Goal: Information Seeking & Learning: Find specific page/section

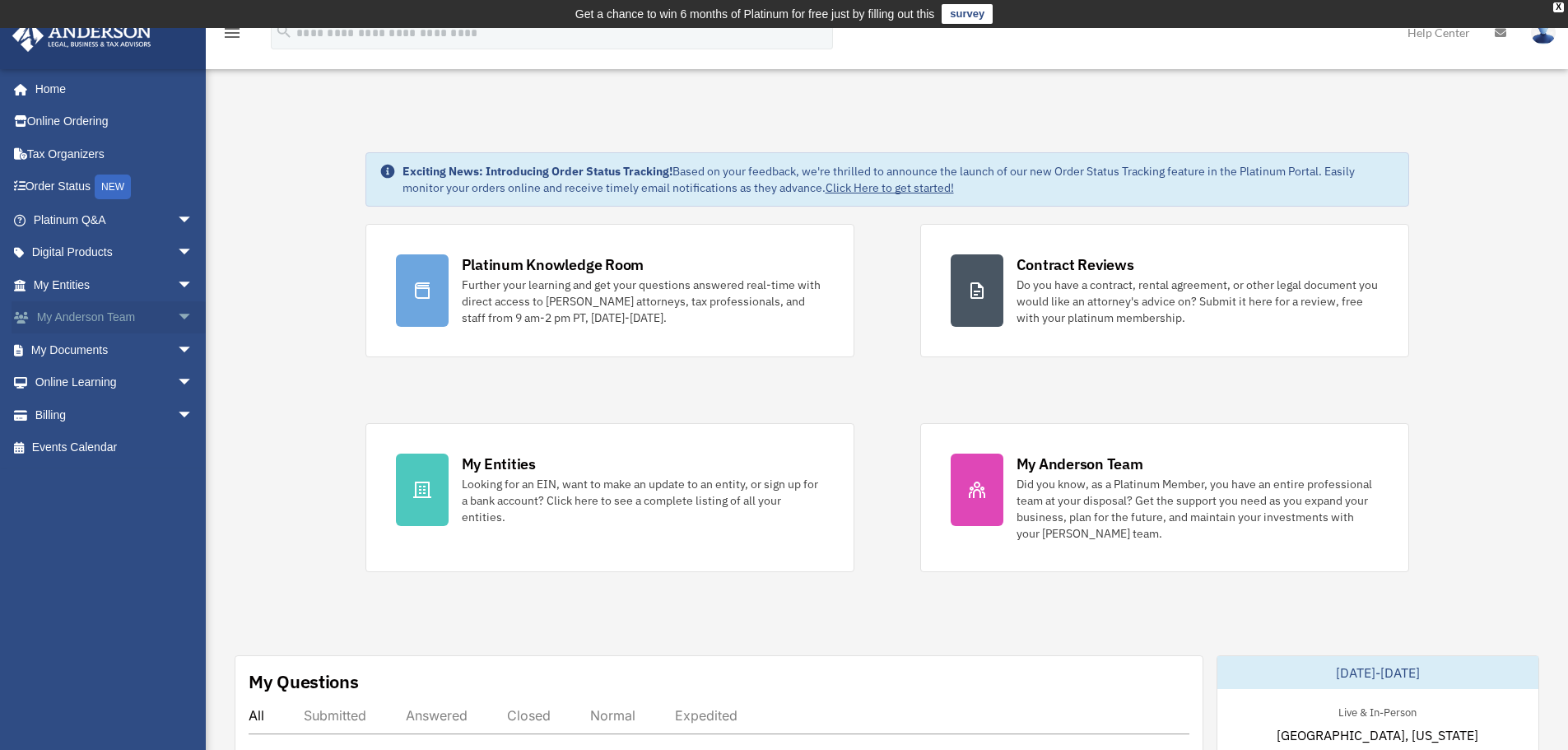
click at [177, 329] on span "arrow_drop_down" at bounding box center [193, 318] width 33 height 34
click at [177, 311] on span "arrow_drop_up" at bounding box center [193, 318] width 33 height 34
click at [177, 356] on span "arrow_drop_down" at bounding box center [193, 350] width 33 height 34
click at [61, 380] on link "Box" at bounding box center [120, 382] width 195 height 33
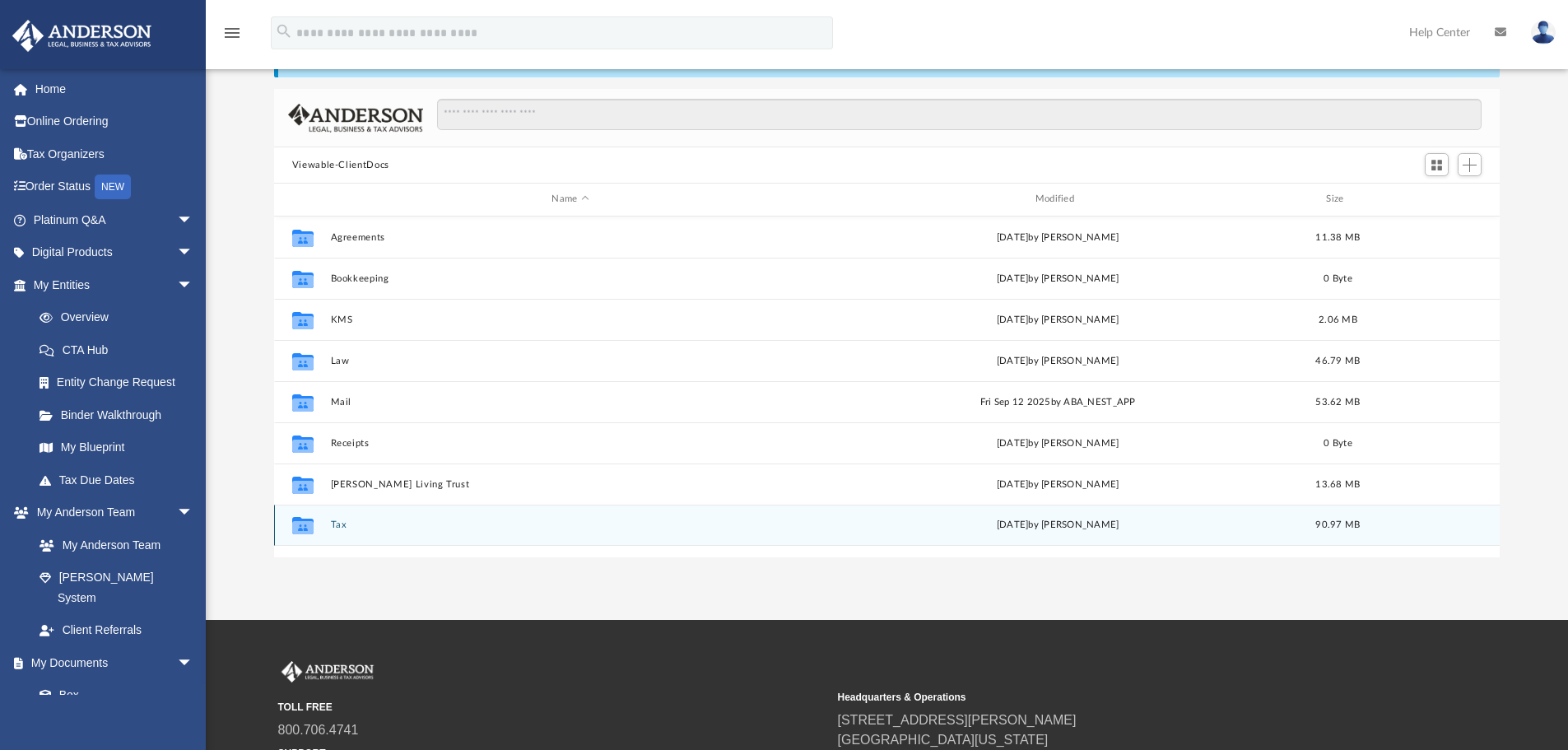
scroll to position [82, 0]
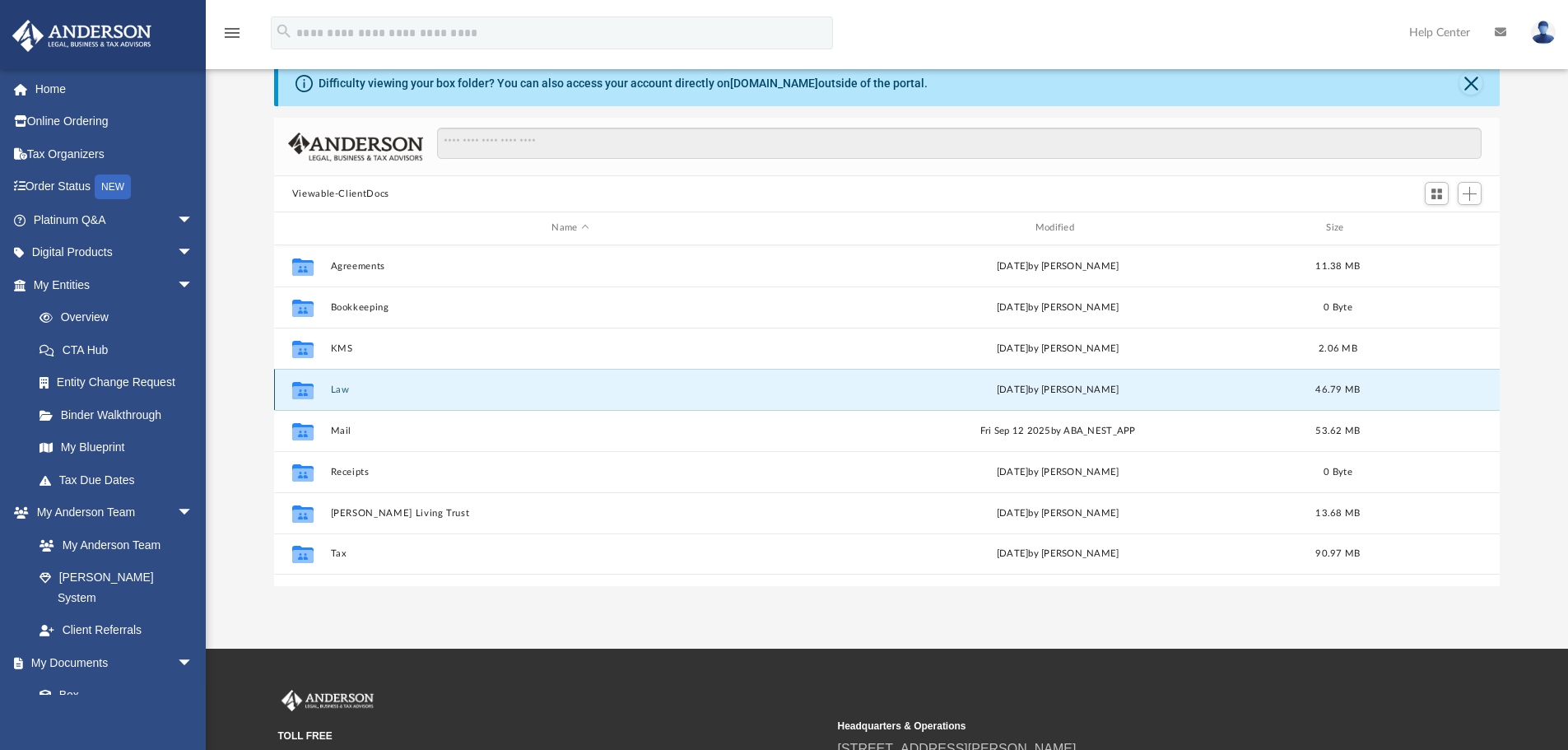
click at [337, 387] on button "Law" at bounding box center [570, 390] width 480 height 11
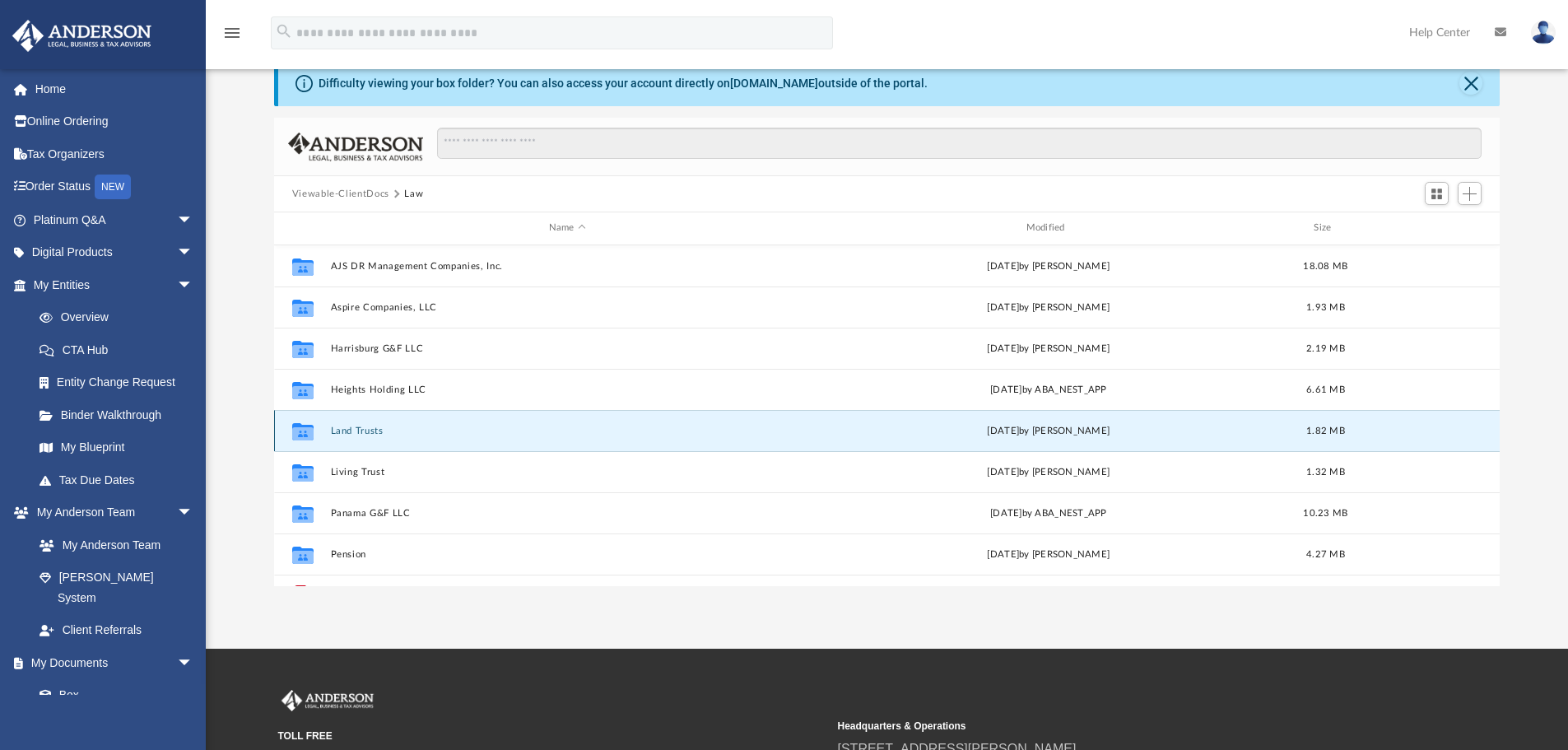
click at [365, 436] on button "Land Trusts" at bounding box center [567, 431] width 474 height 11
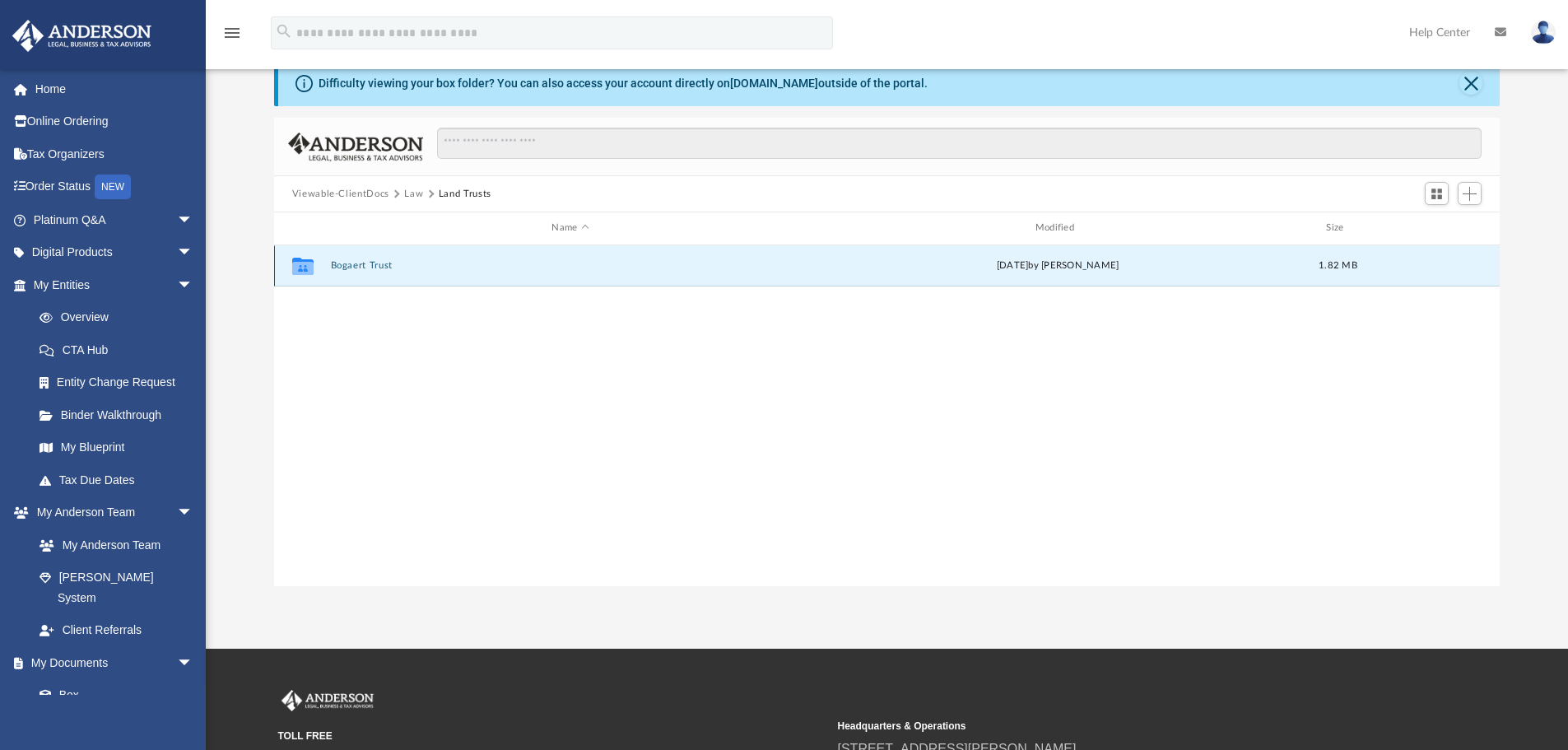
click at [378, 268] on button "Bogaert Trust" at bounding box center [570, 265] width 480 height 11
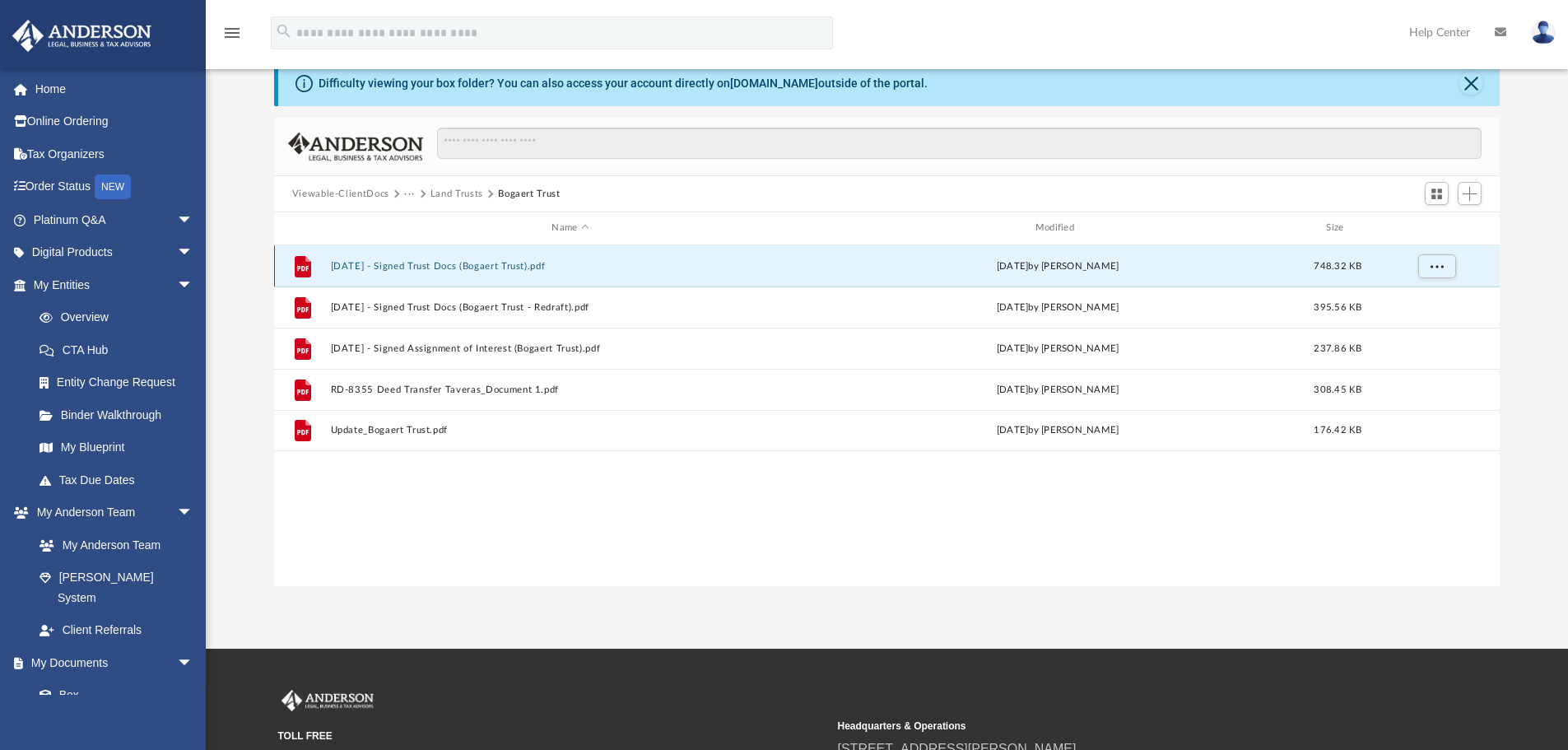
click at [441, 265] on button "2024.11.04 - Signed Trust Docs (Bogaert Trust).pdf" at bounding box center [570, 266] width 480 height 11
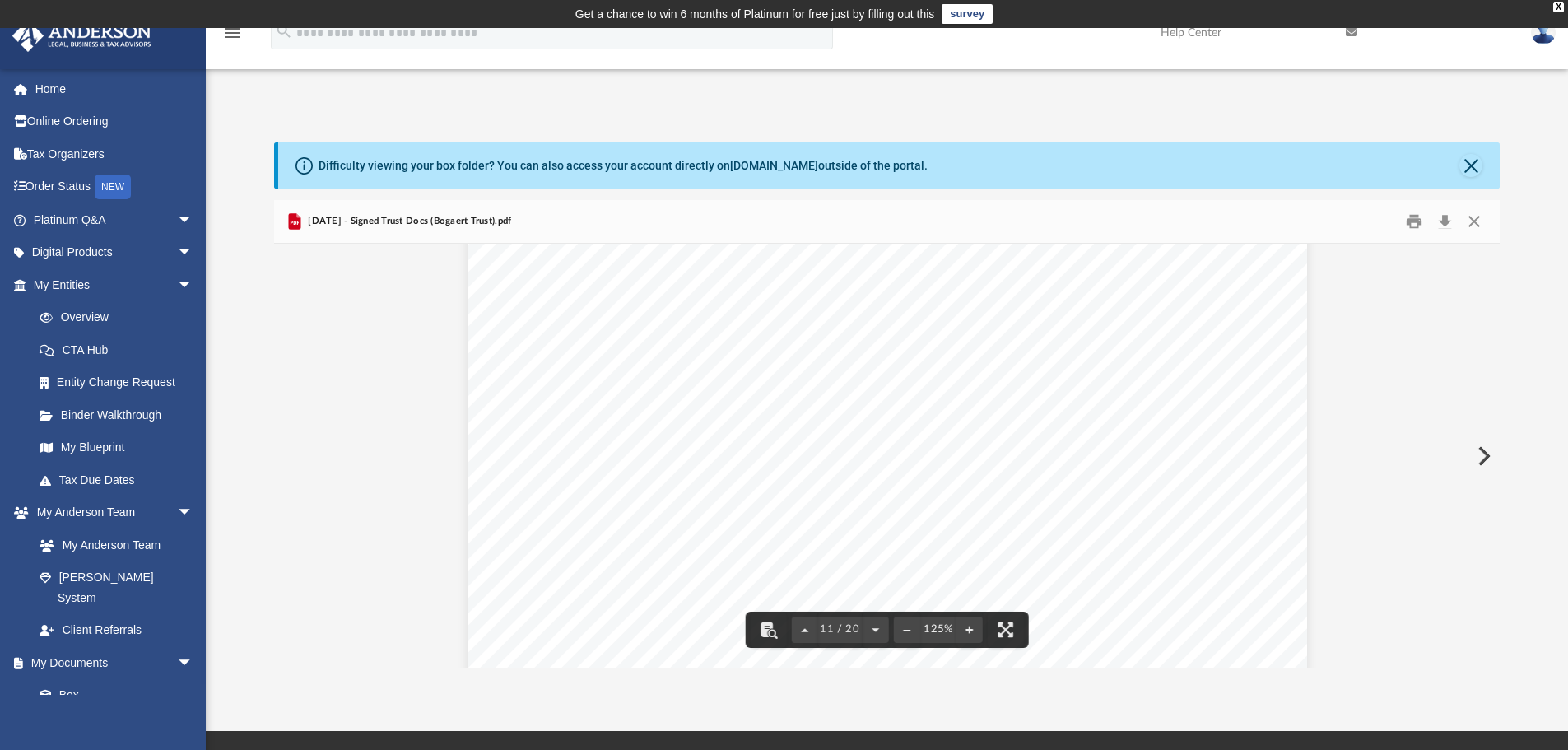
scroll to position [11445, 0]
drag, startPoint x: 1495, startPoint y: 475, endPoint x: 1484, endPoint y: 505, distance: 32.0
click at [1484, 505] on div "Certification of No Fraudulent Transfer A fraudulent transfer or conveyance is …" at bounding box center [887, 456] width 1226 height 425
drag, startPoint x: 1490, startPoint y: 467, endPoint x: 1486, endPoint y: 534, distance: 67.1
click at [1486, 534] on div "Certification of No Fraudulent Transfer A fraudulent transfer or conveyance is …" at bounding box center [887, 456] width 1226 height 425
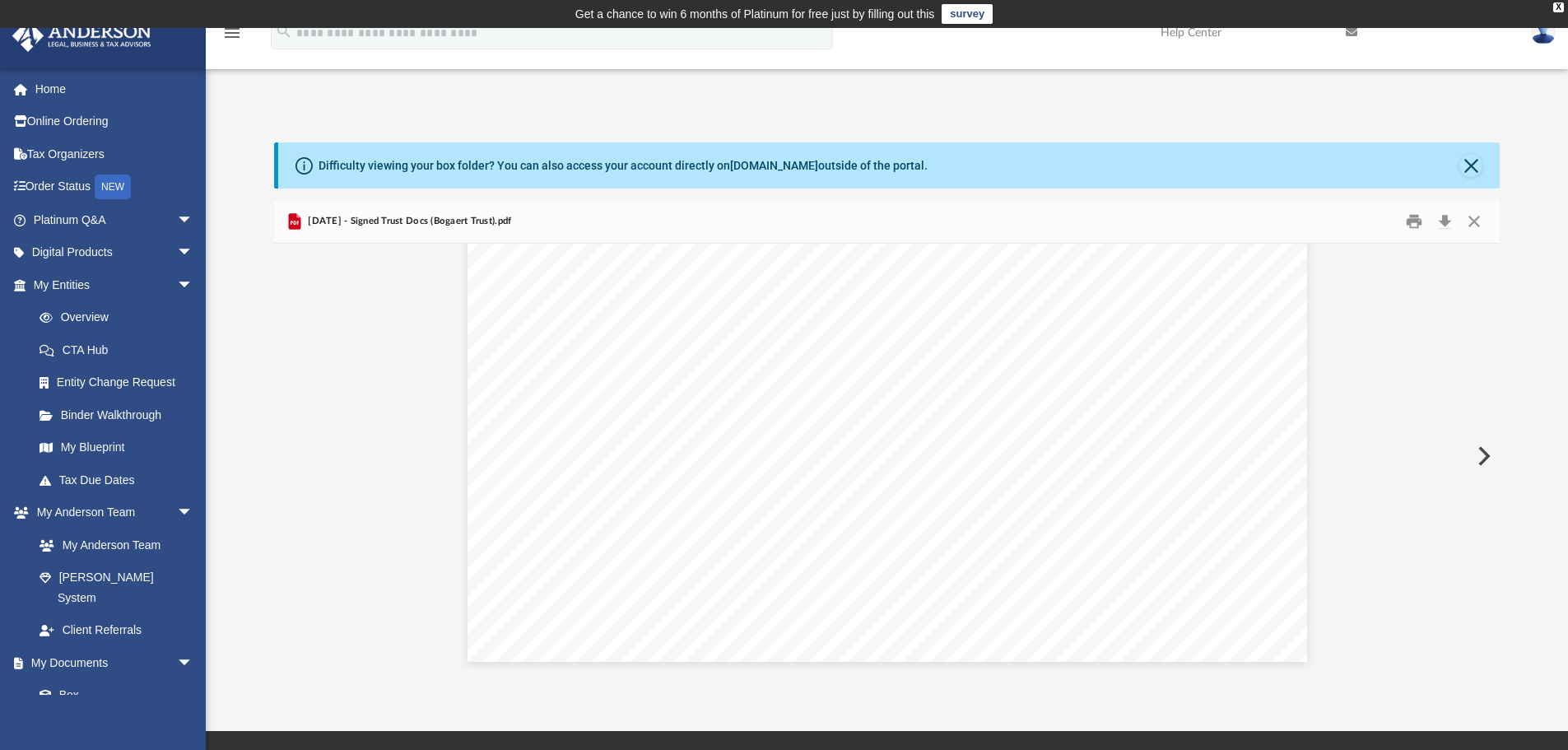
scroll to position [21802, 0]
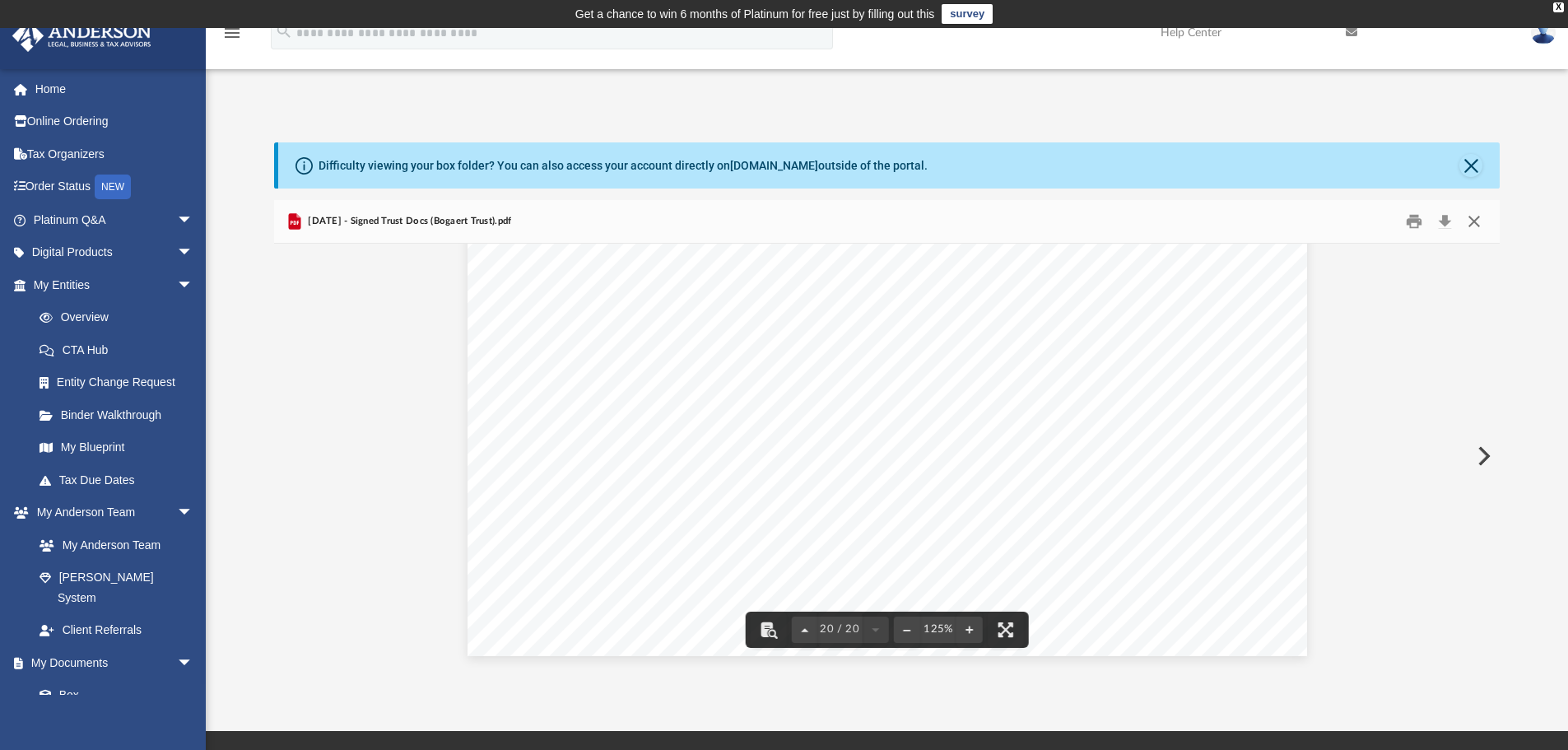
click at [1466, 223] on button "Close" at bounding box center [1474, 222] width 29 height 26
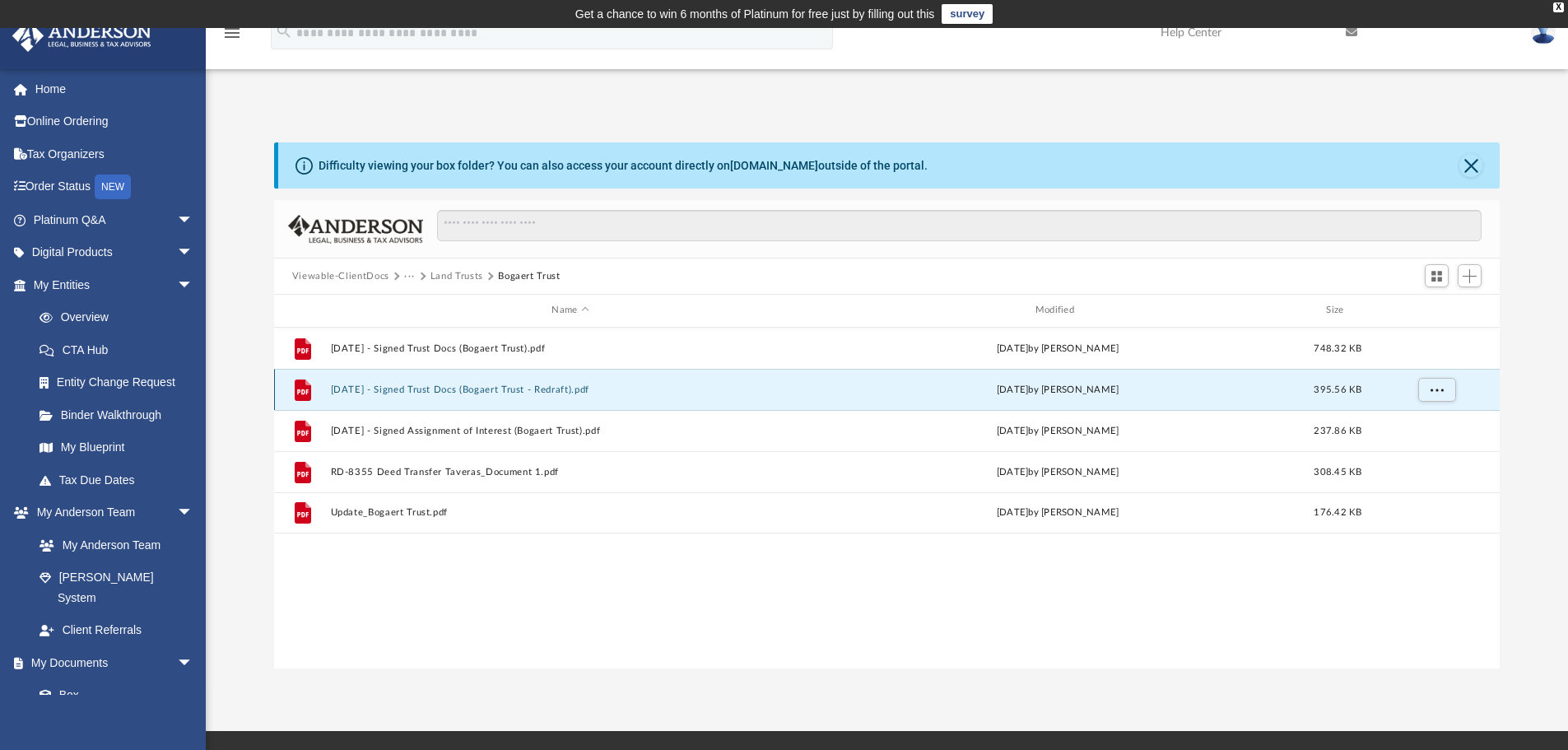
click at [521, 390] on button "2025.01.07 - Signed Trust Docs (Bogaert Trust - Redraft).pdf" at bounding box center [570, 390] width 480 height 11
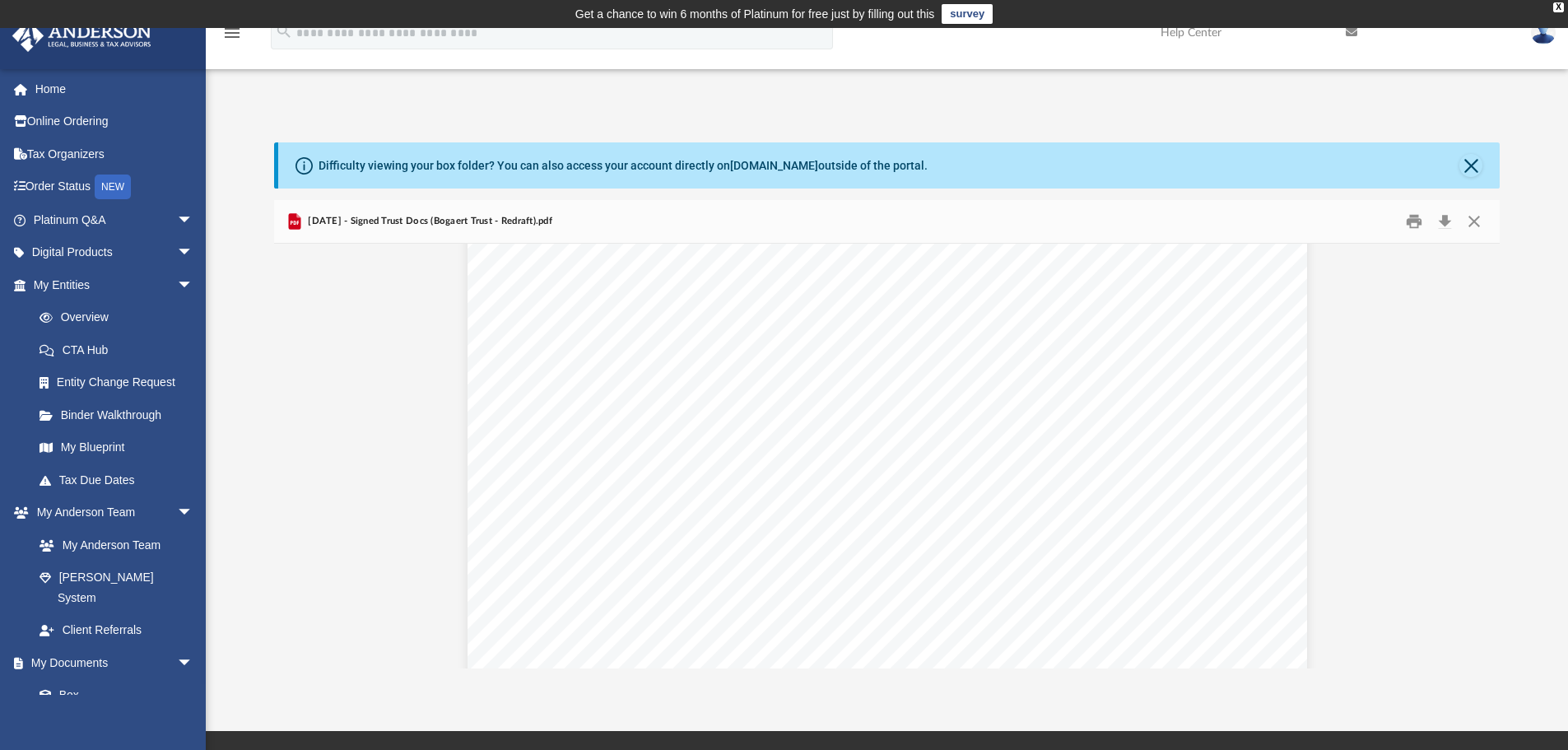
scroll to position [17890, 0]
click at [1463, 177] on div "Difficulty viewing your box folder? You can also access your account directly o…" at bounding box center [889, 166] width 1223 height 46
click at [1467, 217] on button "Close" at bounding box center [1474, 222] width 29 height 26
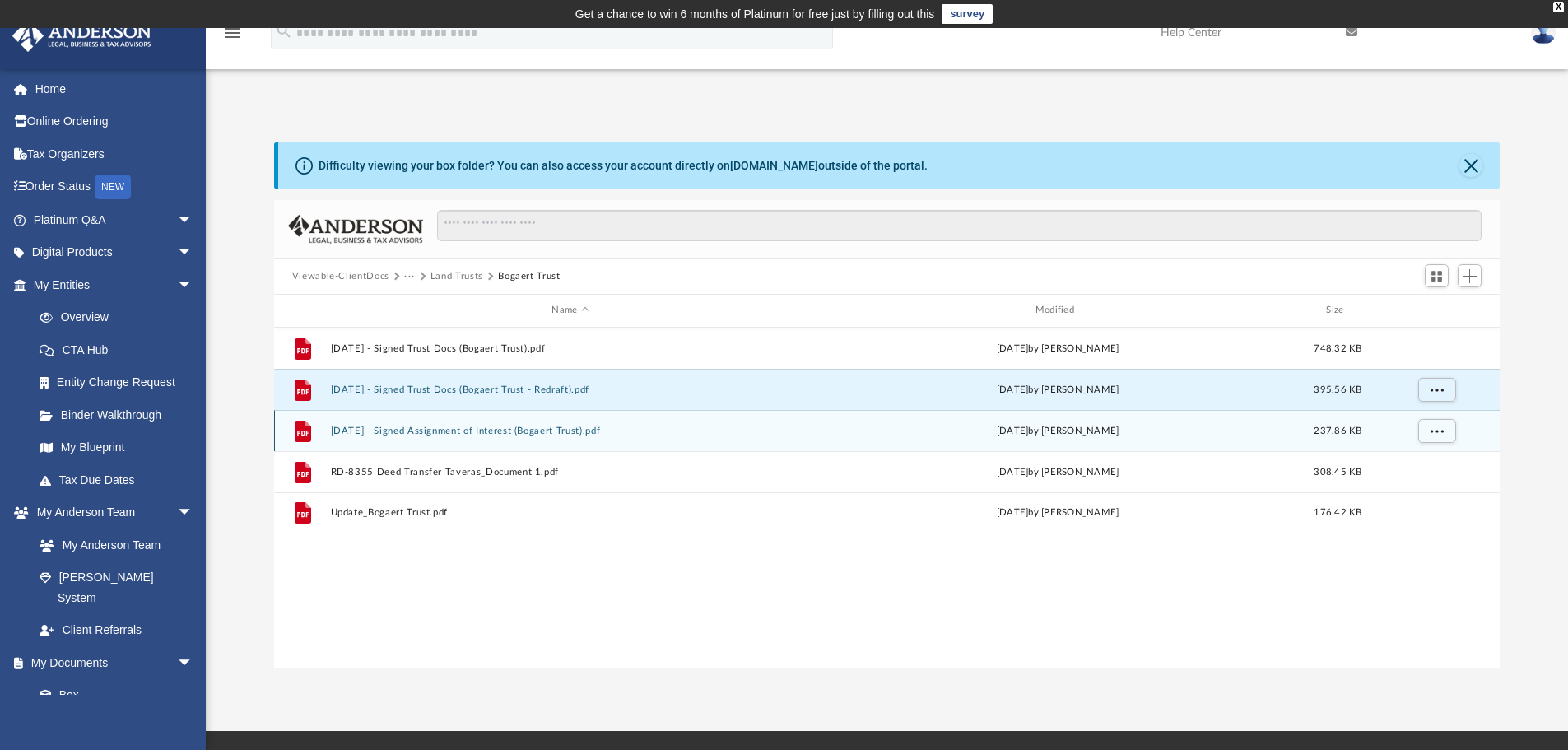
click at [479, 431] on button "2025.09.15 - Signed Assignment of Interest (Bogaert Trust).pdf" at bounding box center [570, 431] width 480 height 11
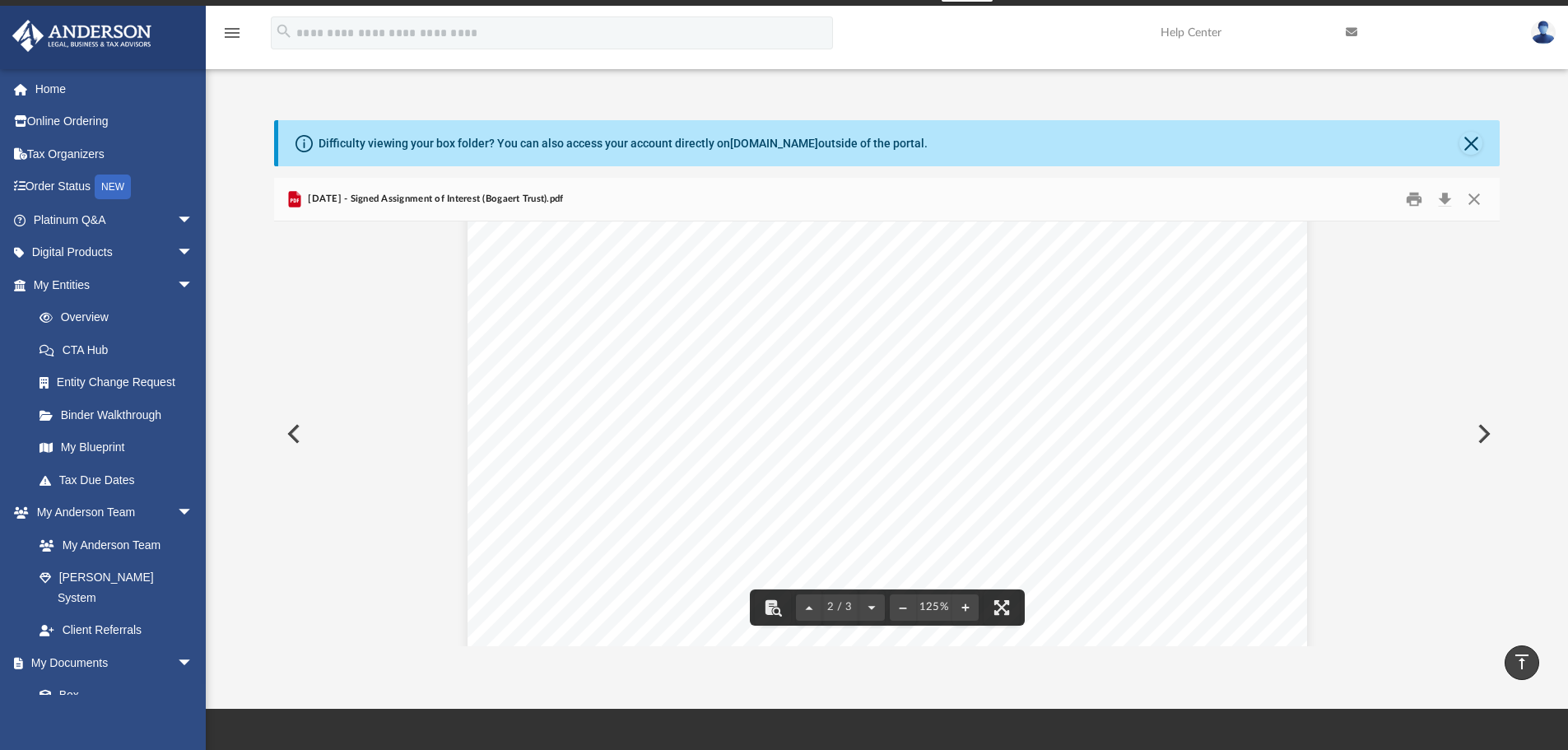
scroll to position [12, 0]
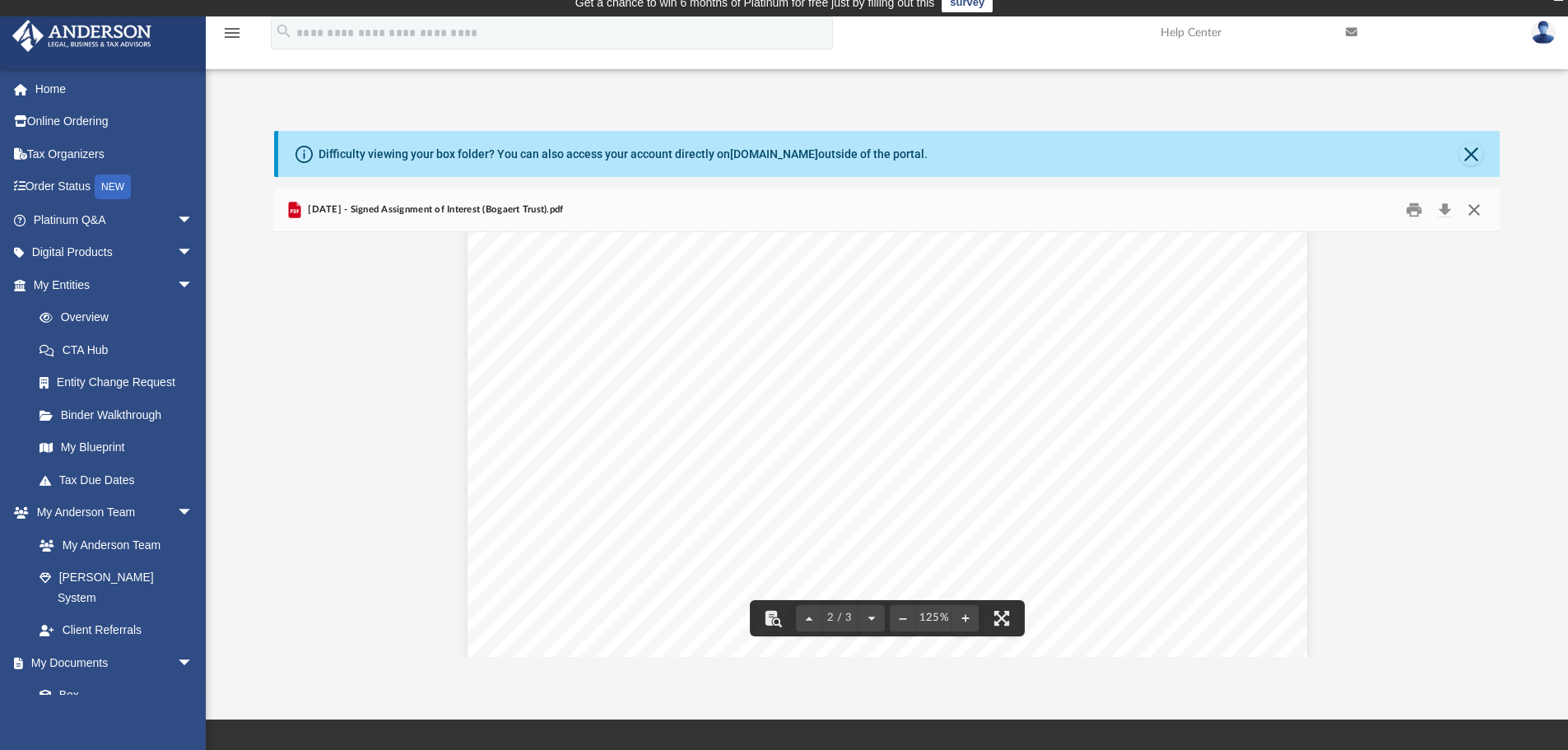
click at [1479, 210] on button "Close" at bounding box center [1474, 210] width 29 height 26
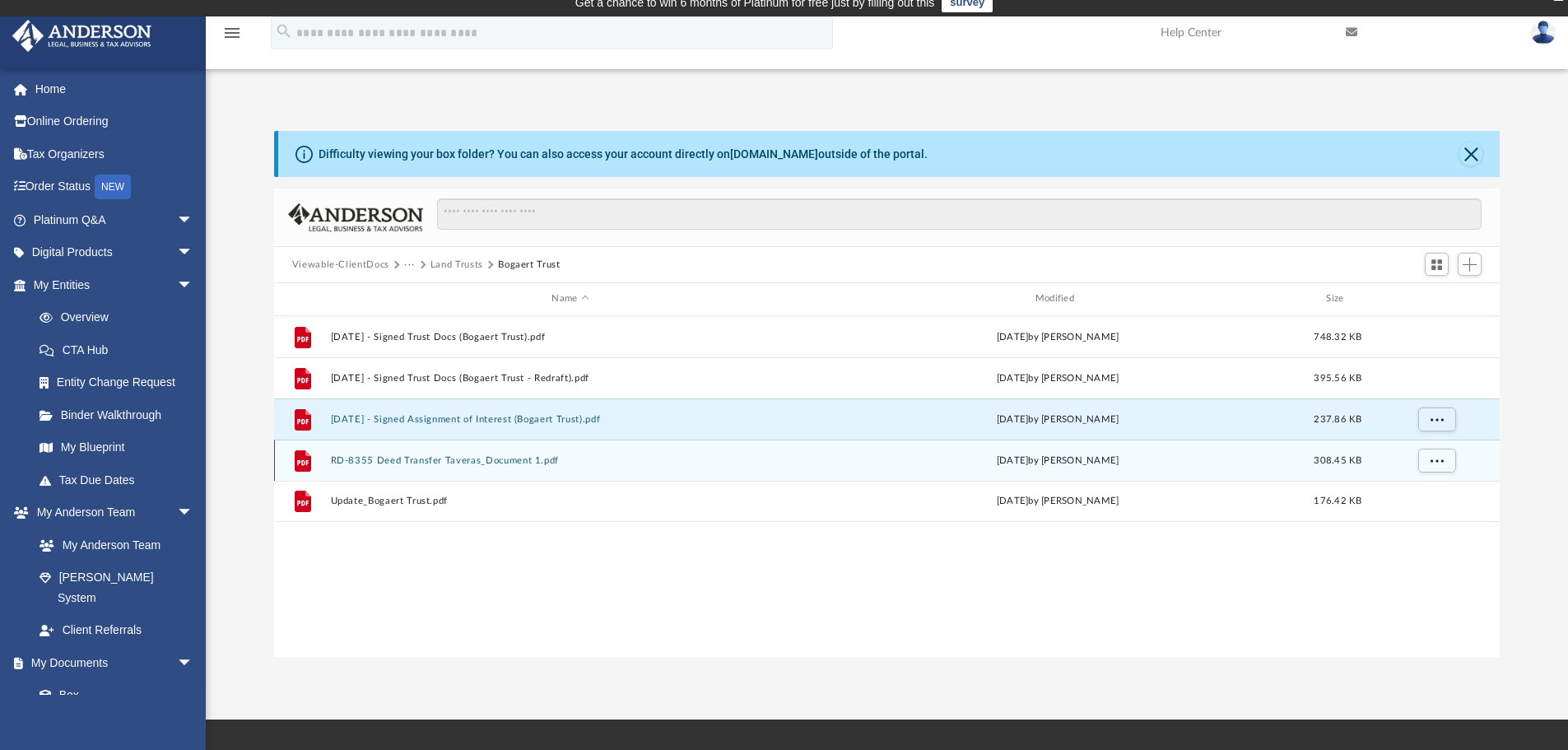
click at [533, 456] on button "RD-8355 Deed Transfer Taveras_Document 1.pdf" at bounding box center [570, 461] width 480 height 11
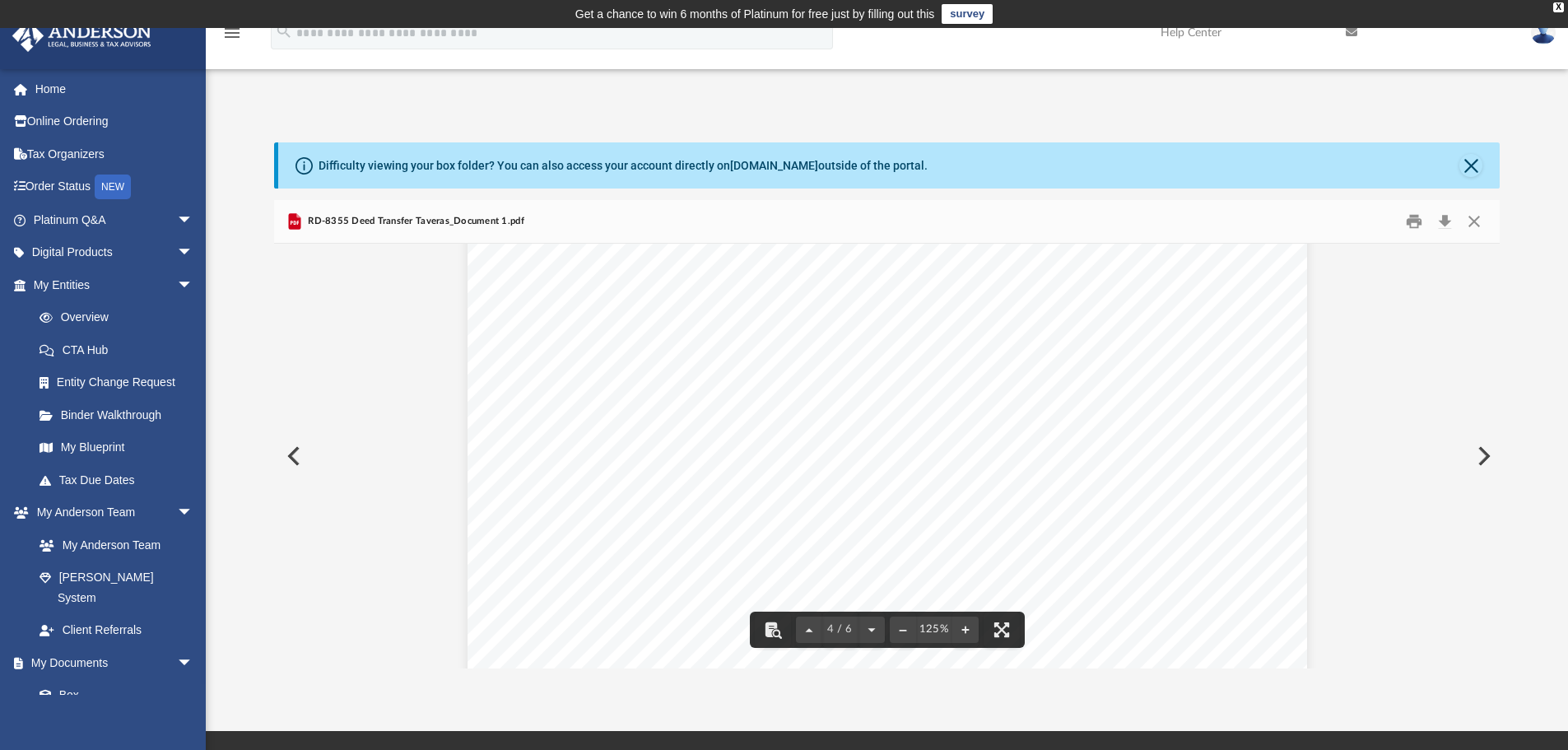
scroll to position [4858, 0]
click at [1481, 216] on button "Close" at bounding box center [1474, 222] width 29 height 26
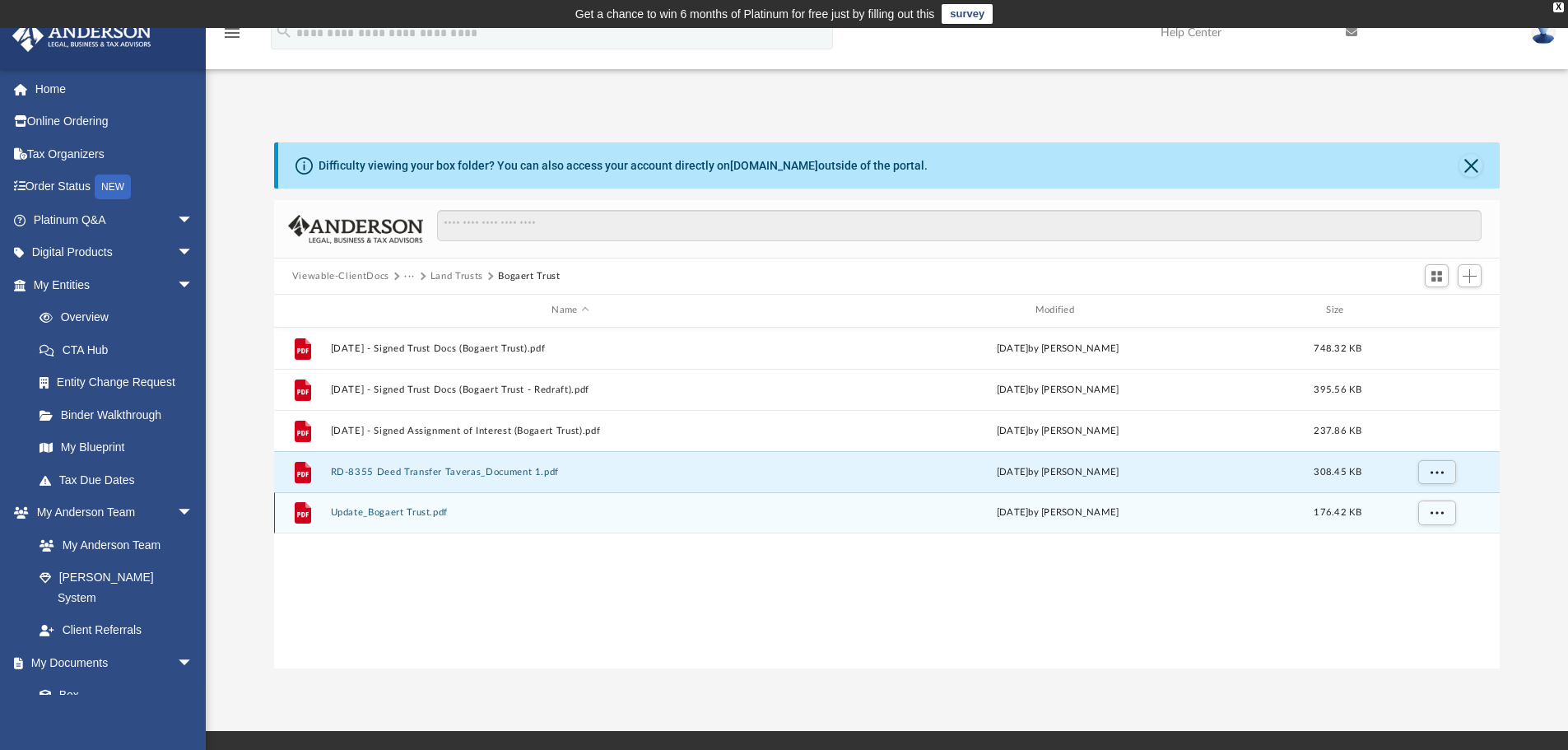
click at [419, 512] on button "Update_Bogaert Trust.pdf" at bounding box center [570, 512] width 480 height 11
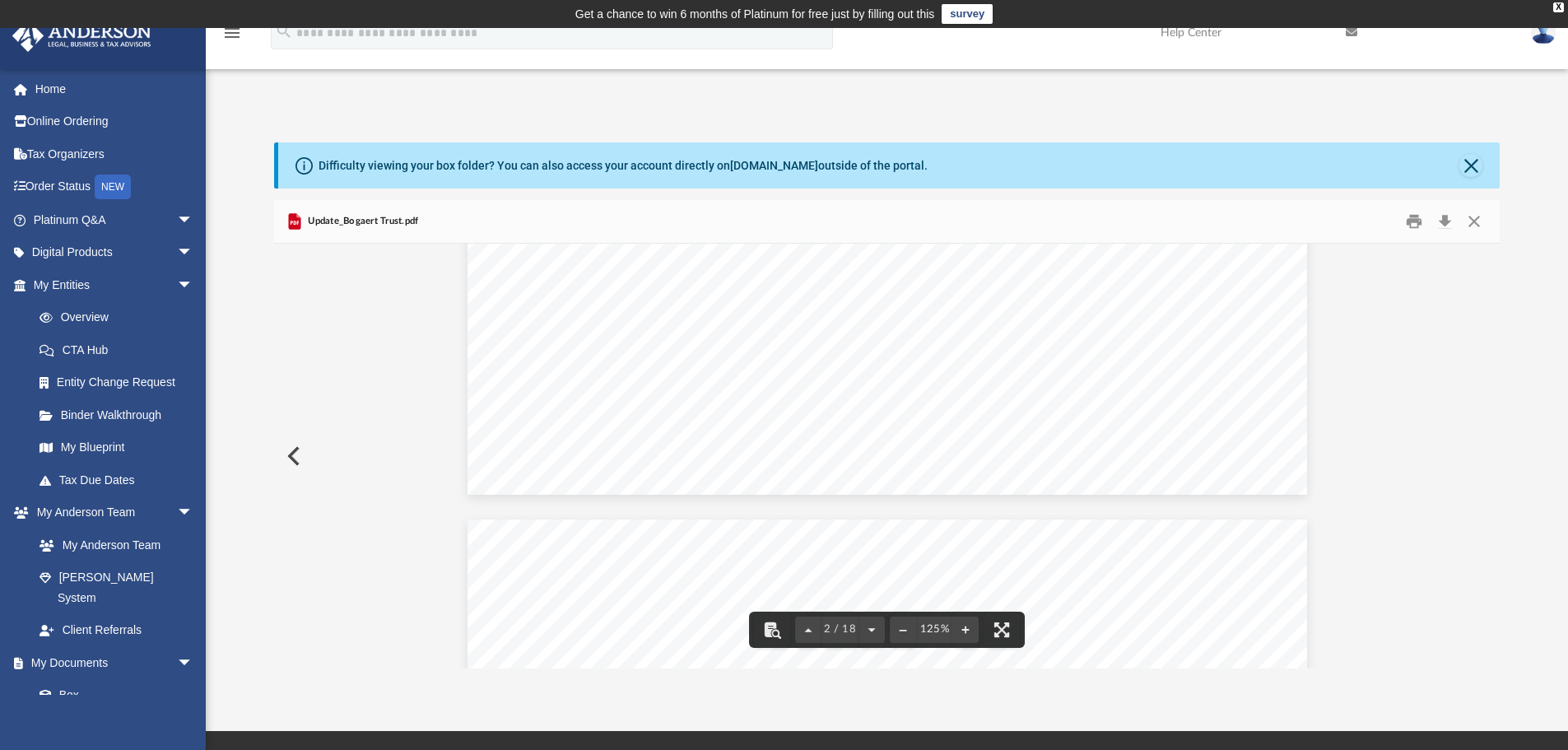
scroll to position [1976, 0]
click at [1481, 225] on button "Close" at bounding box center [1474, 222] width 29 height 26
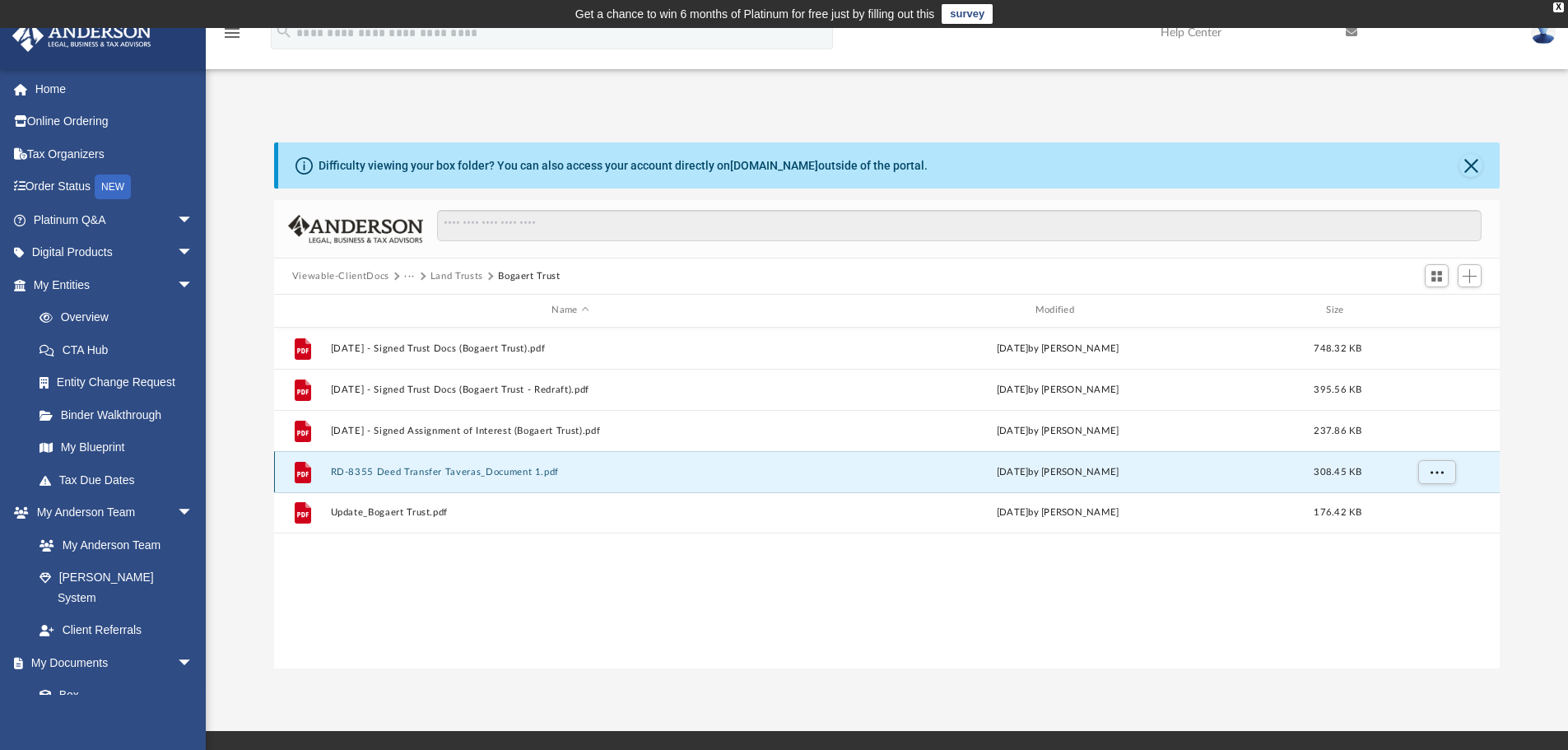
click at [446, 473] on button "RD-8355 Deed Transfer Taveras_Document 1.pdf" at bounding box center [570, 472] width 480 height 11
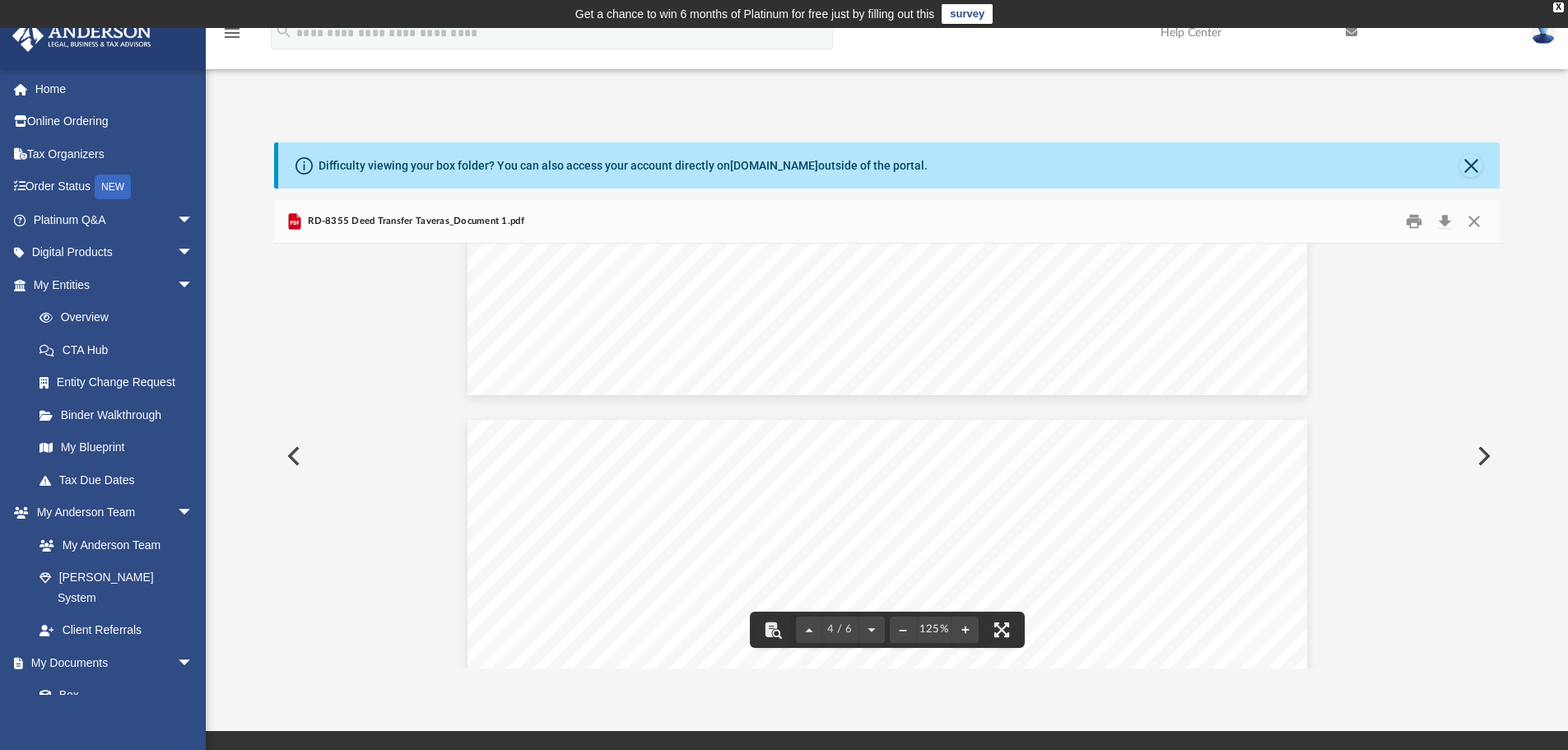
scroll to position [3812, 0]
drag, startPoint x: 1495, startPoint y: 452, endPoint x: 1519, endPoint y: 252, distance: 201.4
click at [1519, 252] on div "Difficulty viewing your box folder? You can also access your account directly o…" at bounding box center [887, 405] width 1362 height 526
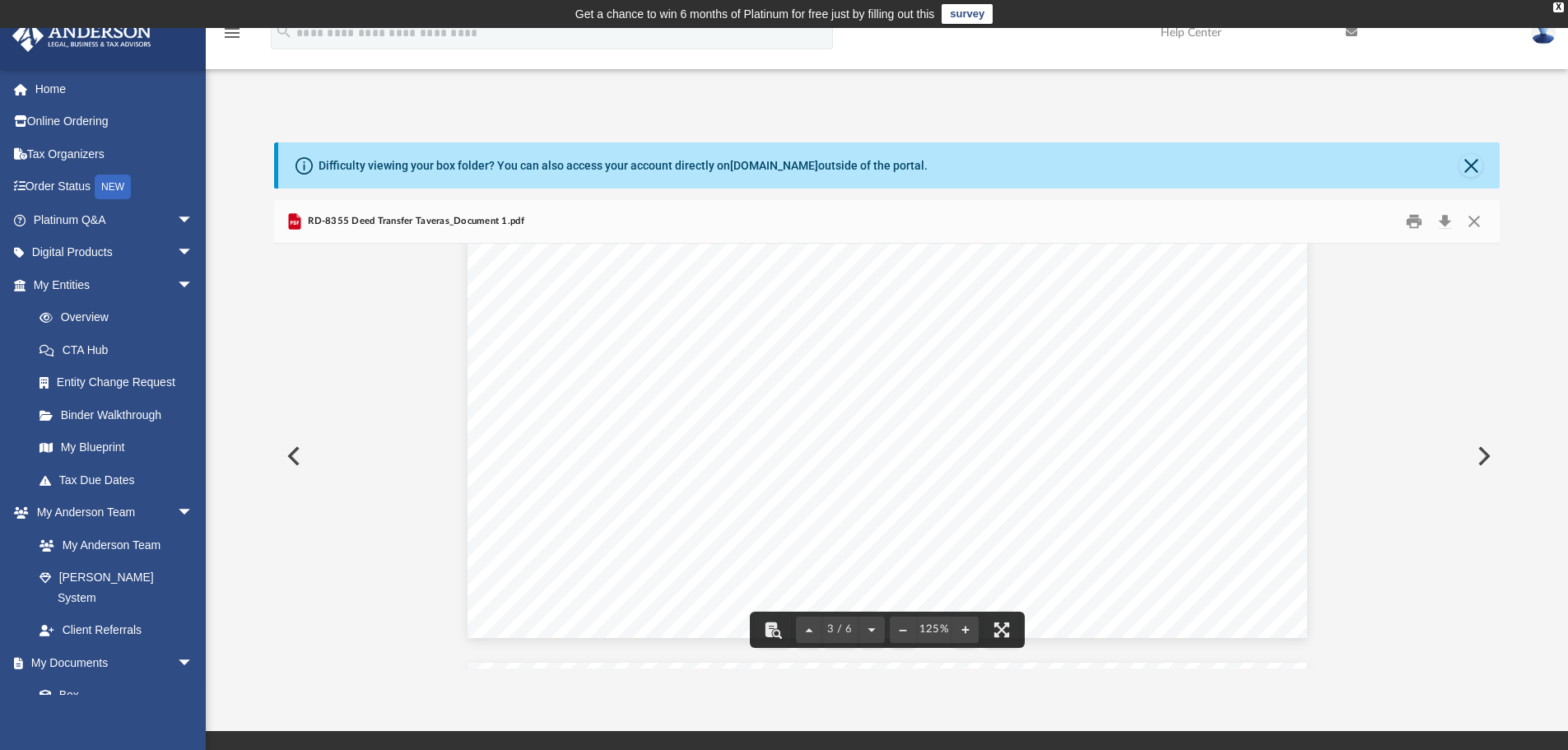
scroll to position [3565, 0]
drag, startPoint x: 1495, startPoint y: 435, endPoint x: 1517, endPoint y: 245, distance: 191.3
click at [1517, 240] on div "Difficulty viewing your box folder? You can also access your account directly o…" at bounding box center [887, 405] width 1362 height 526
drag, startPoint x: 1490, startPoint y: 450, endPoint x: 1505, endPoint y: 330, distance: 120.9
click at [1501, 332] on div "Difficulty viewing your box folder? You can also access your account directly o…" at bounding box center [887, 405] width 1362 height 526
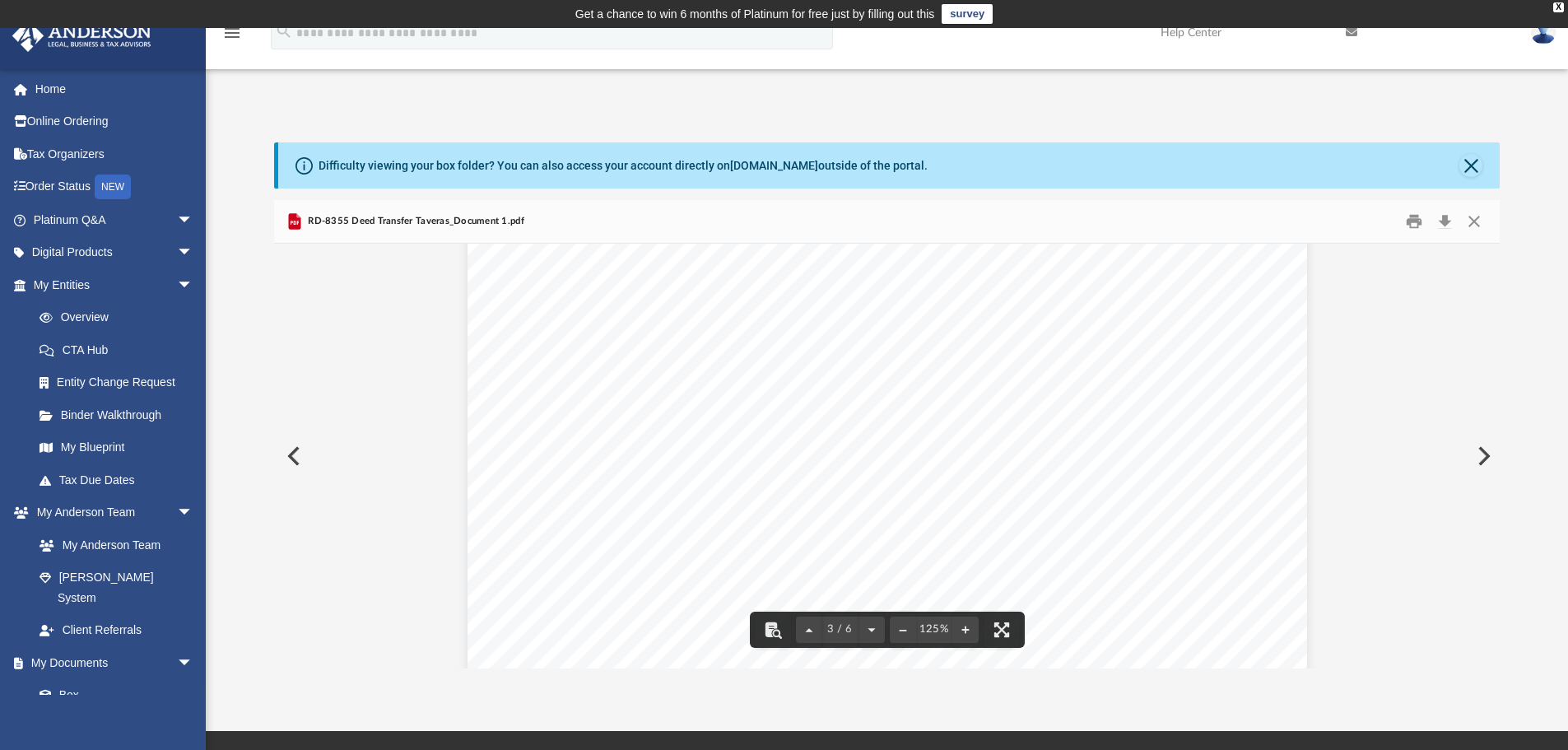
scroll to position [3467, 0]
drag, startPoint x: 1491, startPoint y: 445, endPoint x: 1556, endPoint y: 457, distance: 66.1
click at [1499, 330] on div "3 / 6 125%" at bounding box center [887, 456] width 1226 height 425
drag, startPoint x: 1491, startPoint y: 435, endPoint x: 1504, endPoint y: 289, distance: 146.6
click at [1504, 289] on div "Difficulty viewing your box folder? You can also access your account directly o…" at bounding box center [887, 405] width 1362 height 526
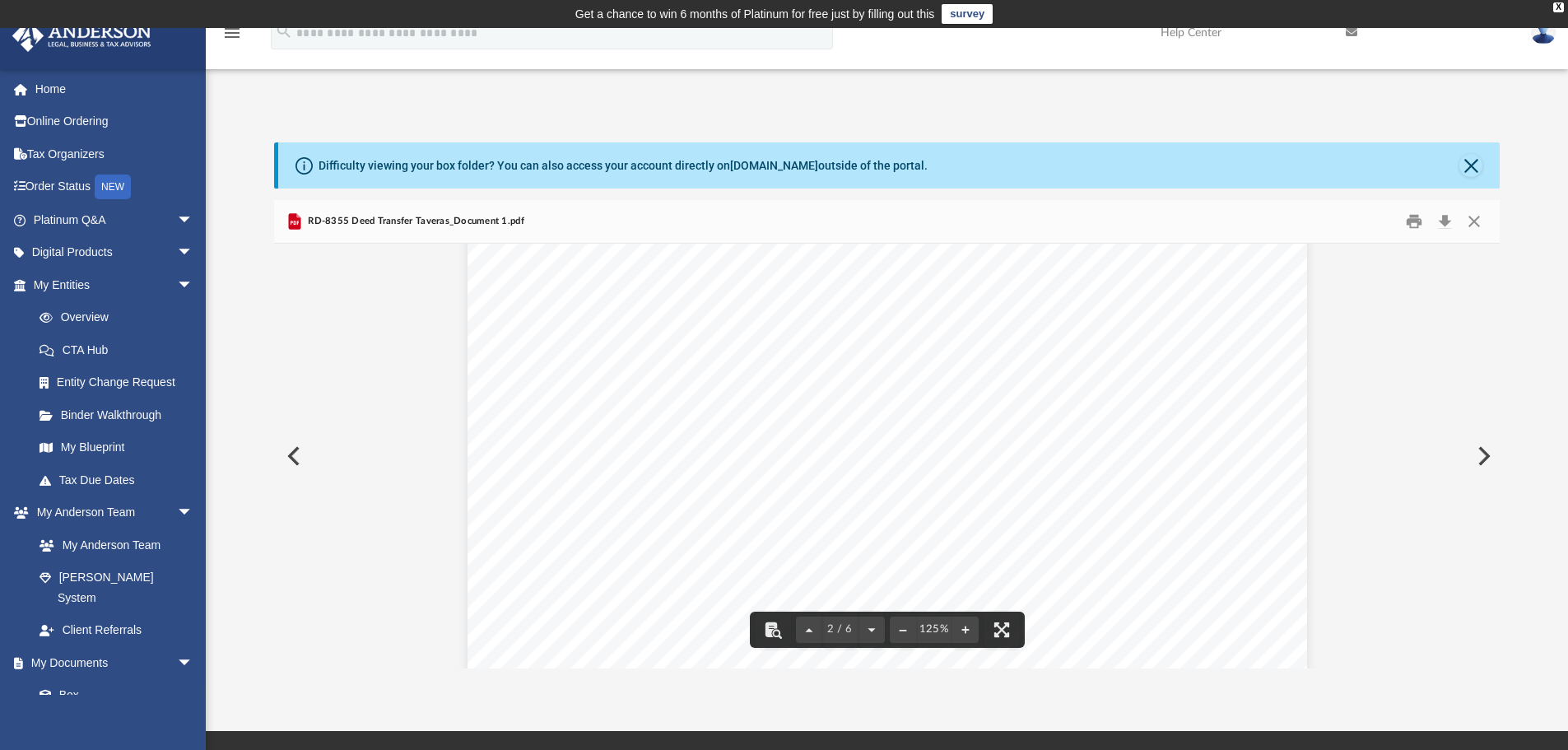
scroll to position [1689, 0]
click at [1473, 220] on button "Close" at bounding box center [1474, 222] width 29 height 26
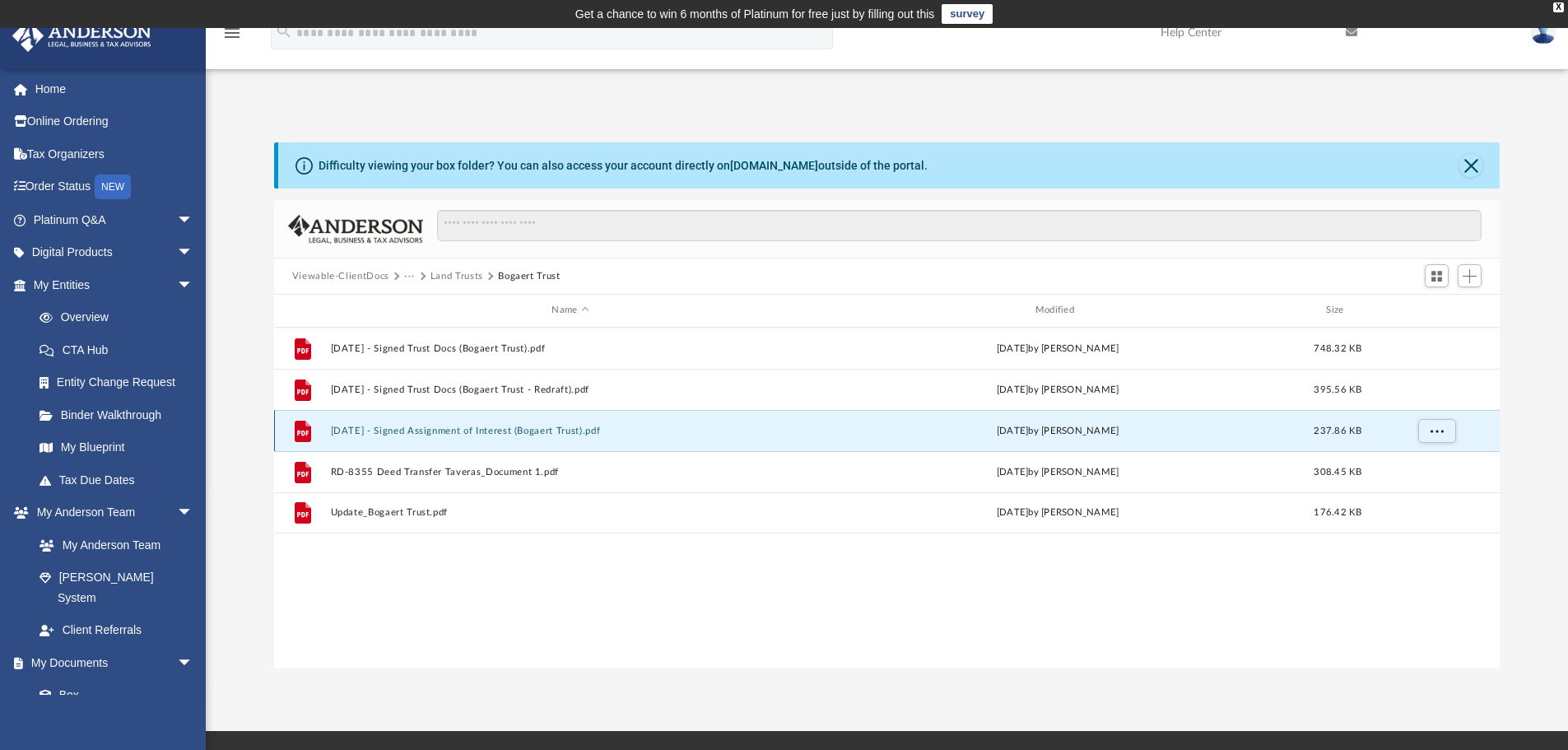
click at [540, 428] on button "2025.09.15 - Signed Assignment of Interest (Bogaert Trust).pdf" at bounding box center [570, 431] width 480 height 11
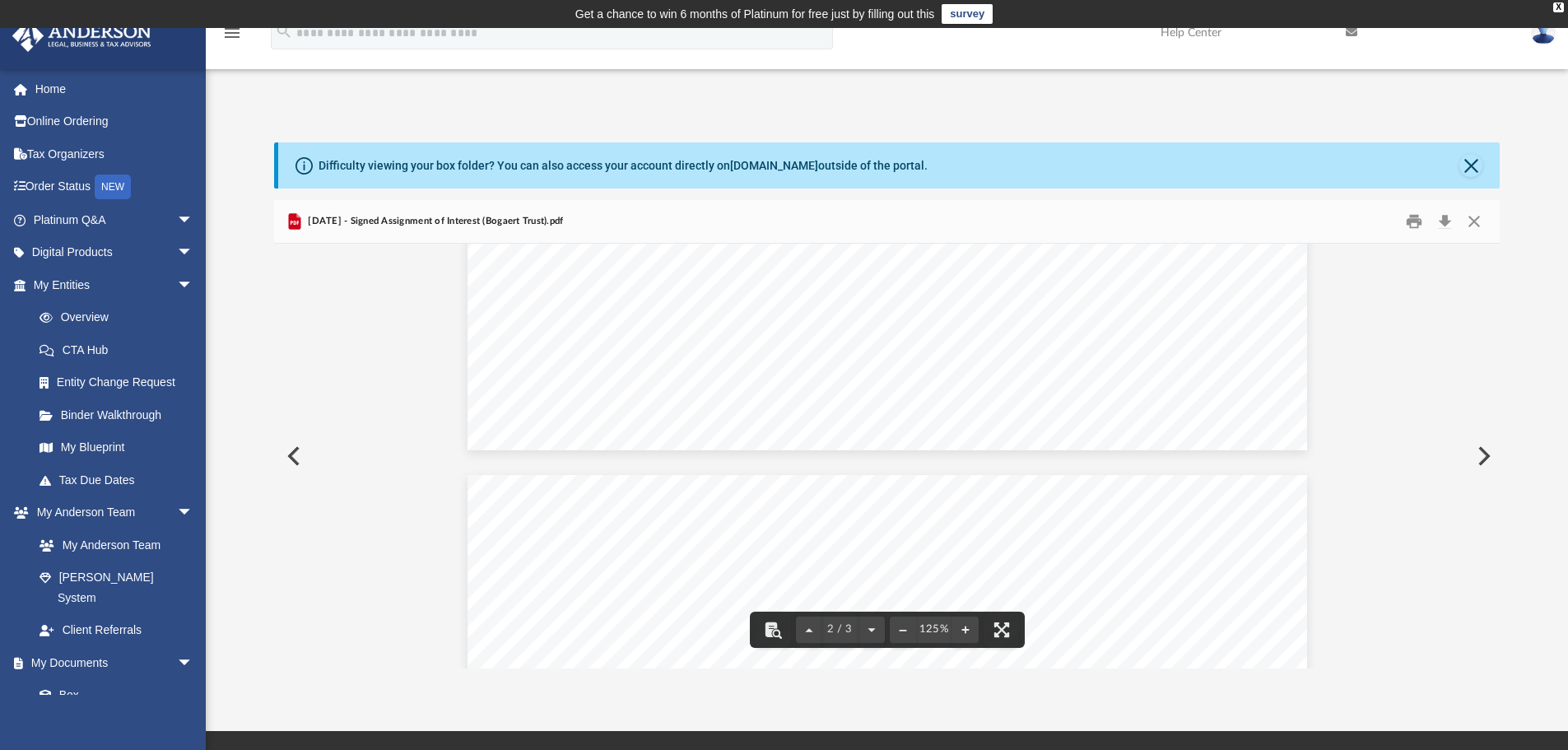
scroll to position [2018, 0]
click at [1481, 224] on button "Close" at bounding box center [1474, 222] width 29 height 26
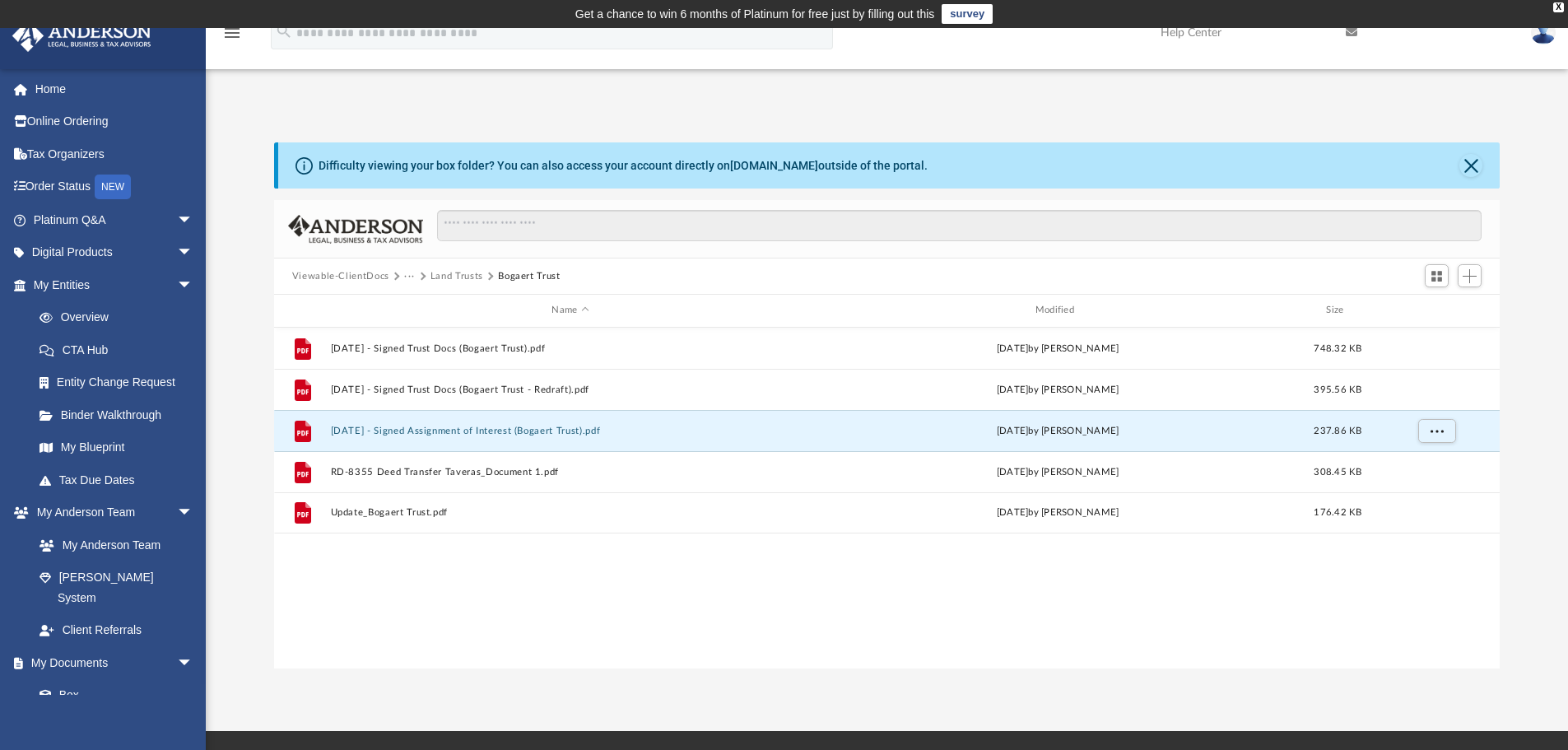
click at [472, 272] on button "Land Trusts" at bounding box center [456, 276] width 53 height 15
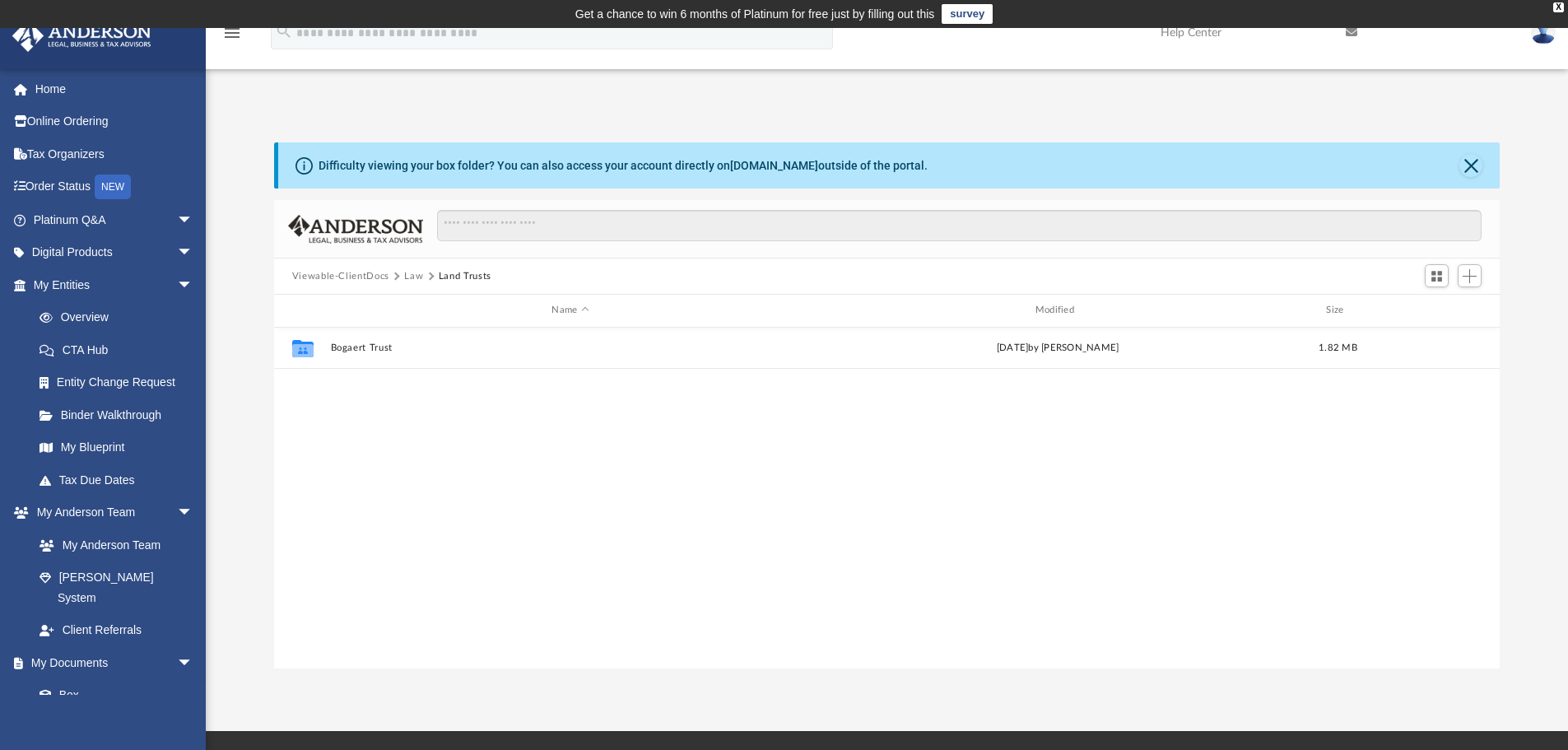
click at [410, 273] on button "Law" at bounding box center [413, 276] width 19 height 15
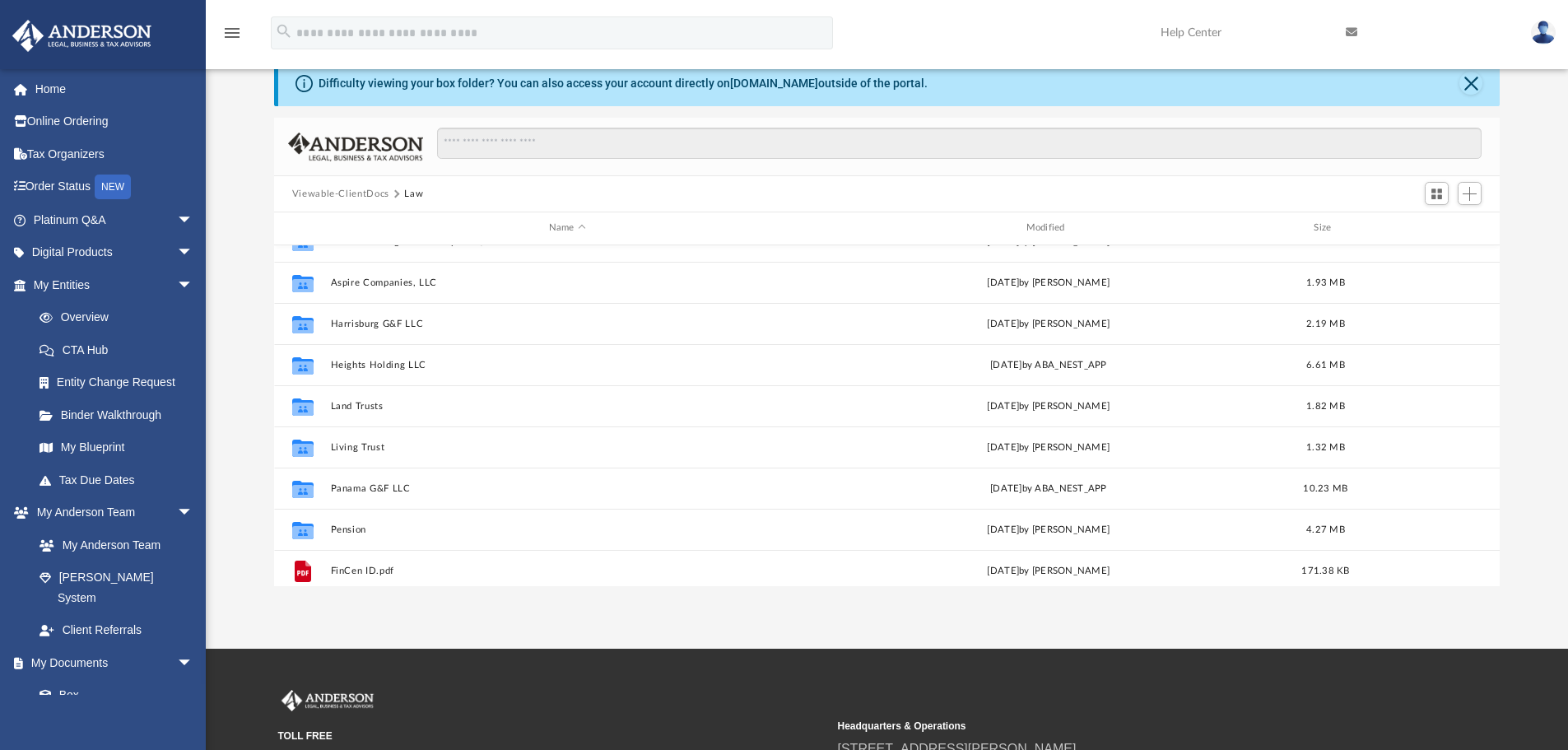
scroll to position [0, 0]
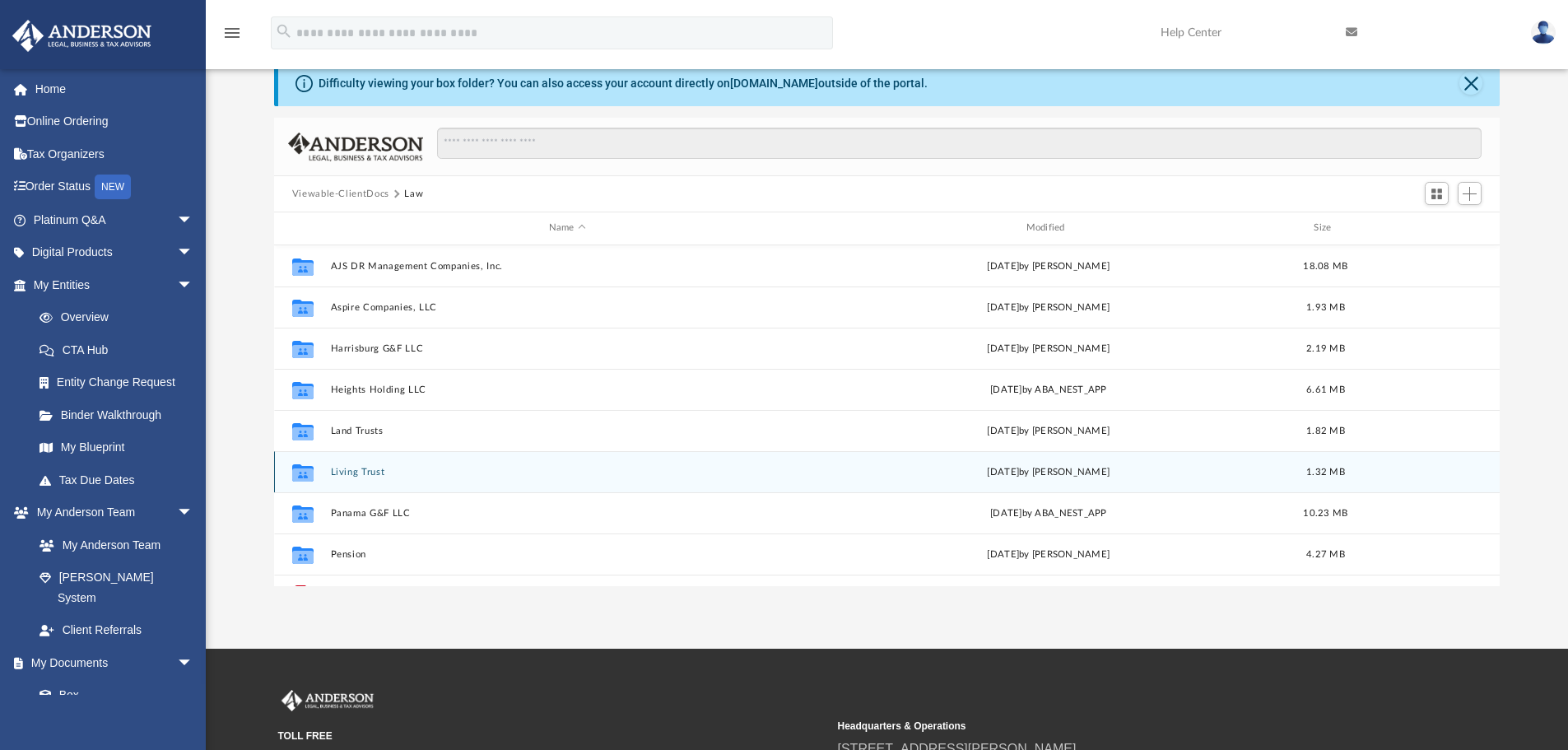
click at [377, 464] on div "Collaborated Folder Living Trust Fri Oct 11 2024 by Shaquina Williams 1.32 MB" at bounding box center [887, 472] width 1226 height 41
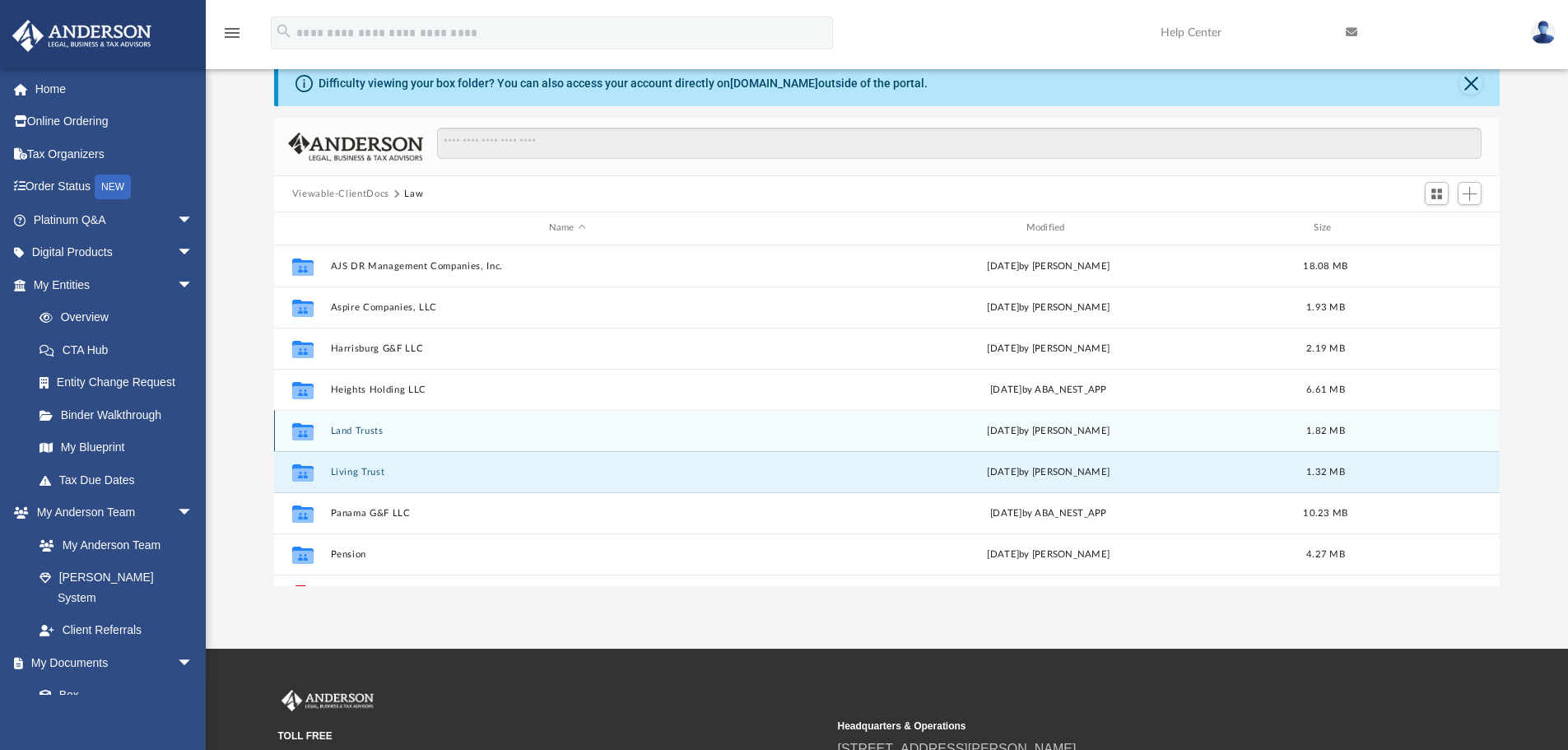
click at [364, 430] on button "Land Trusts" at bounding box center [567, 431] width 474 height 11
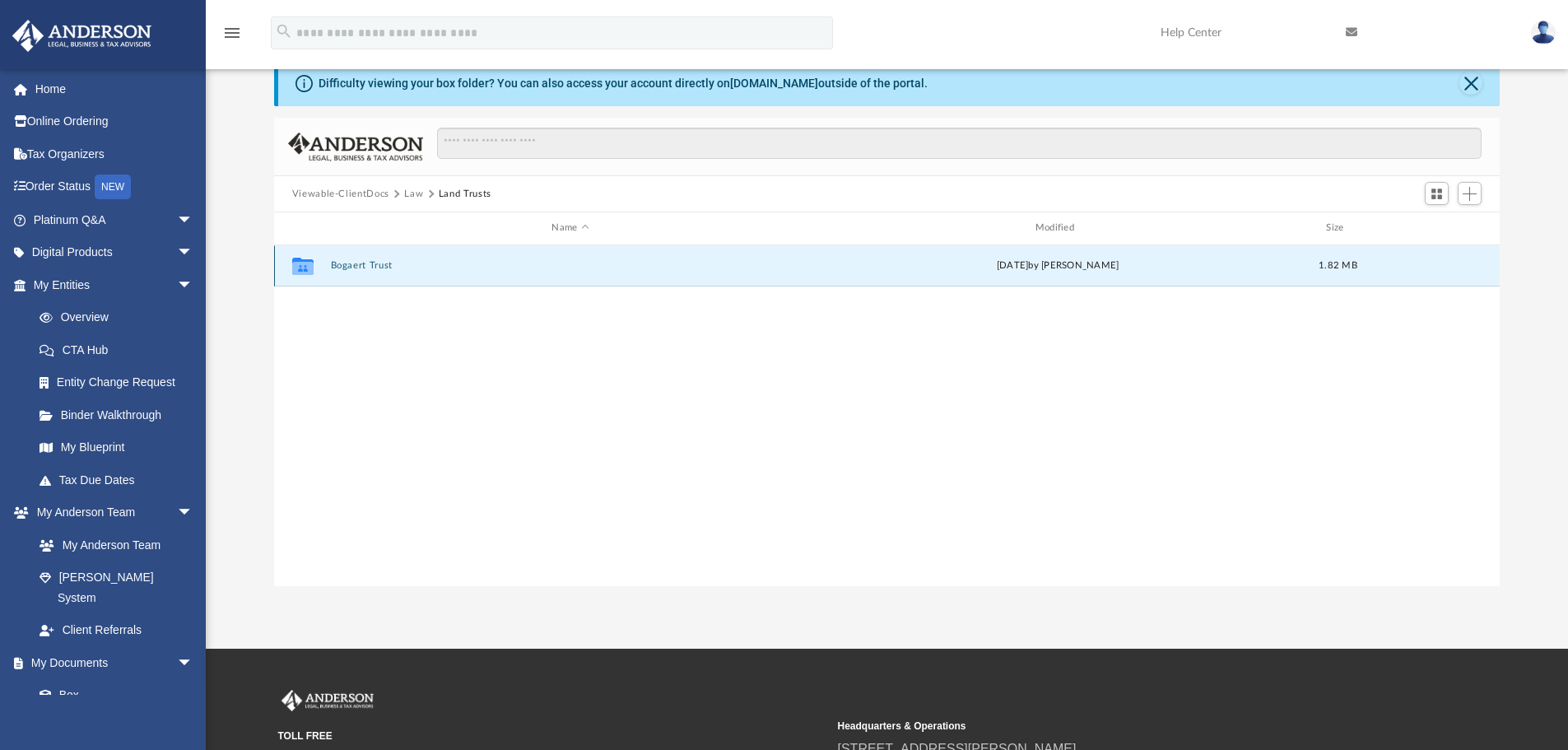
click at [382, 264] on button "Bogaert Trust" at bounding box center [570, 265] width 480 height 11
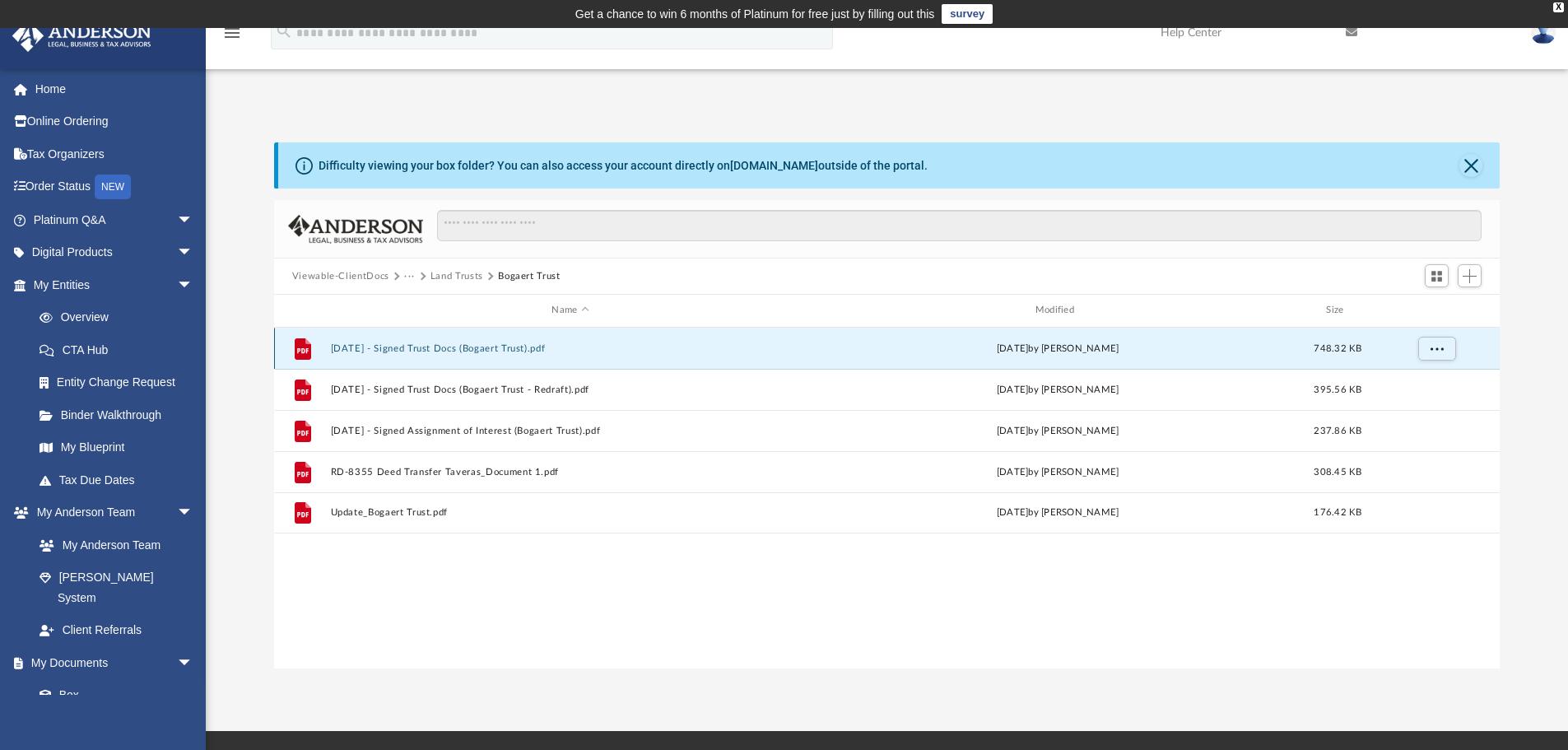
click at [504, 352] on button "2024.11.04 - Signed Trust Docs (Bogaert Trust).pdf" at bounding box center [570, 348] width 480 height 11
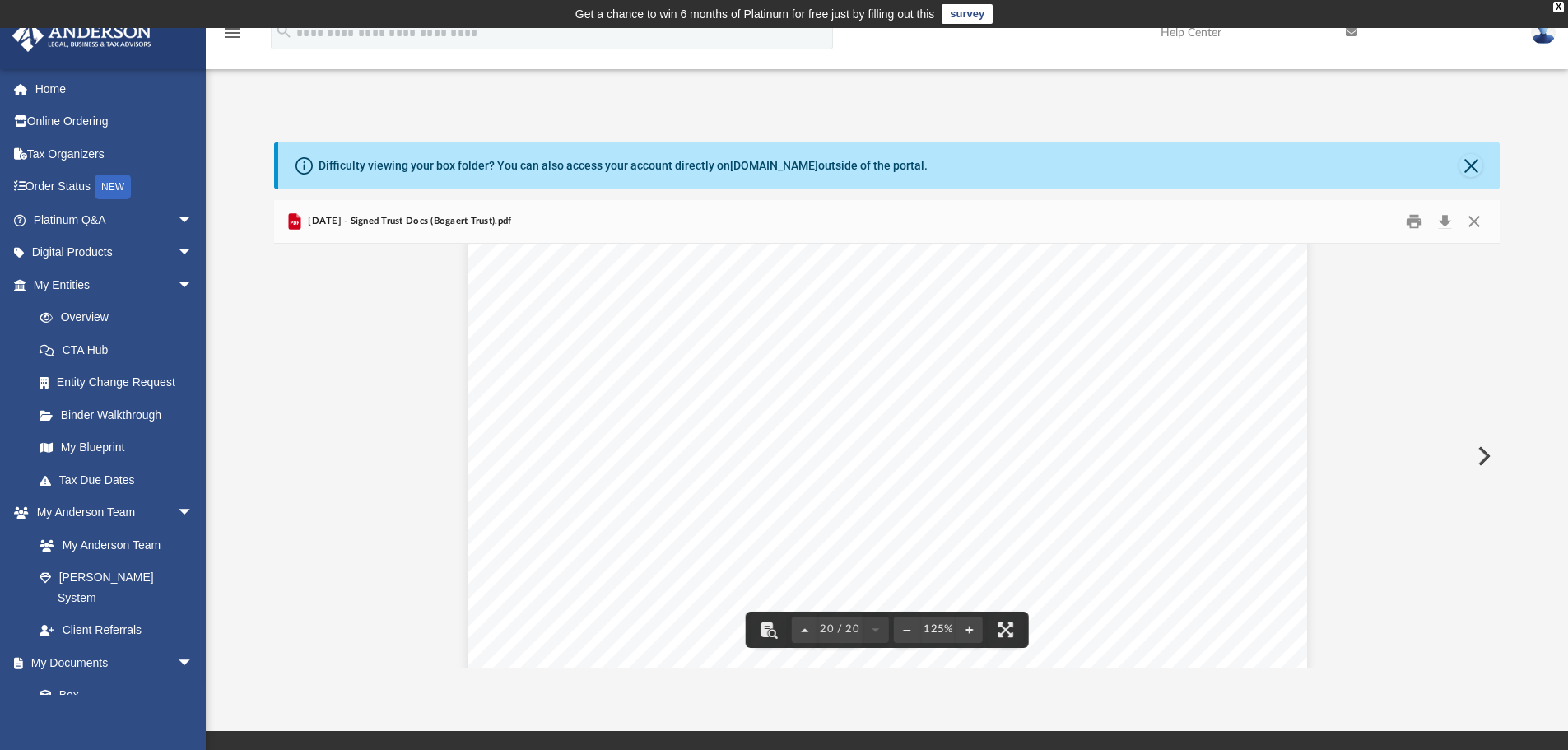
scroll to position [21362, 0]
click at [1485, 225] on button "Close" at bounding box center [1474, 222] width 29 height 26
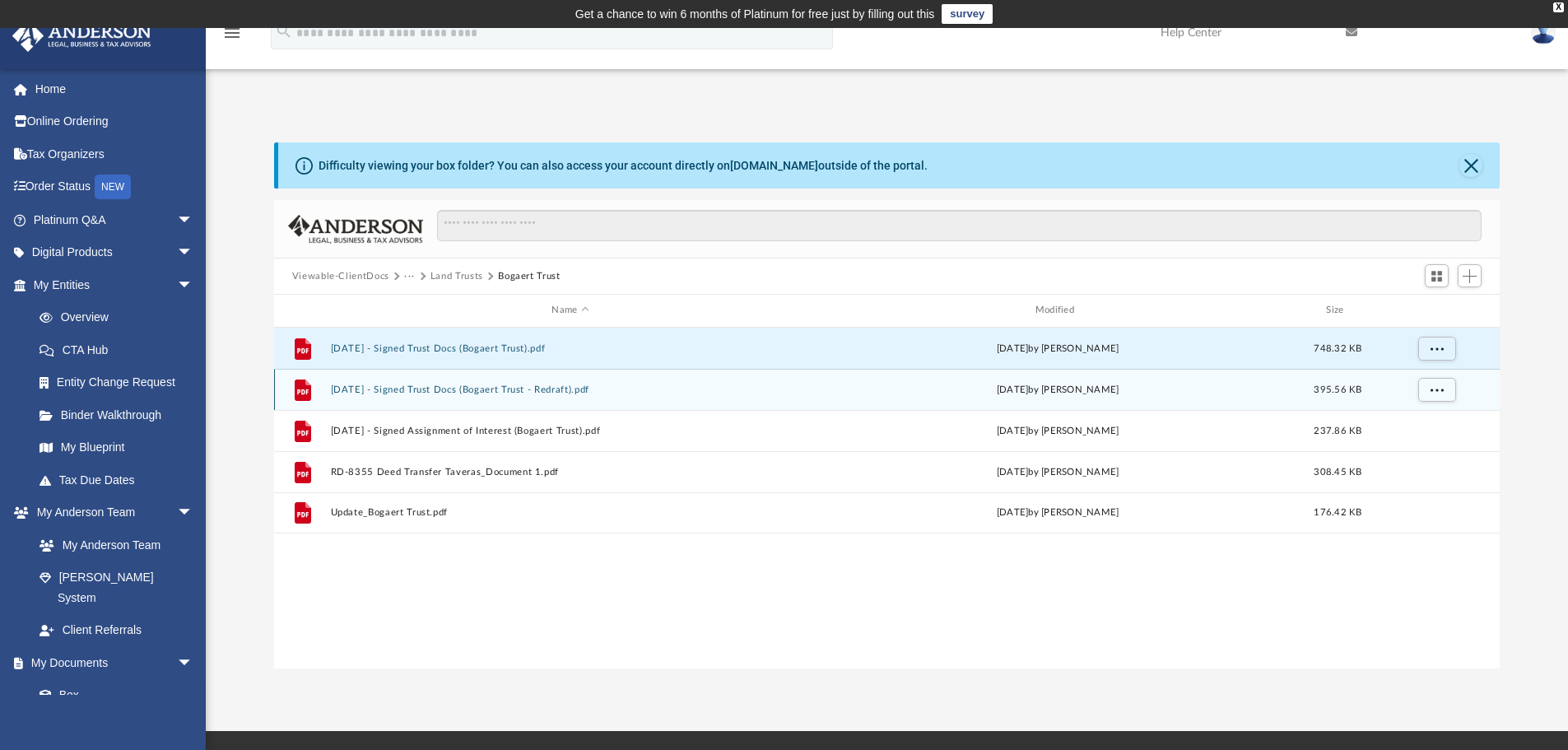
click at [486, 393] on button "2025.01.07 - Signed Trust Docs (Bogaert Trust - Redraft).pdf" at bounding box center [570, 390] width 480 height 11
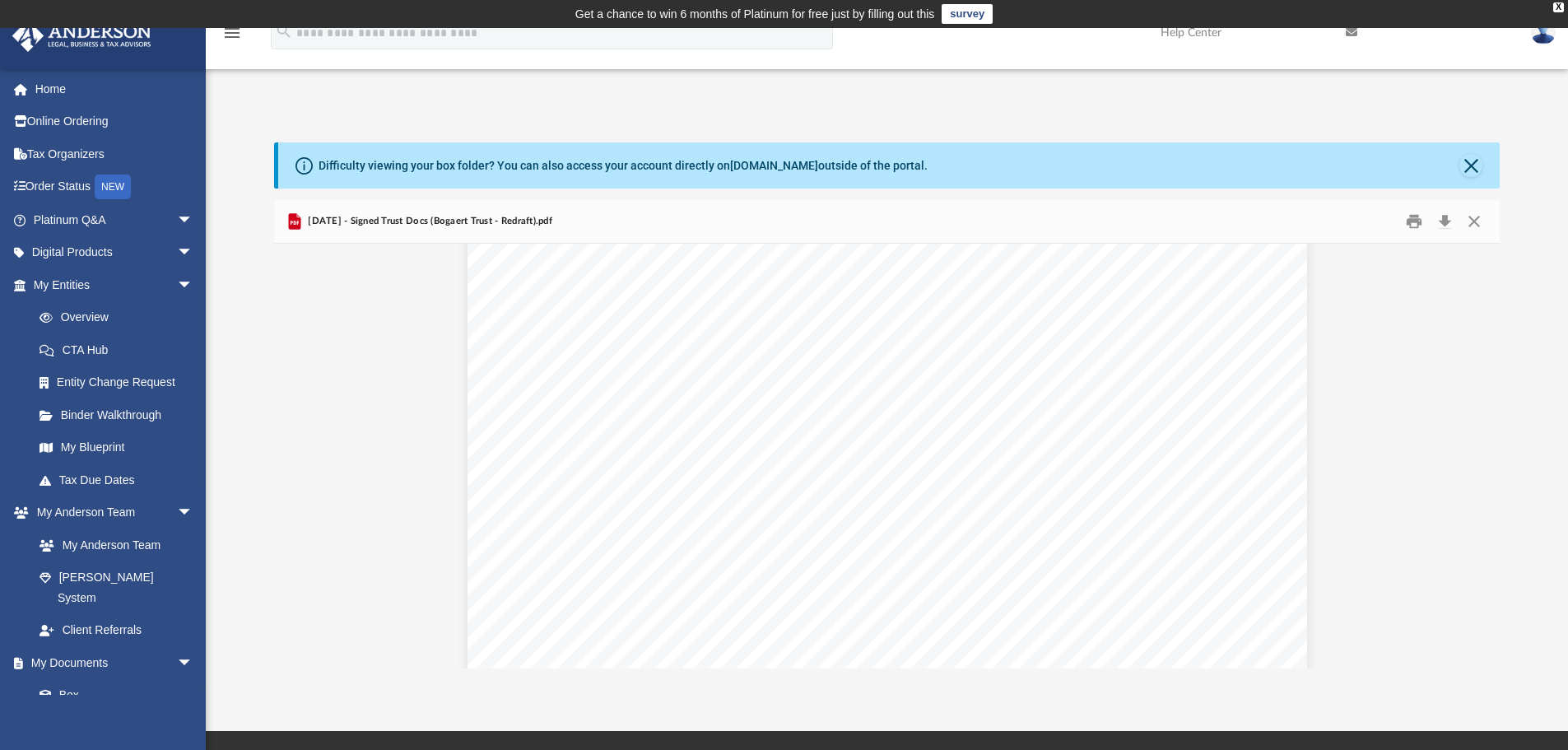
scroll to position [4529, 0]
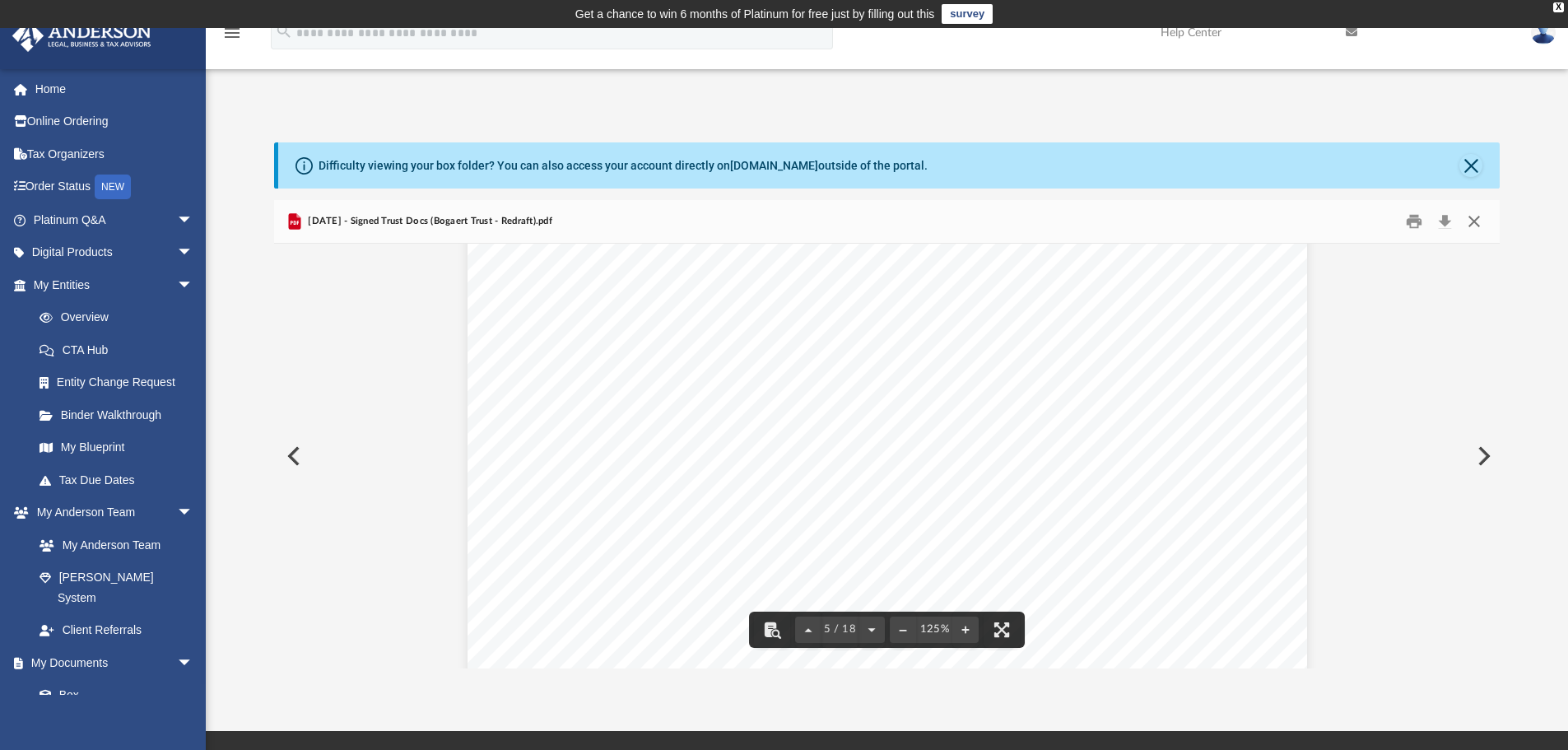
click at [1476, 221] on button "Close" at bounding box center [1474, 222] width 29 height 26
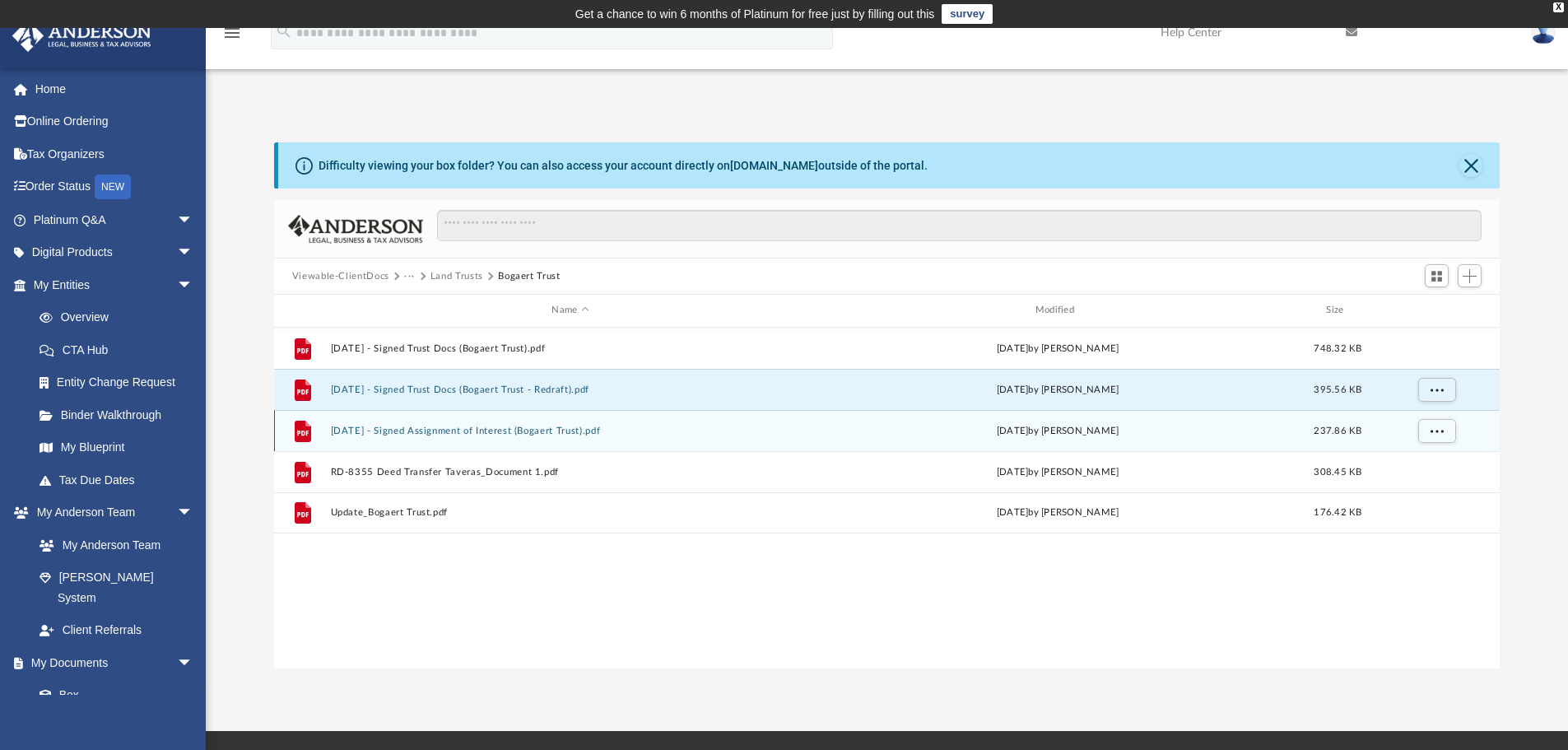
click at [603, 430] on button "2025.09.15 - Signed Assignment of Interest (Bogaert Trust).pdf" at bounding box center [570, 431] width 480 height 11
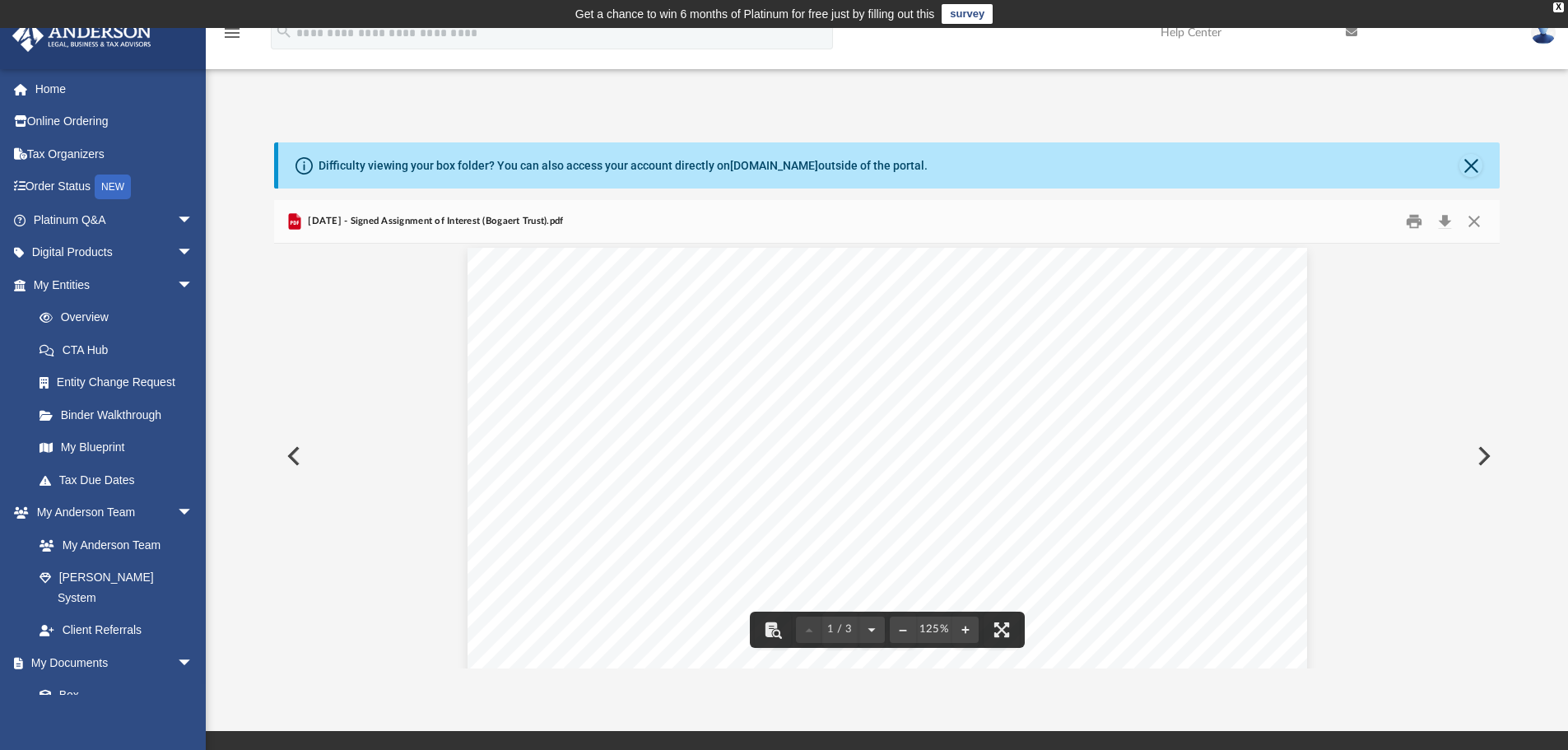
scroll to position [0, 0]
click at [1475, 218] on button "Close" at bounding box center [1474, 222] width 29 height 26
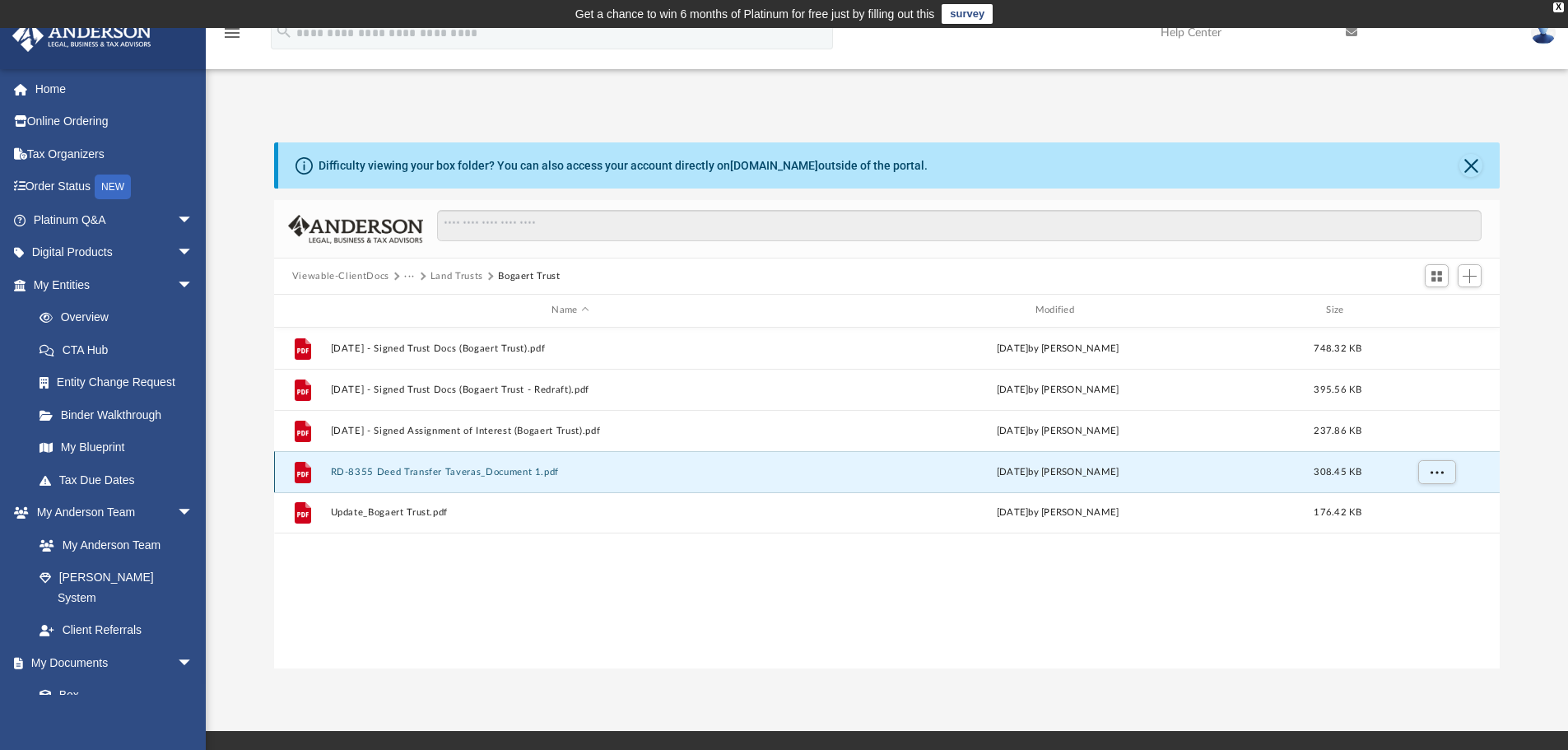
click at [486, 470] on button "RD-8355 Deed Transfer Taveras_Document 1.pdf" at bounding box center [570, 472] width 480 height 11
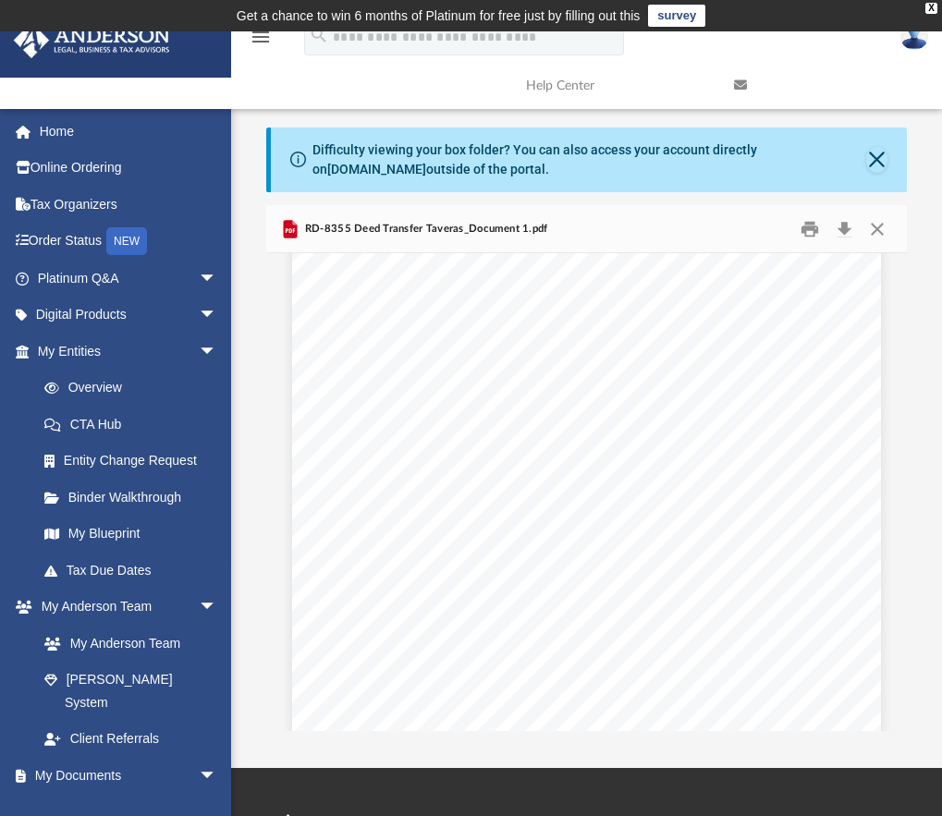
scroll to position [185, 0]
click at [869, 227] on button "Close" at bounding box center [877, 228] width 33 height 29
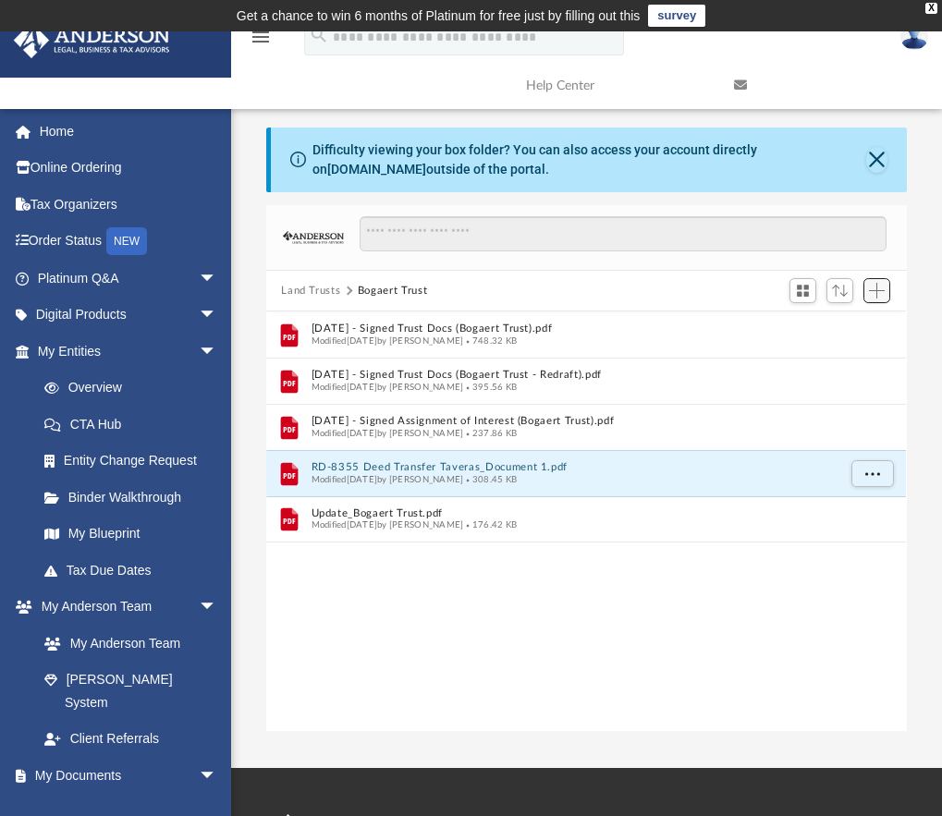
click at [874, 291] on span "Add" at bounding box center [877, 291] width 16 height 16
click at [839, 325] on li "Upload" at bounding box center [850, 327] width 59 height 19
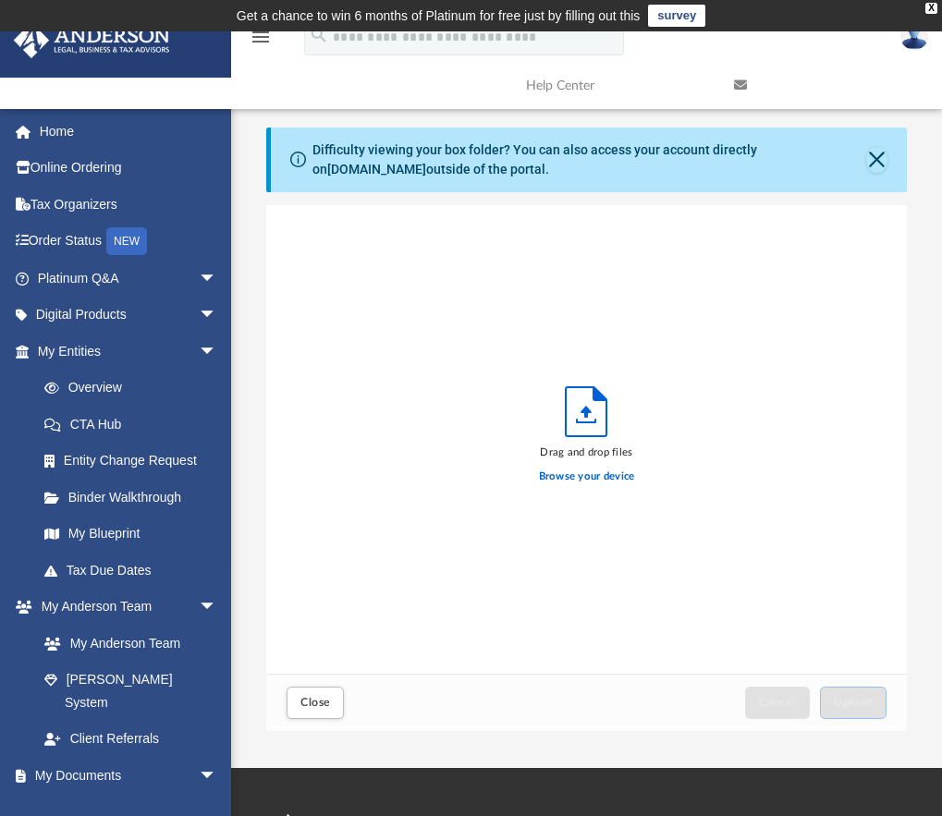
scroll to position [455, 626]
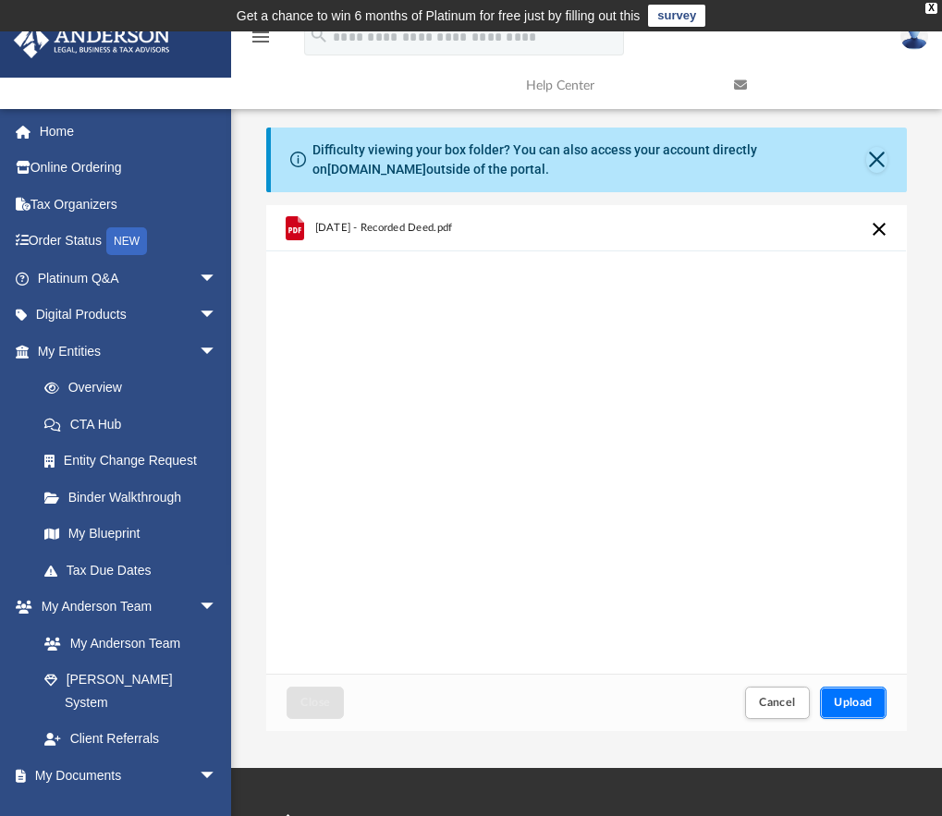
click at [854, 702] on span "Upload" at bounding box center [853, 702] width 39 height 11
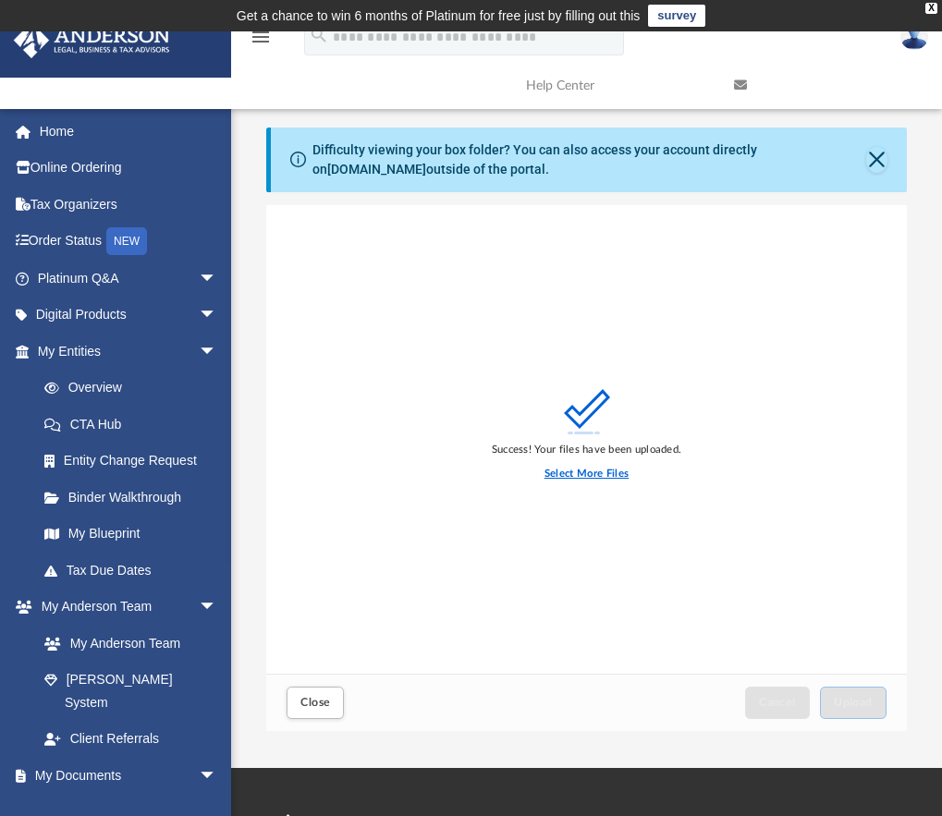
click at [580, 478] on label "Select More Files" at bounding box center [586, 474] width 84 height 17
click at [0, 0] on input "Select More Files" at bounding box center [0, 0] width 0 height 0
click at [324, 708] on button "Close" at bounding box center [315, 703] width 57 height 32
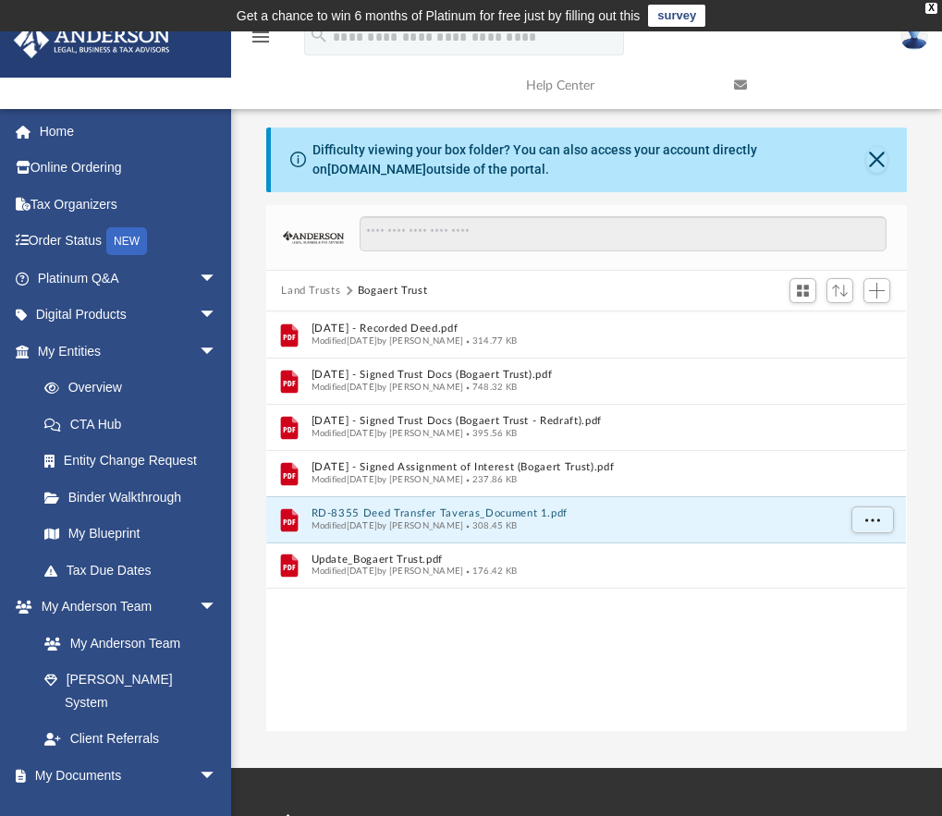
click at [552, 605] on div "File 06.17.25 - Recorded Deed.pdf Modified today by Jose Felix Reyes 314.77 KB …" at bounding box center [586, 522] width 640 height 420
click at [865, 289] on button "Add" at bounding box center [877, 291] width 28 height 26
click at [843, 333] on li "Upload" at bounding box center [850, 327] width 59 height 19
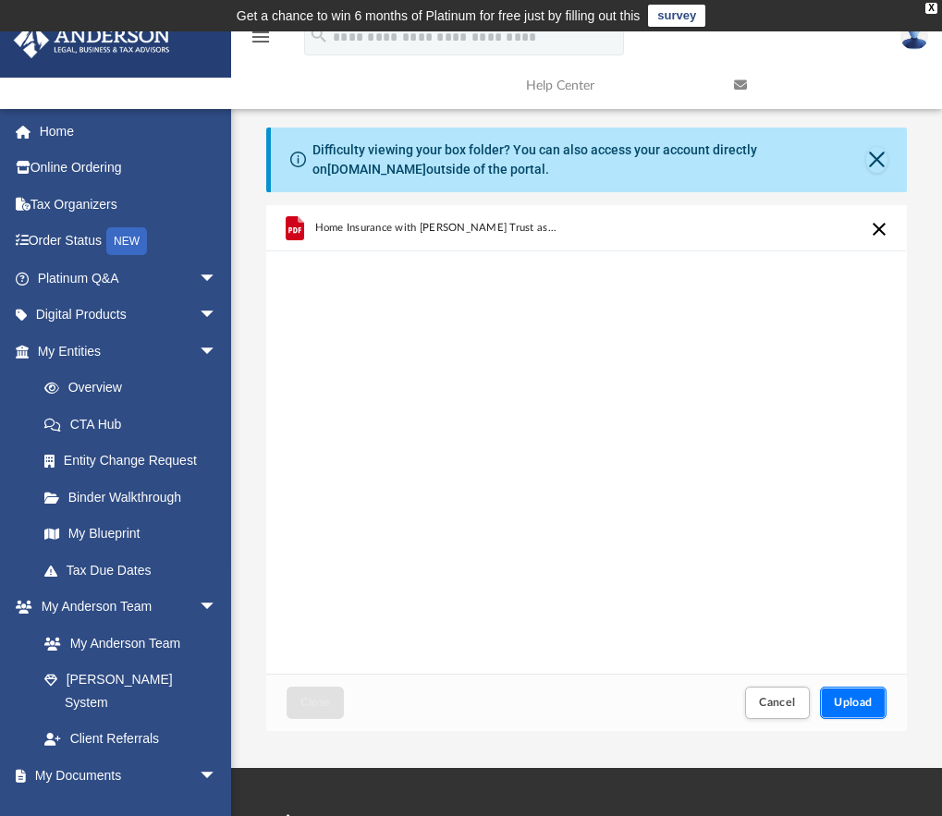
click at [854, 699] on span "Upload" at bounding box center [853, 702] width 39 height 11
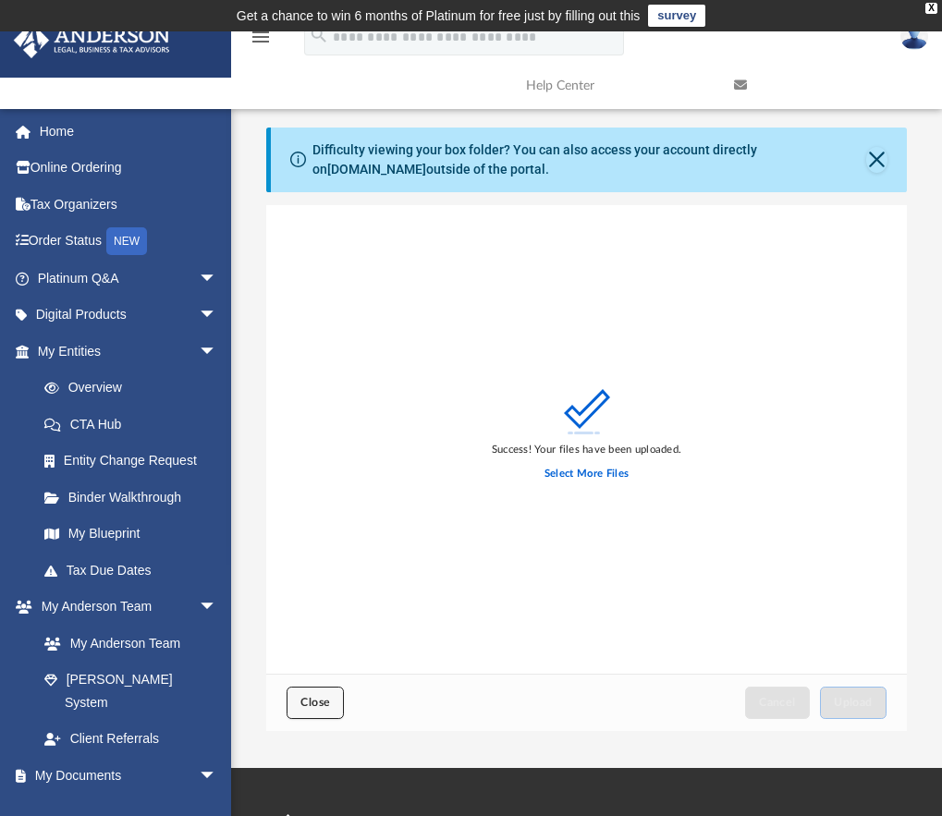
click at [296, 703] on button "Close" at bounding box center [315, 703] width 57 height 32
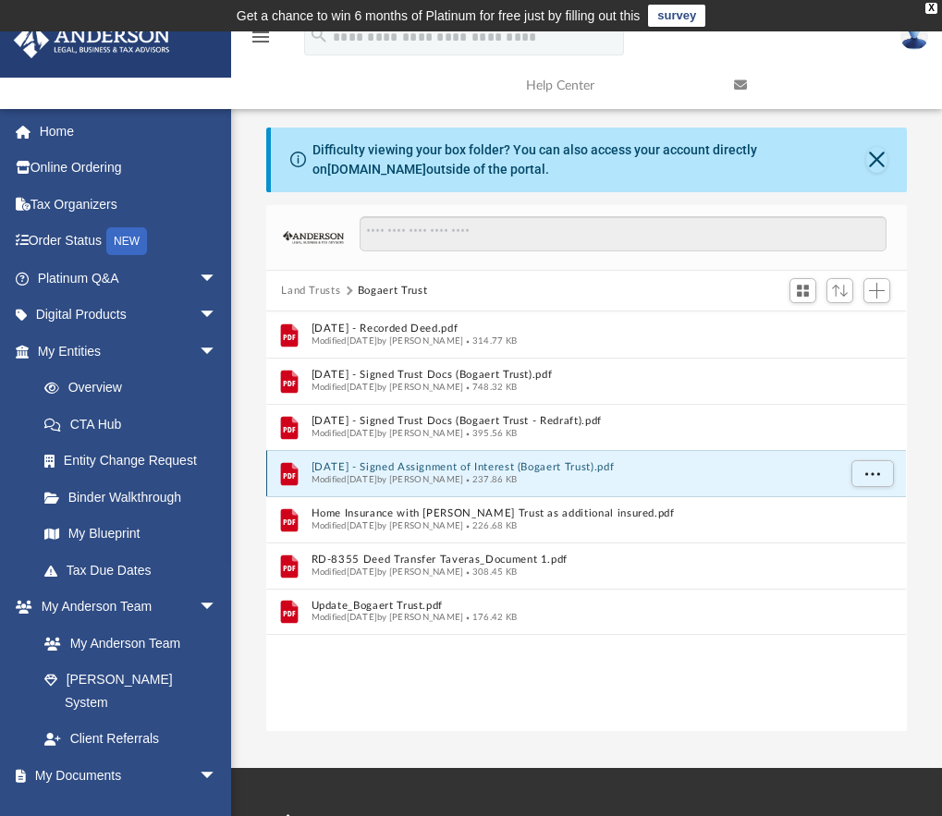
click at [490, 468] on button "2025.09.15 - Signed Assignment of Interest (Bogaert Trust).pdf" at bounding box center [574, 468] width 525 height 12
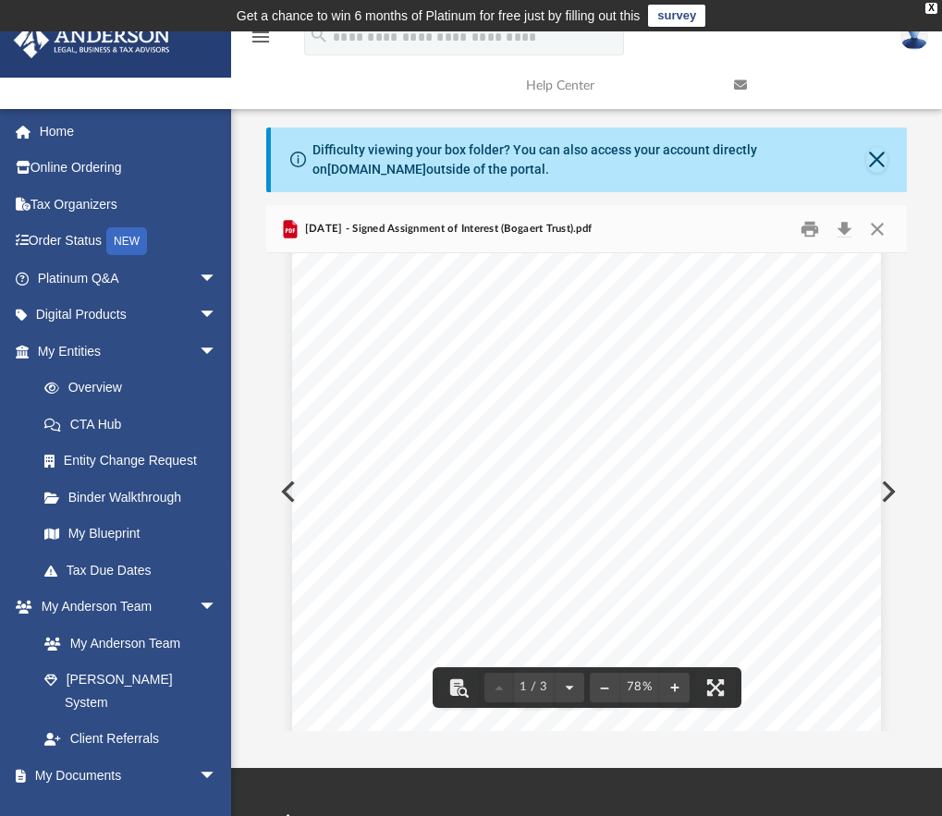
scroll to position [0, 0]
click at [882, 226] on button "Close" at bounding box center [877, 228] width 33 height 29
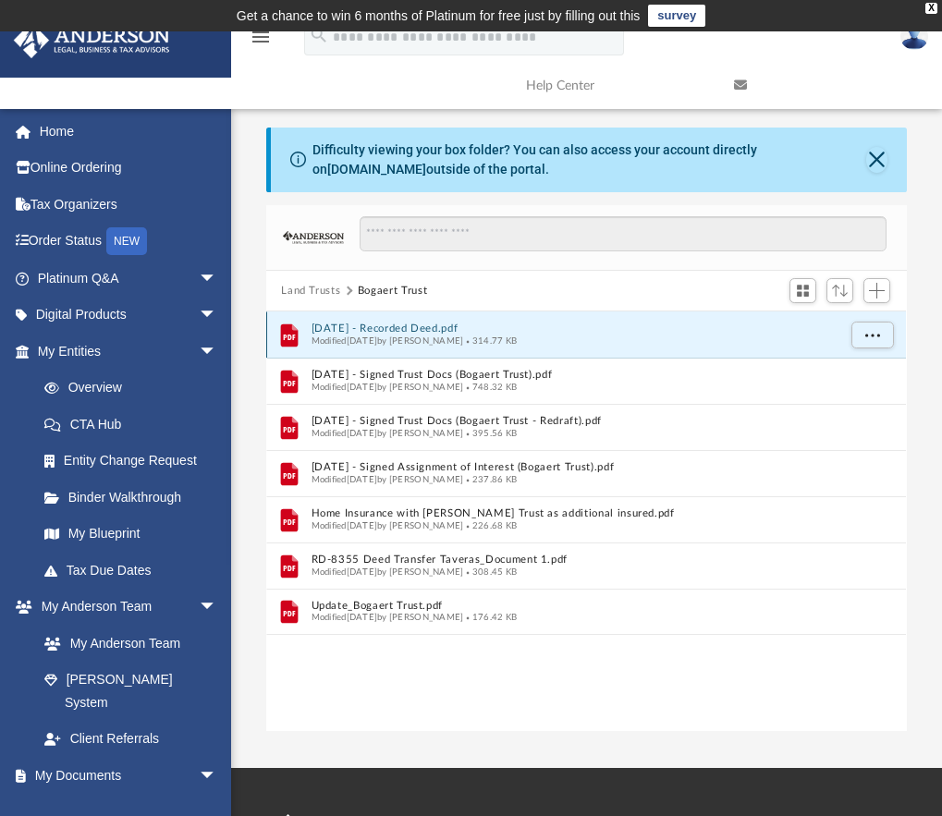
click at [444, 329] on button "06.17.25 - Recorded Deed.pdf" at bounding box center [574, 330] width 525 height 12
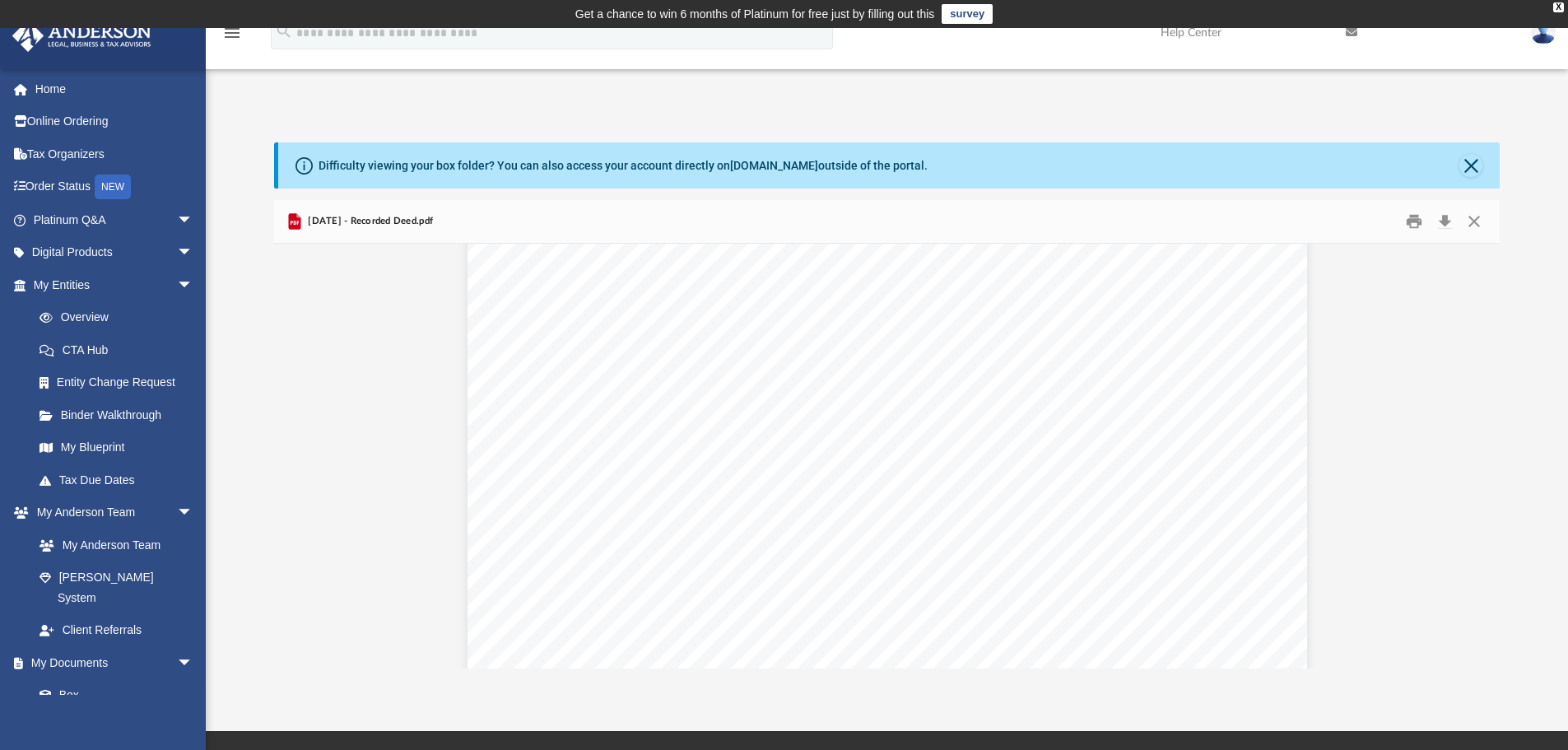
scroll to position [1976, 0]
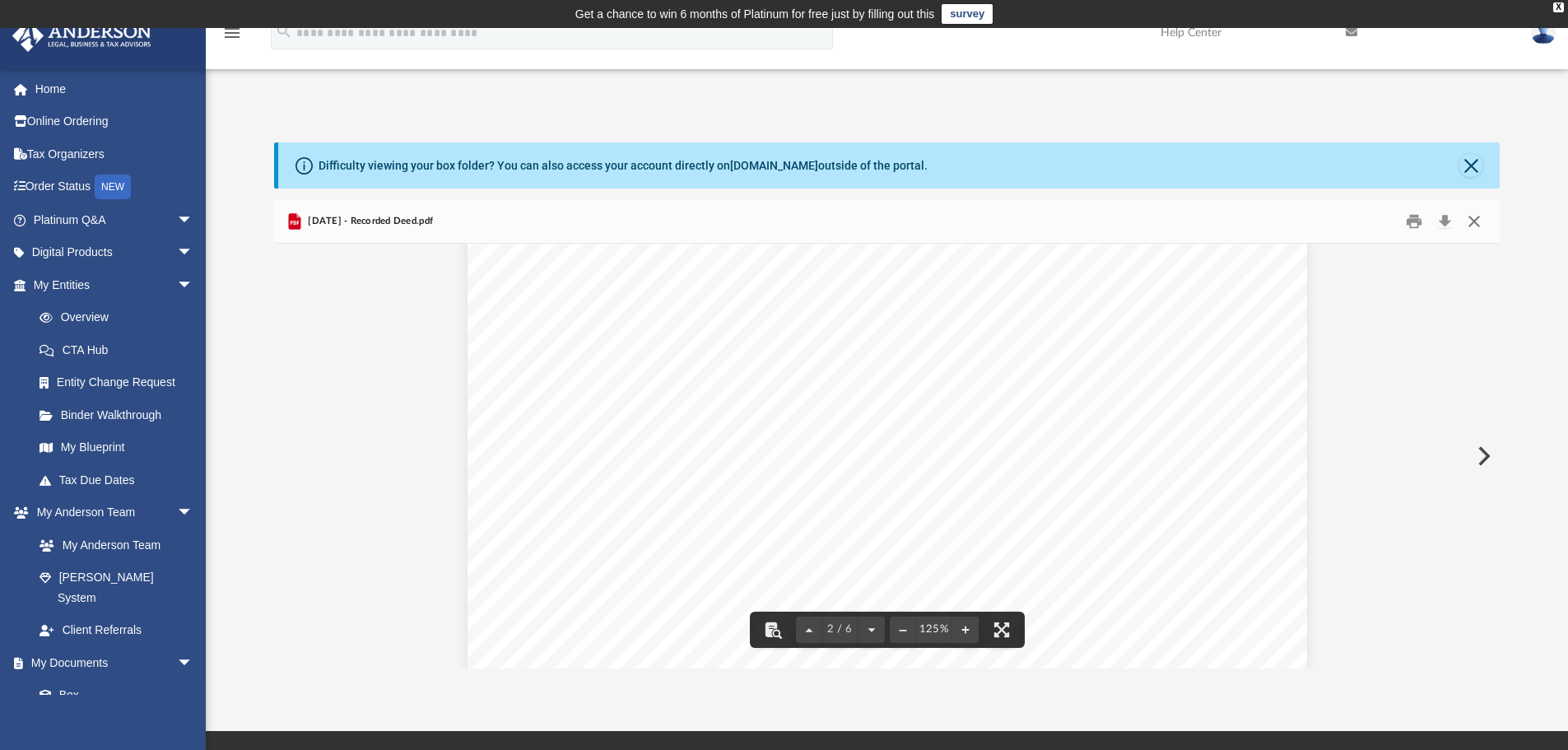
click at [1469, 225] on button "Close" at bounding box center [1474, 222] width 29 height 26
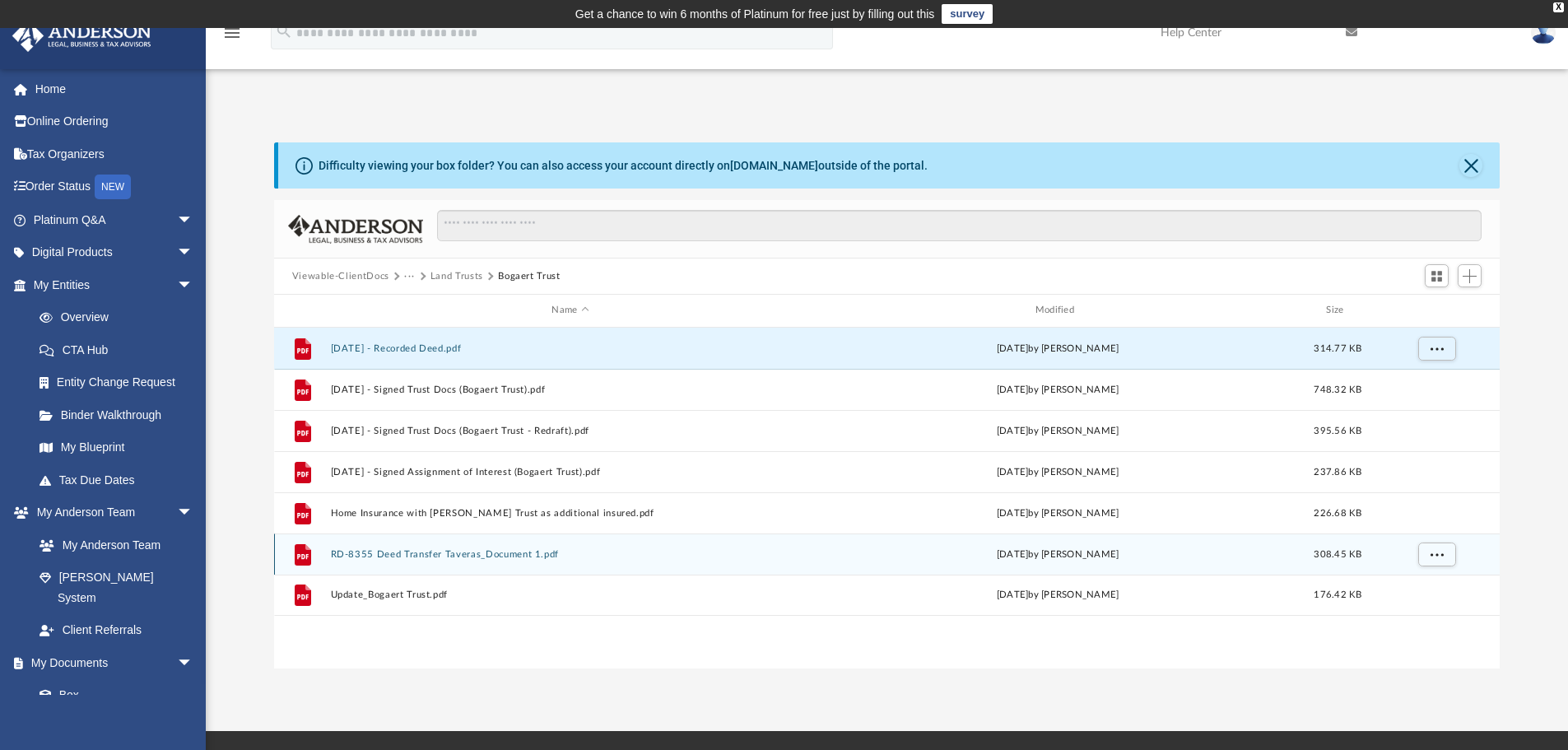
click at [462, 556] on button "RD-8355 Deed Transfer Taveras_Document 1.pdf" at bounding box center [570, 555] width 480 height 11
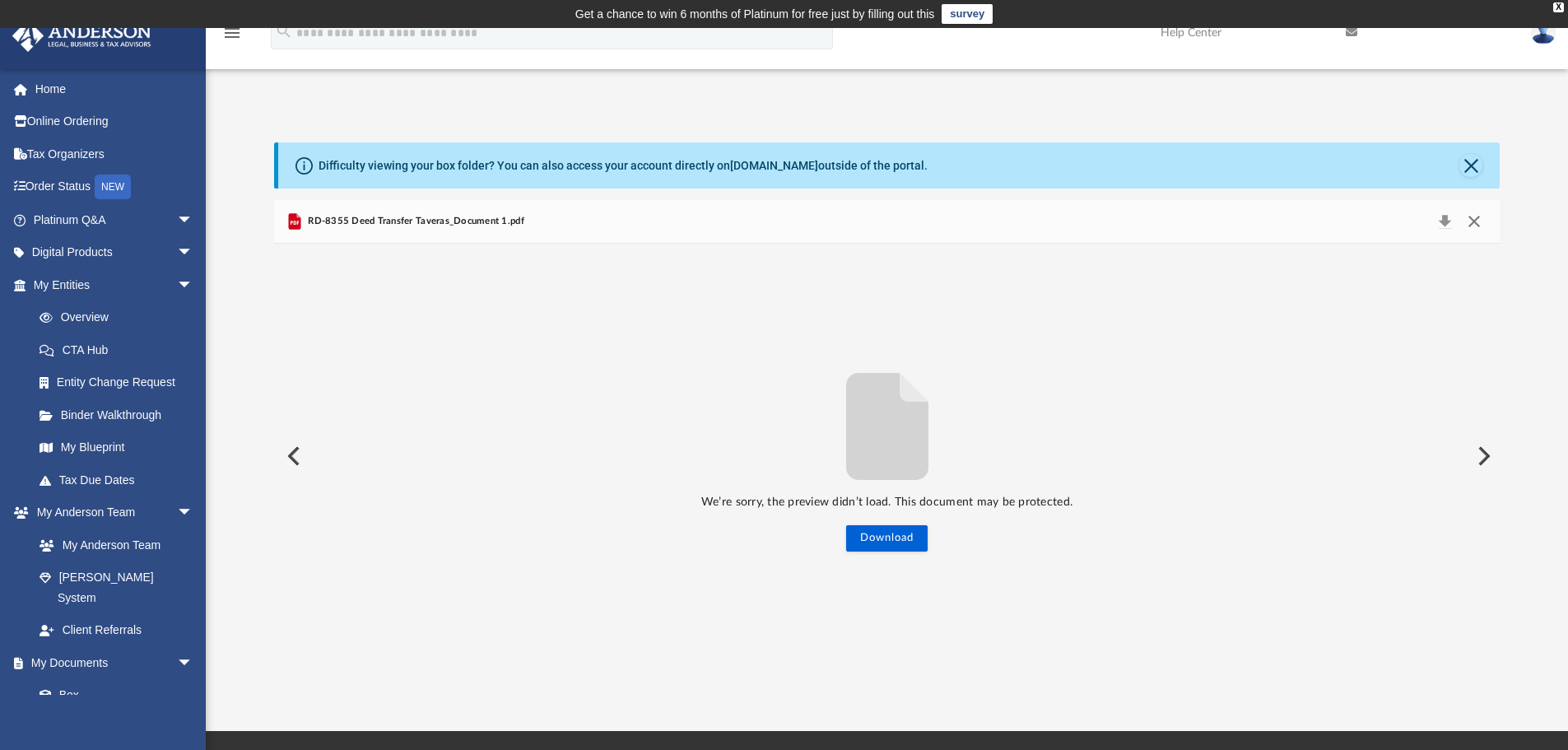
drag, startPoint x: 1474, startPoint y: 222, endPoint x: 1436, endPoint y: 207, distance: 40.9
click at [1473, 222] on button "Close" at bounding box center [1474, 222] width 29 height 23
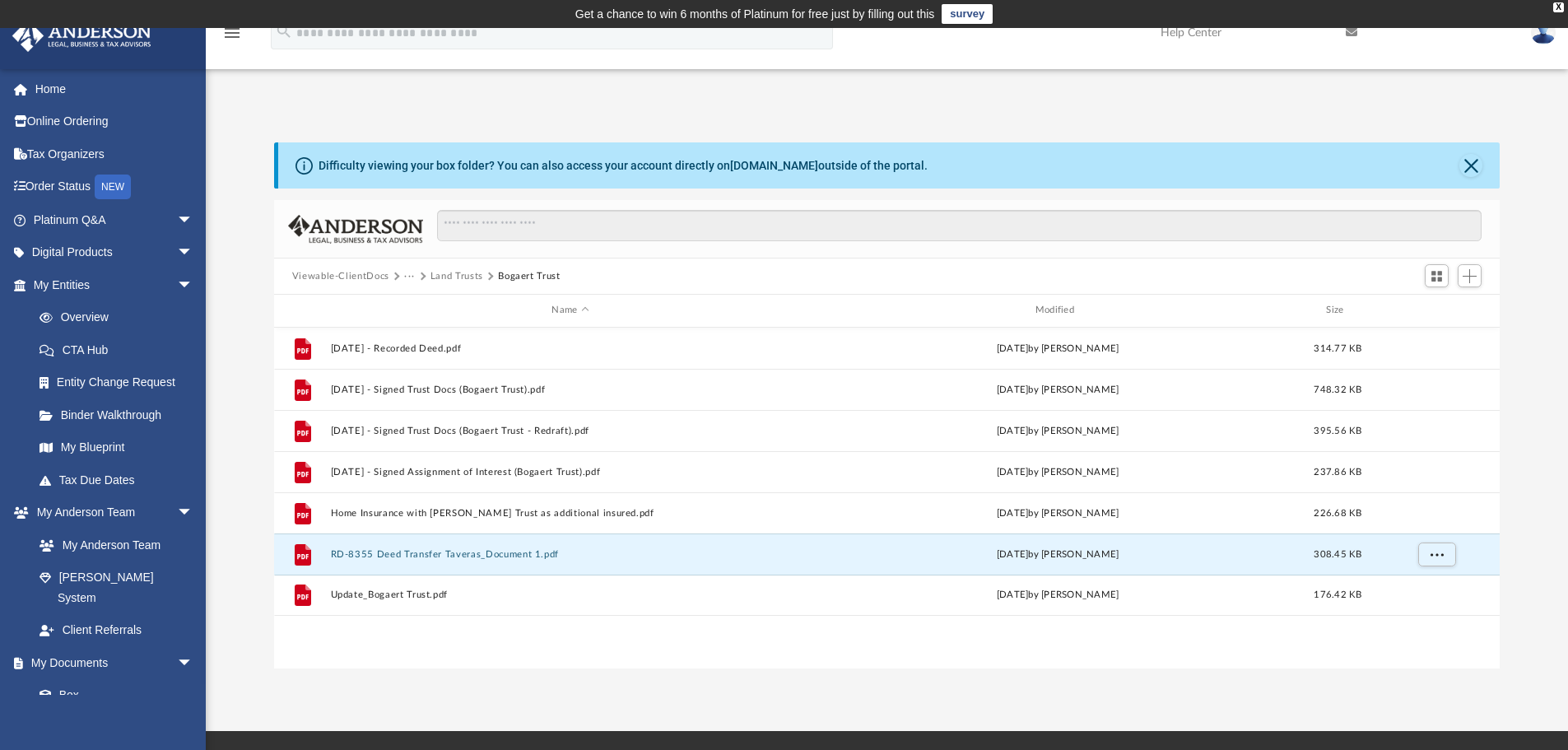
click at [1534, 41] on img at bounding box center [1543, 32] width 25 height 24
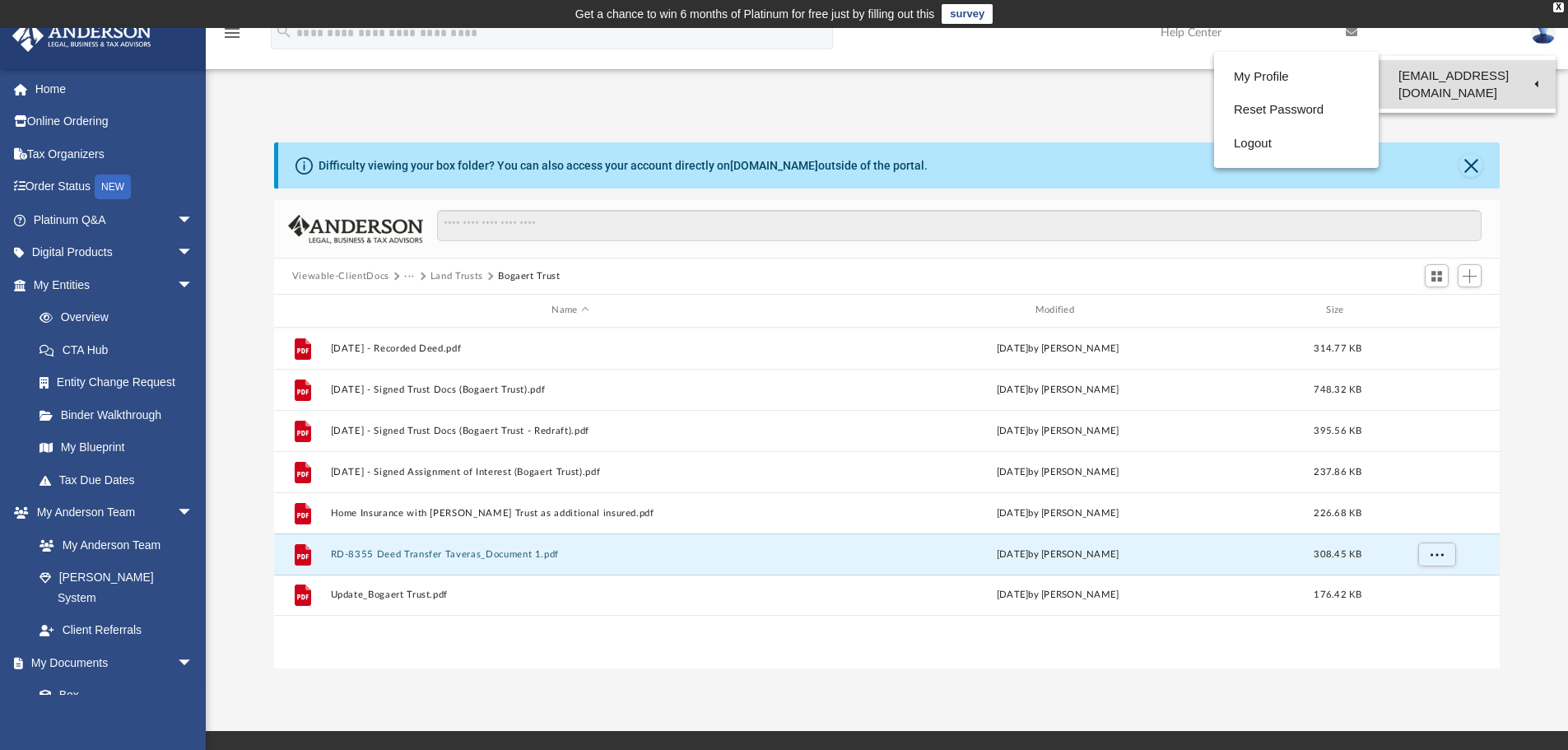
click at [1475, 70] on link "[EMAIL_ADDRESS][DOMAIN_NAME]" at bounding box center [1466, 84] width 177 height 49
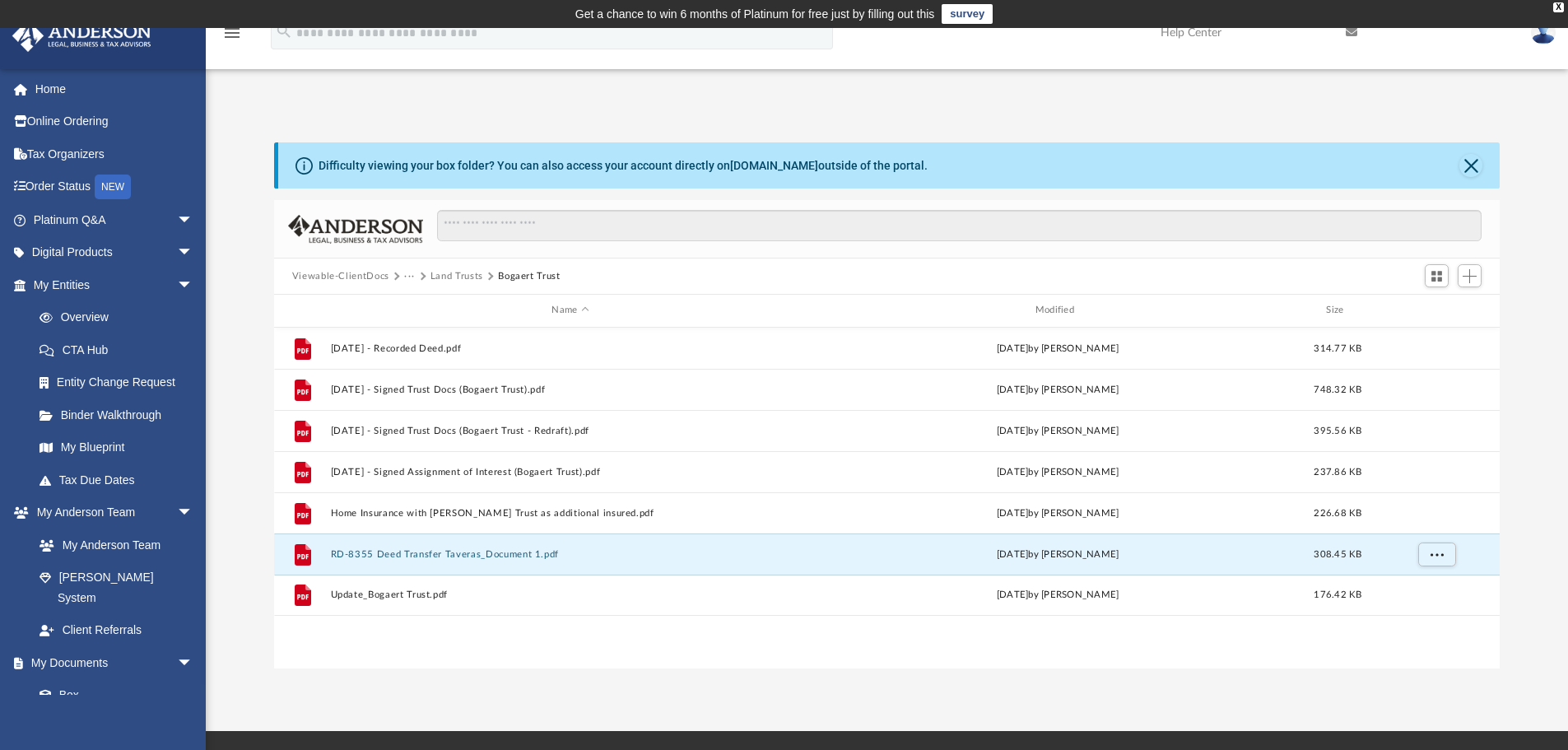
drag, startPoint x: 1530, startPoint y: 37, endPoint x: 1517, endPoint y: 38, distance: 13.0
click at [1530, 36] on link at bounding box center [1542, 31] width 49 height 72
click at [1247, 147] on link "Logout" at bounding box center [1296, 143] width 165 height 34
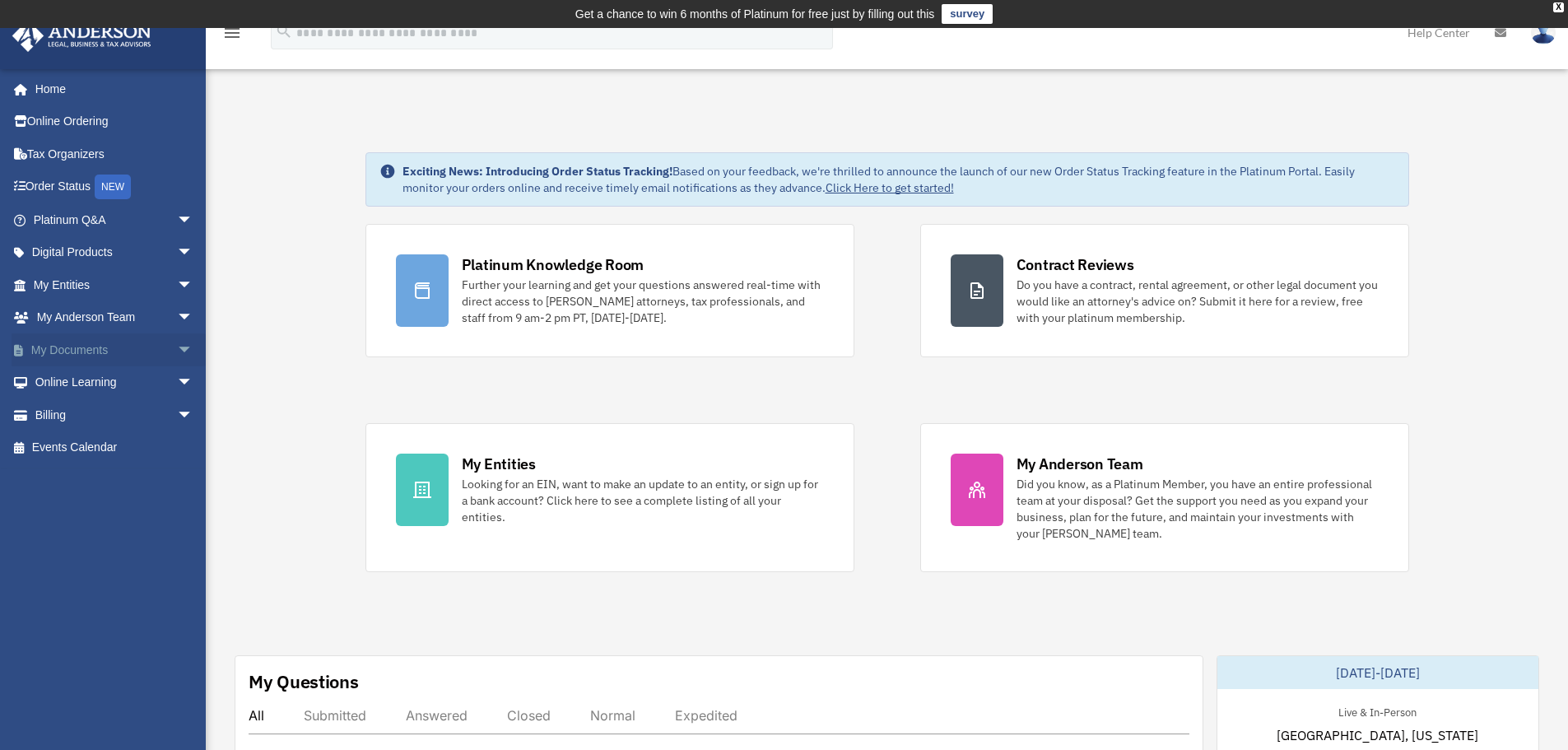
click at [177, 341] on span "arrow_drop_down" at bounding box center [193, 350] width 33 height 34
click at [61, 383] on link "Box" at bounding box center [120, 382] width 195 height 33
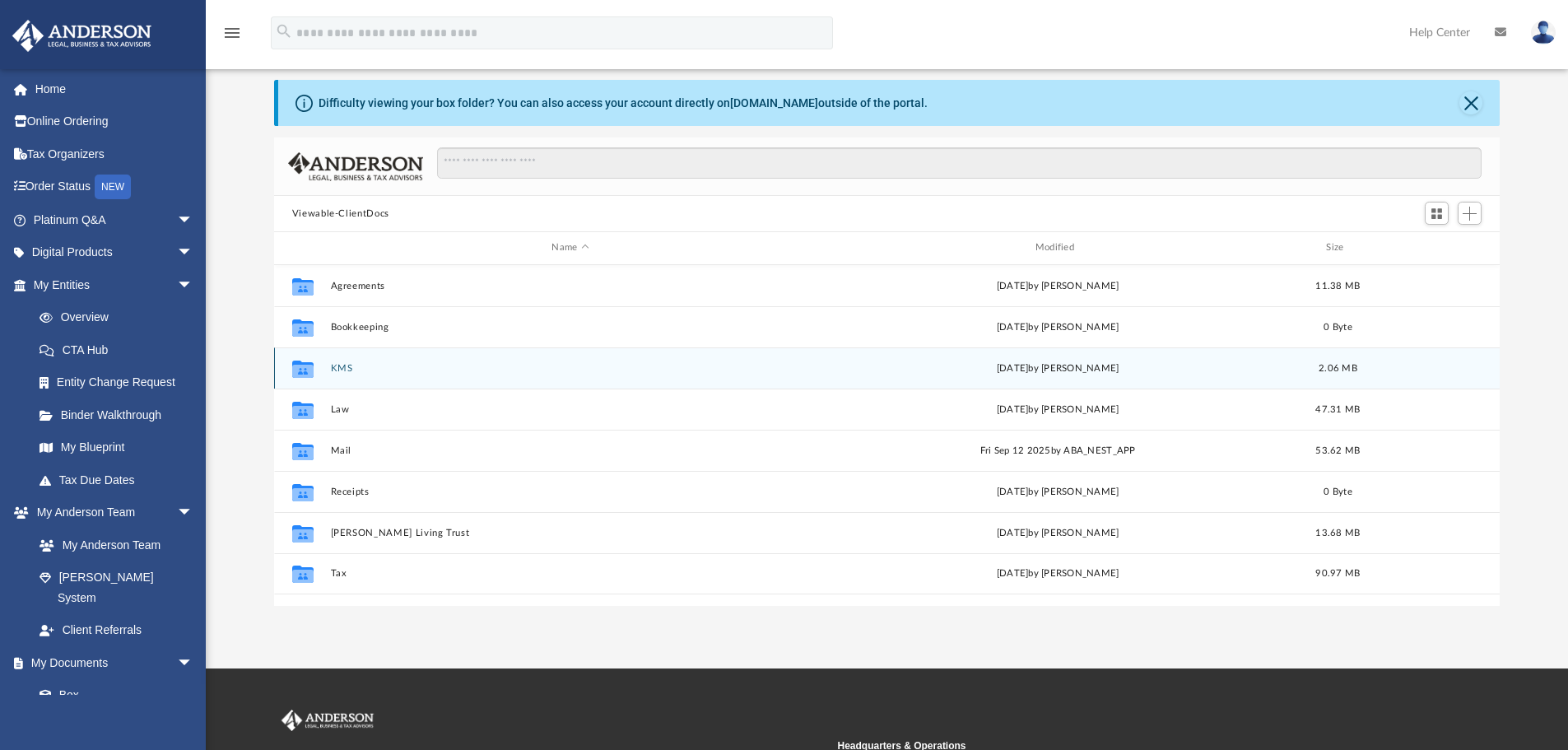
scroll to position [165, 0]
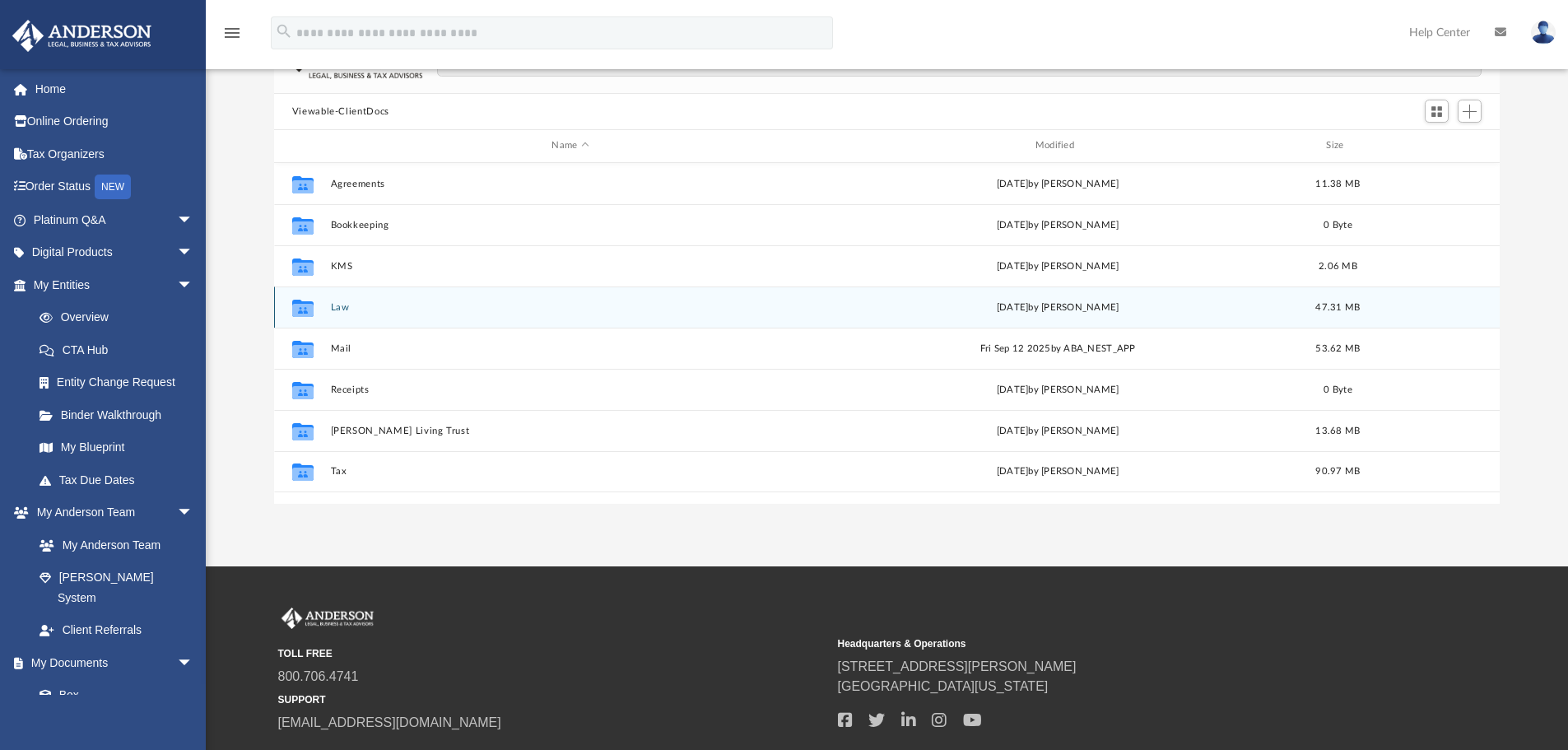
click at [337, 309] on button "Law" at bounding box center [570, 307] width 480 height 11
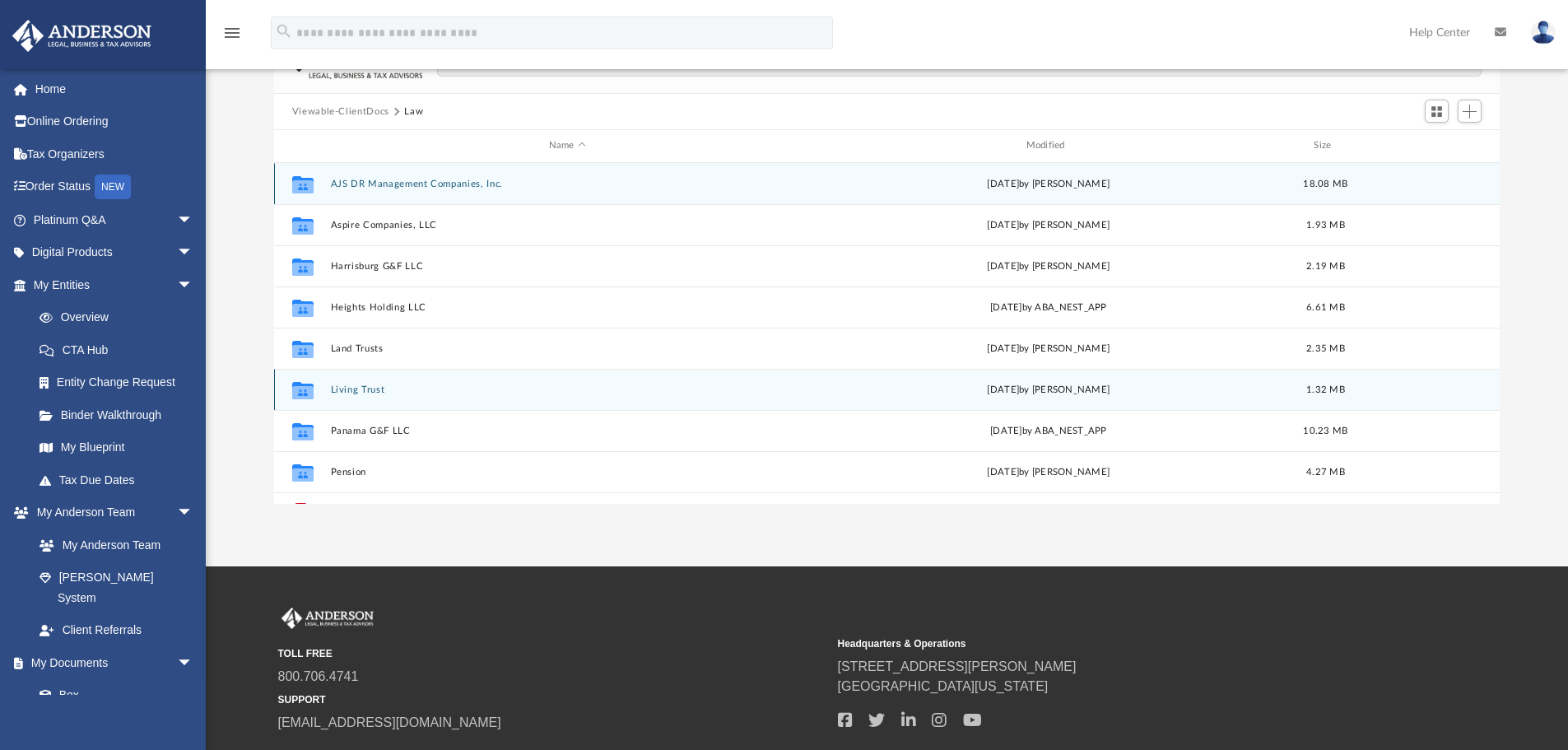
scroll to position [70, 0]
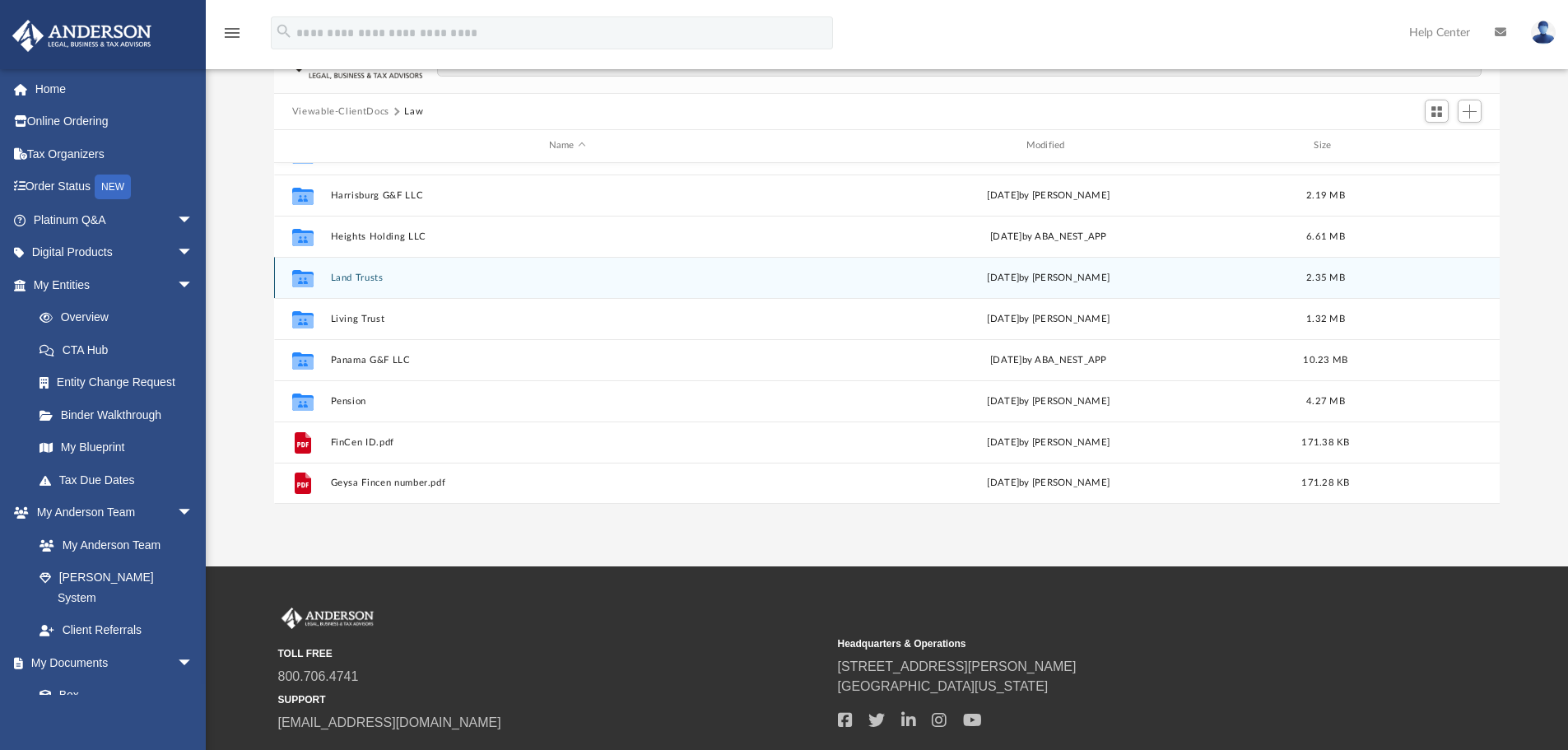
click at [365, 273] on button "Land Trusts" at bounding box center [567, 278] width 474 height 11
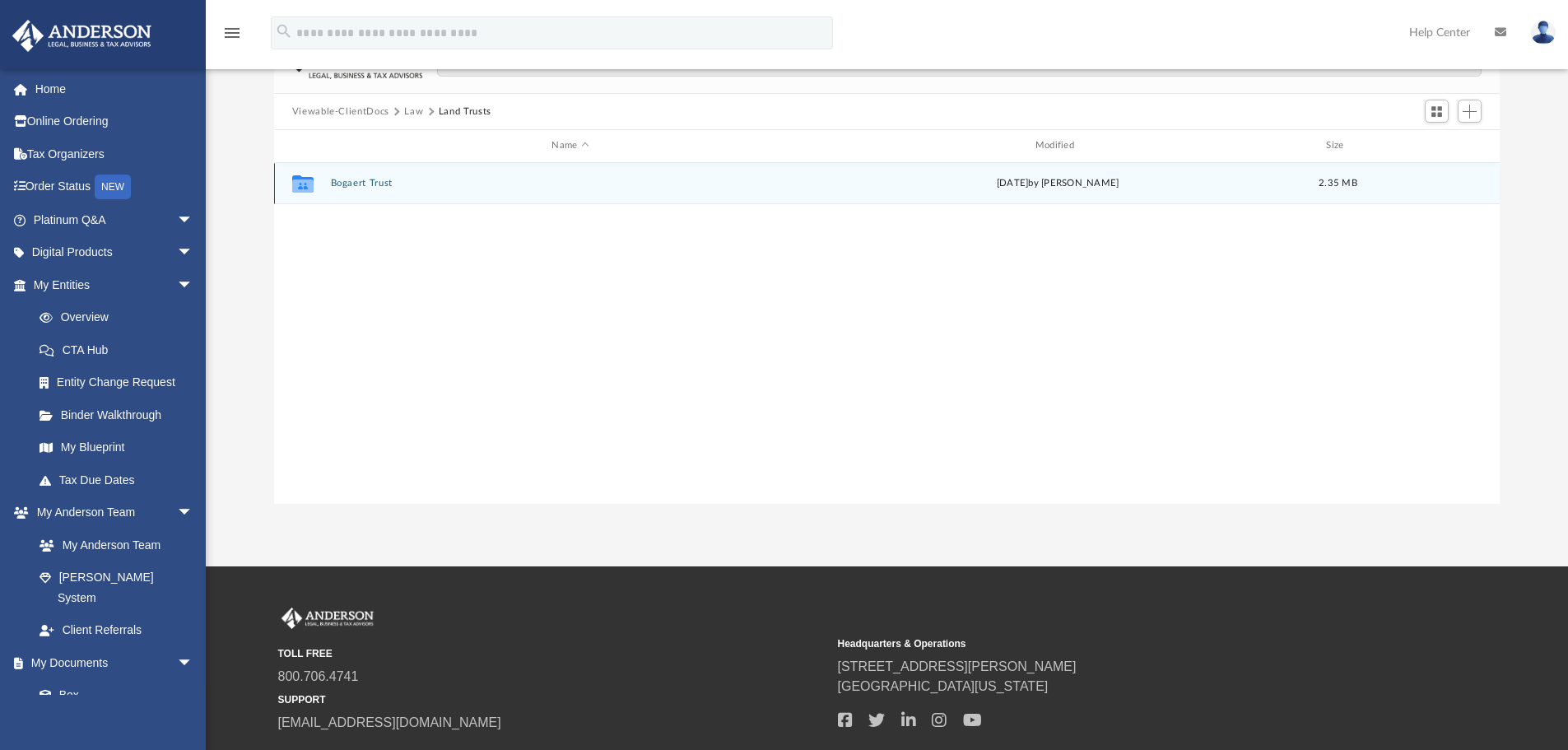
scroll to position [0, 0]
click at [389, 180] on button "Bogaert Trust" at bounding box center [570, 183] width 480 height 11
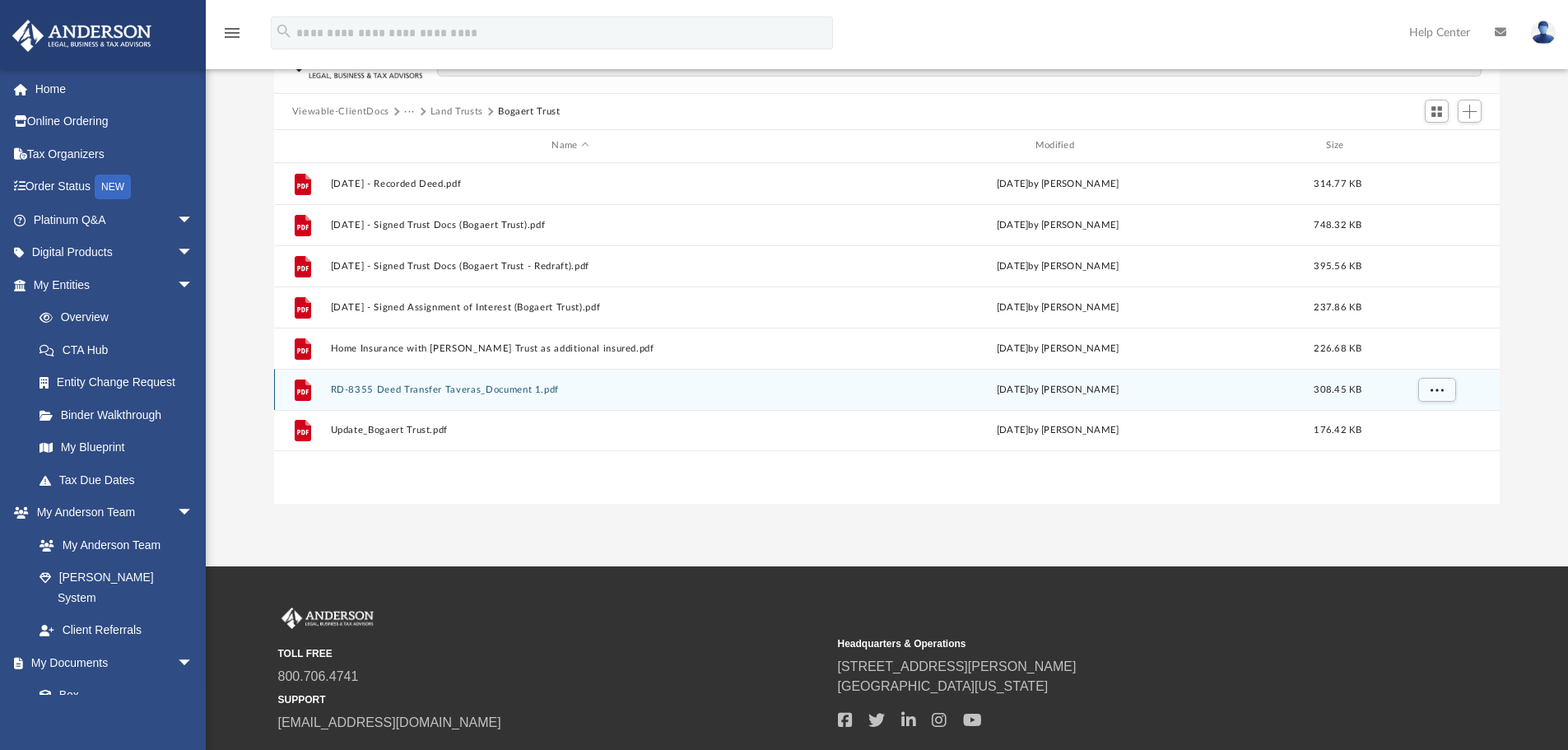
click at [508, 387] on button "RD-8355 Deed Transfer Taveras_Document 1.pdf" at bounding box center [570, 390] width 480 height 11
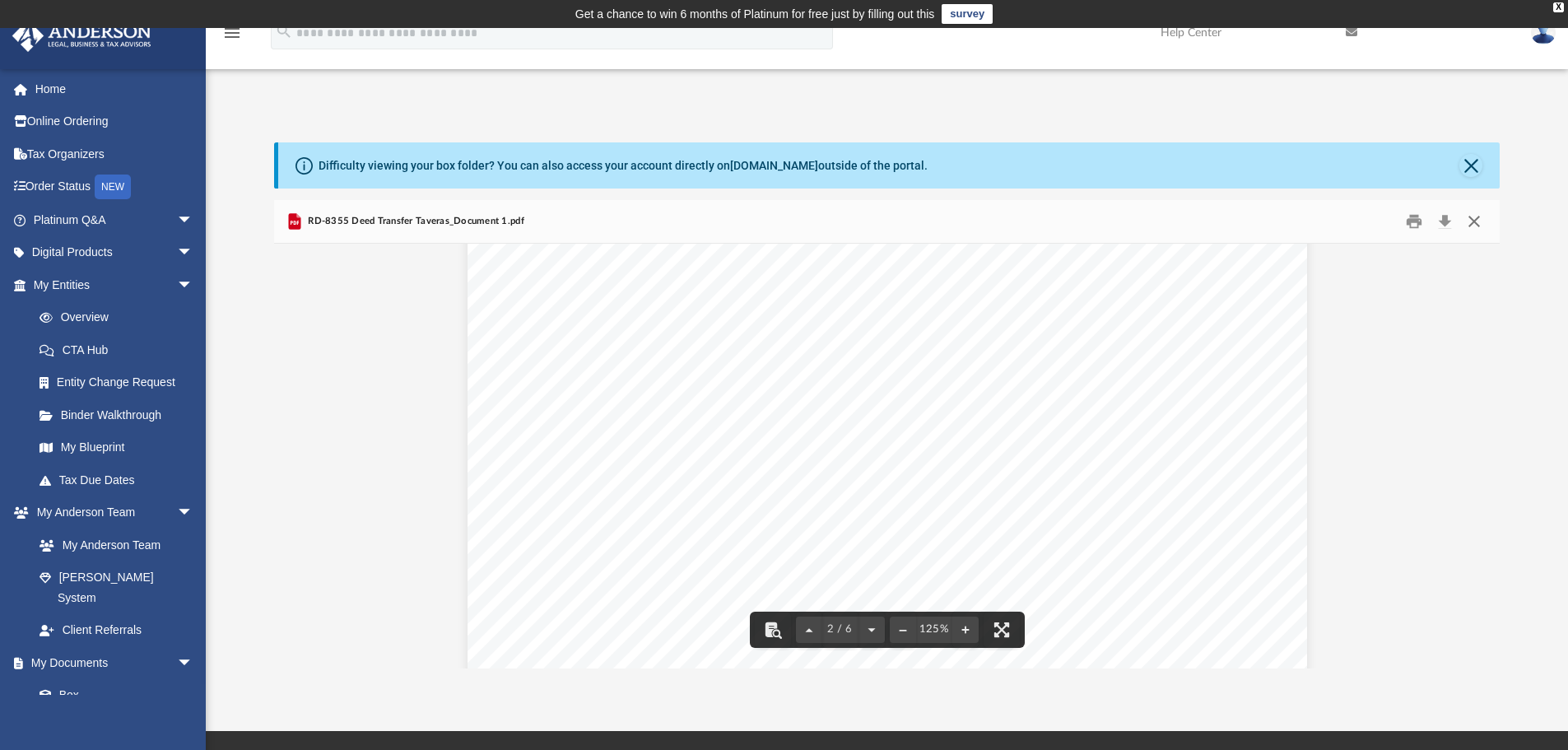
click at [1467, 218] on button "Close" at bounding box center [1474, 222] width 29 height 26
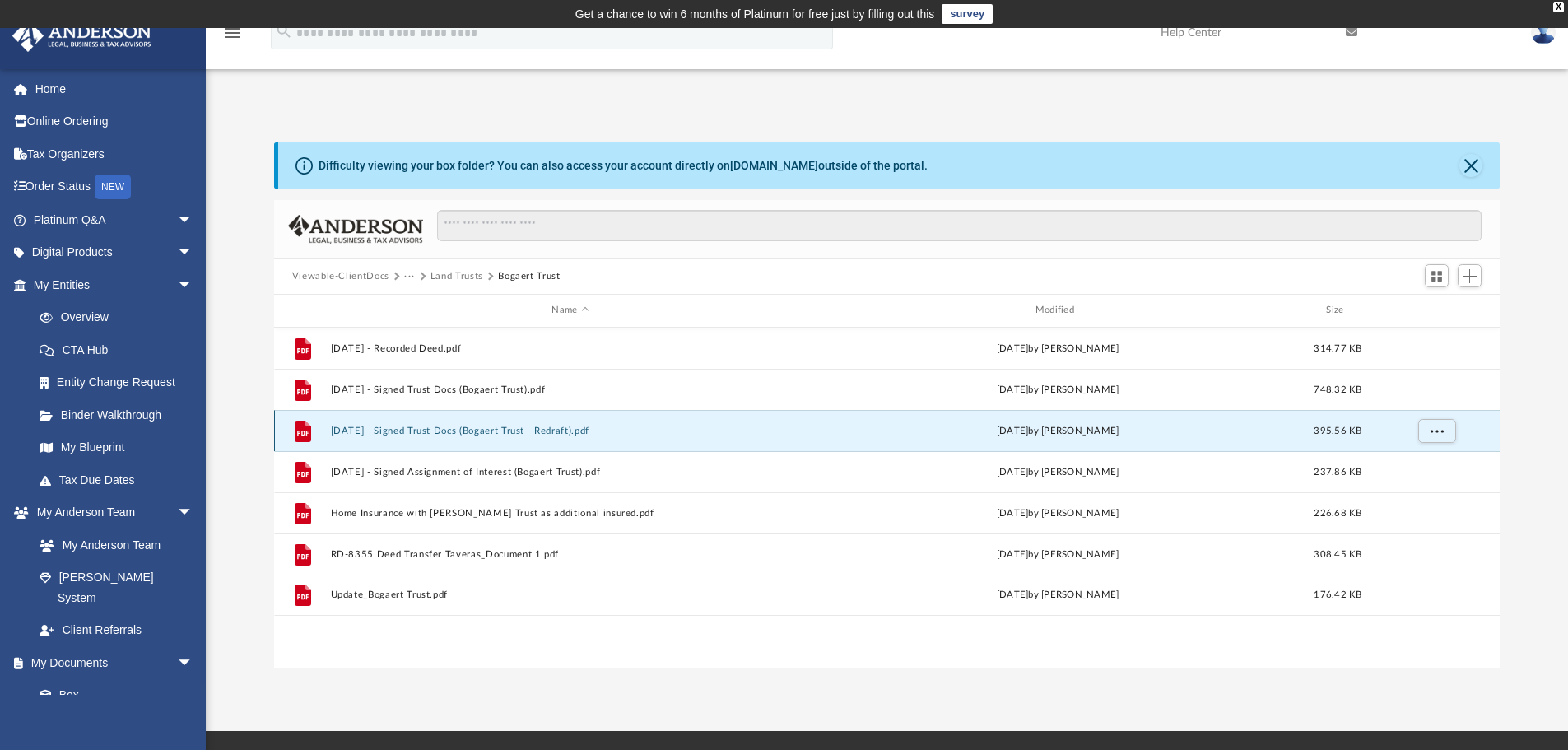
click at [465, 432] on button "2025.01.07 - Signed Trust Docs (Bogaert Trust - Redraft).pdf" at bounding box center [570, 431] width 480 height 11
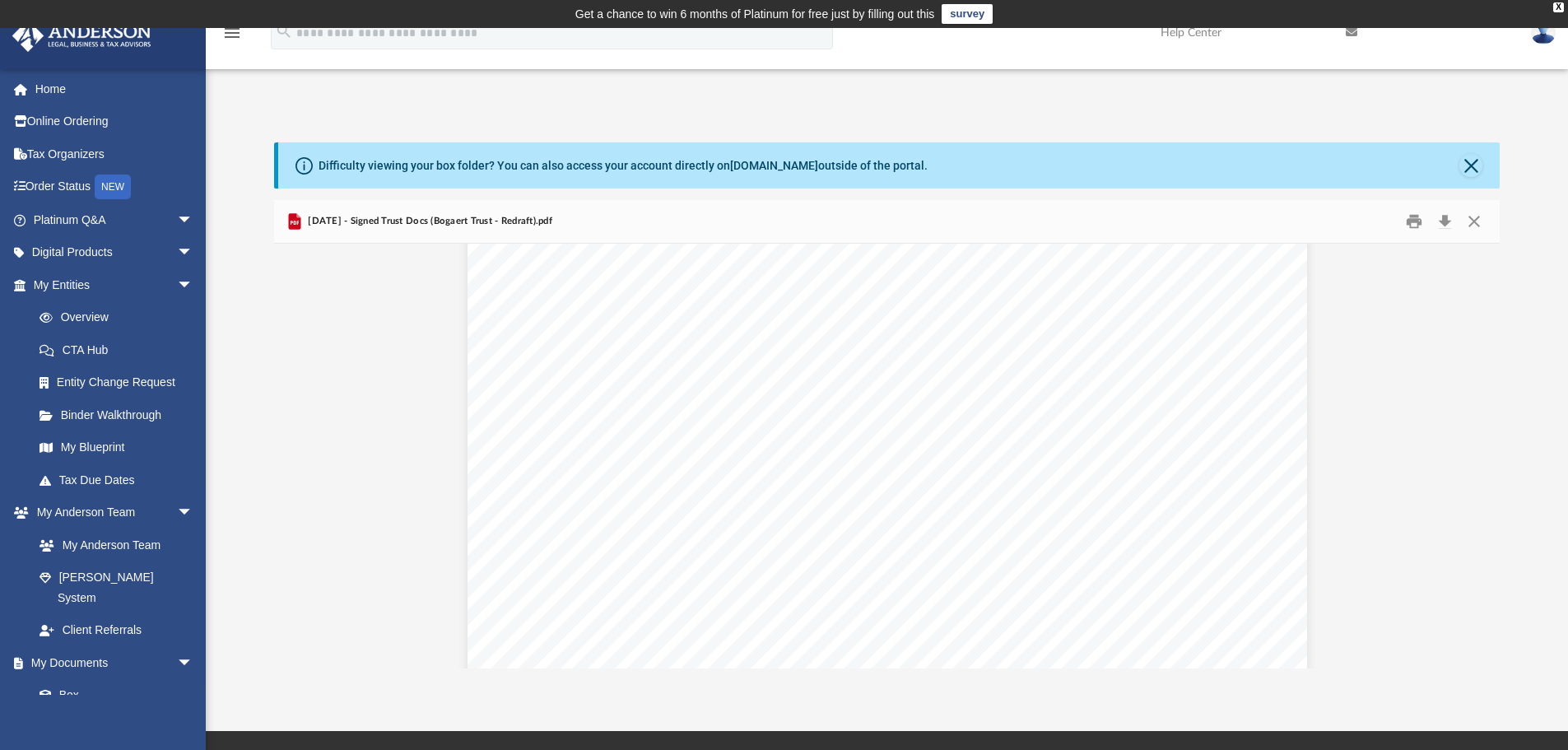
scroll to position [1235, 0]
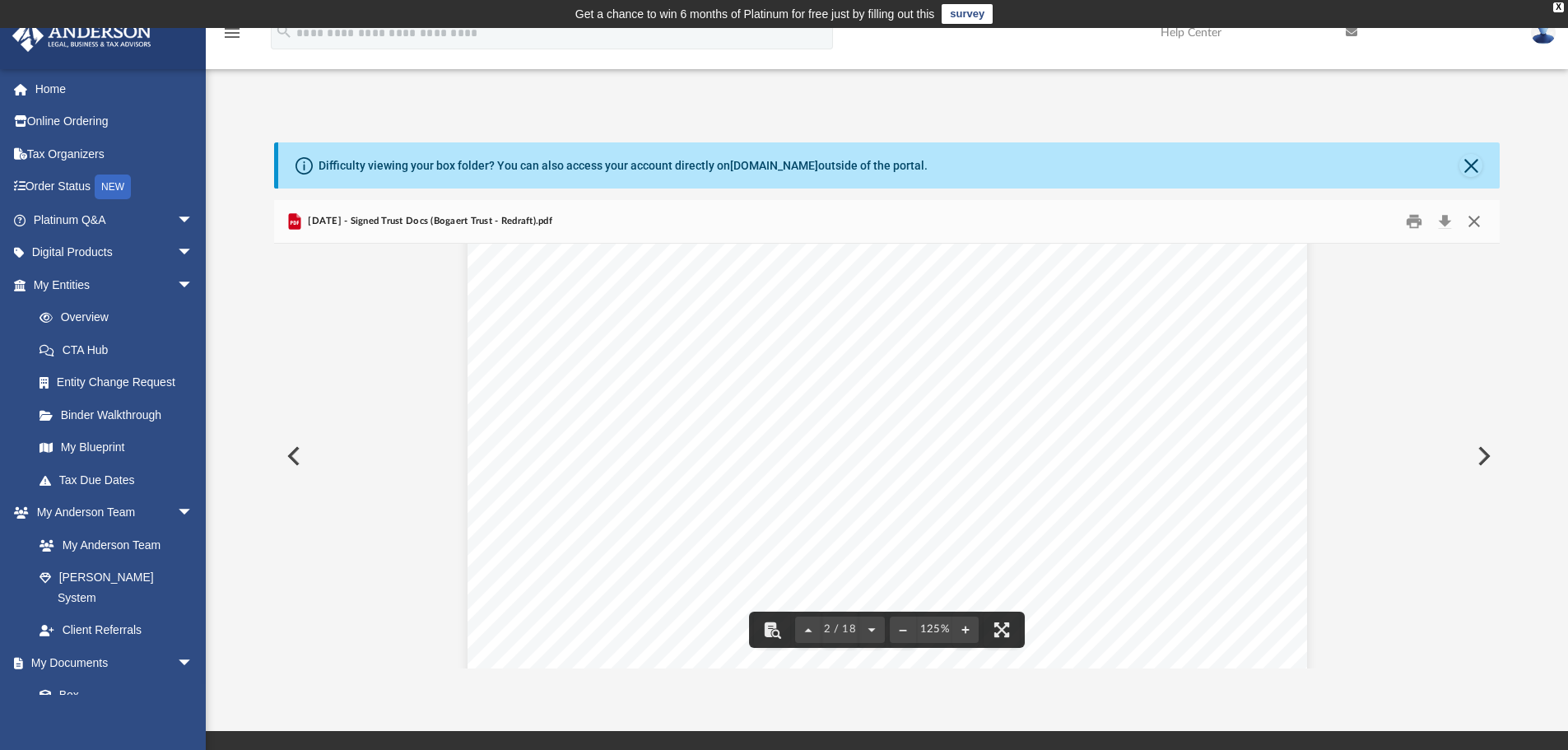
click at [1480, 216] on button "Close" at bounding box center [1474, 222] width 29 height 26
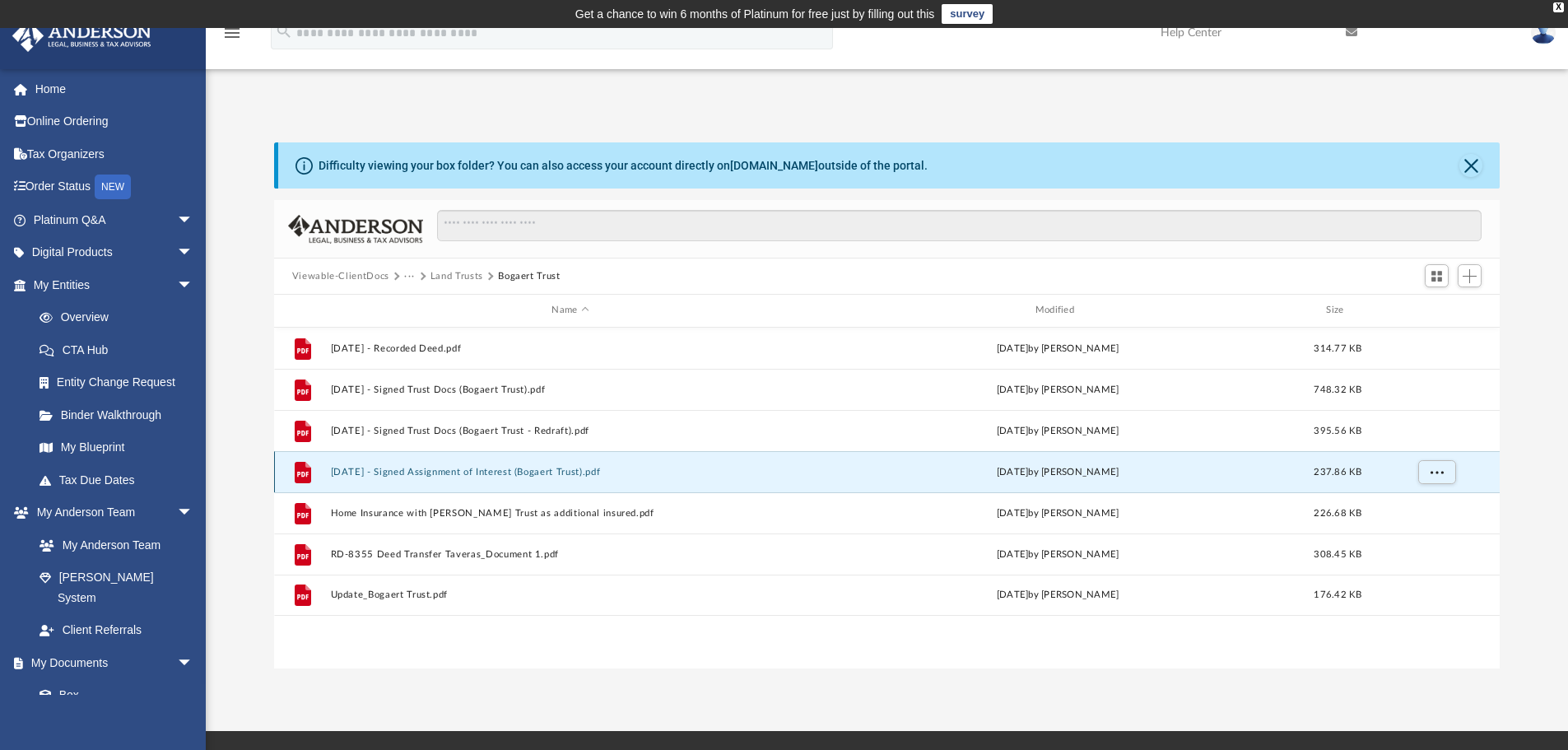
click at [530, 474] on button "2025.09.15 - Signed Assignment of Interest (Bogaert Trust).pdf" at bounding box center [570, 472] width 480 height 11
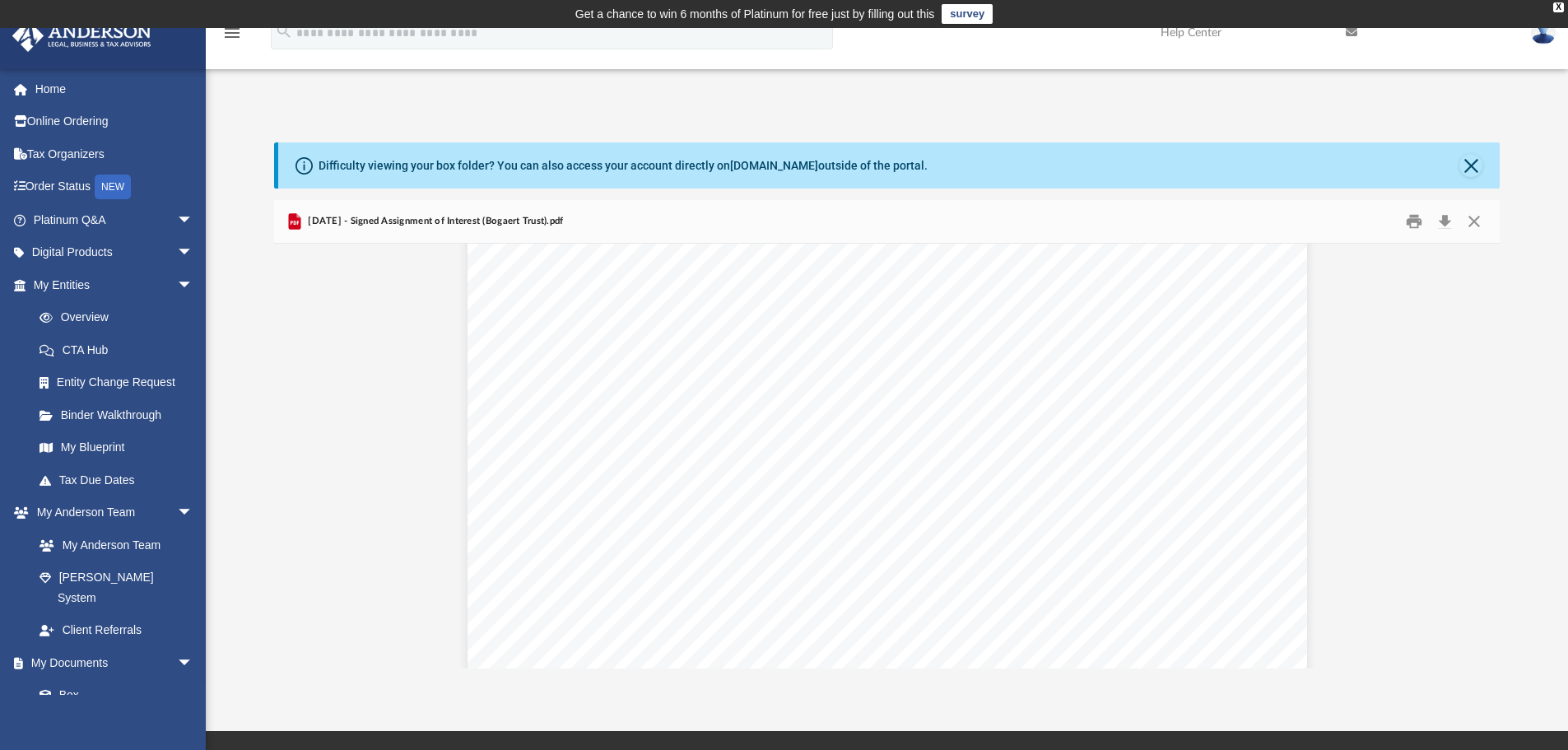
scroll to position [1153, 0]
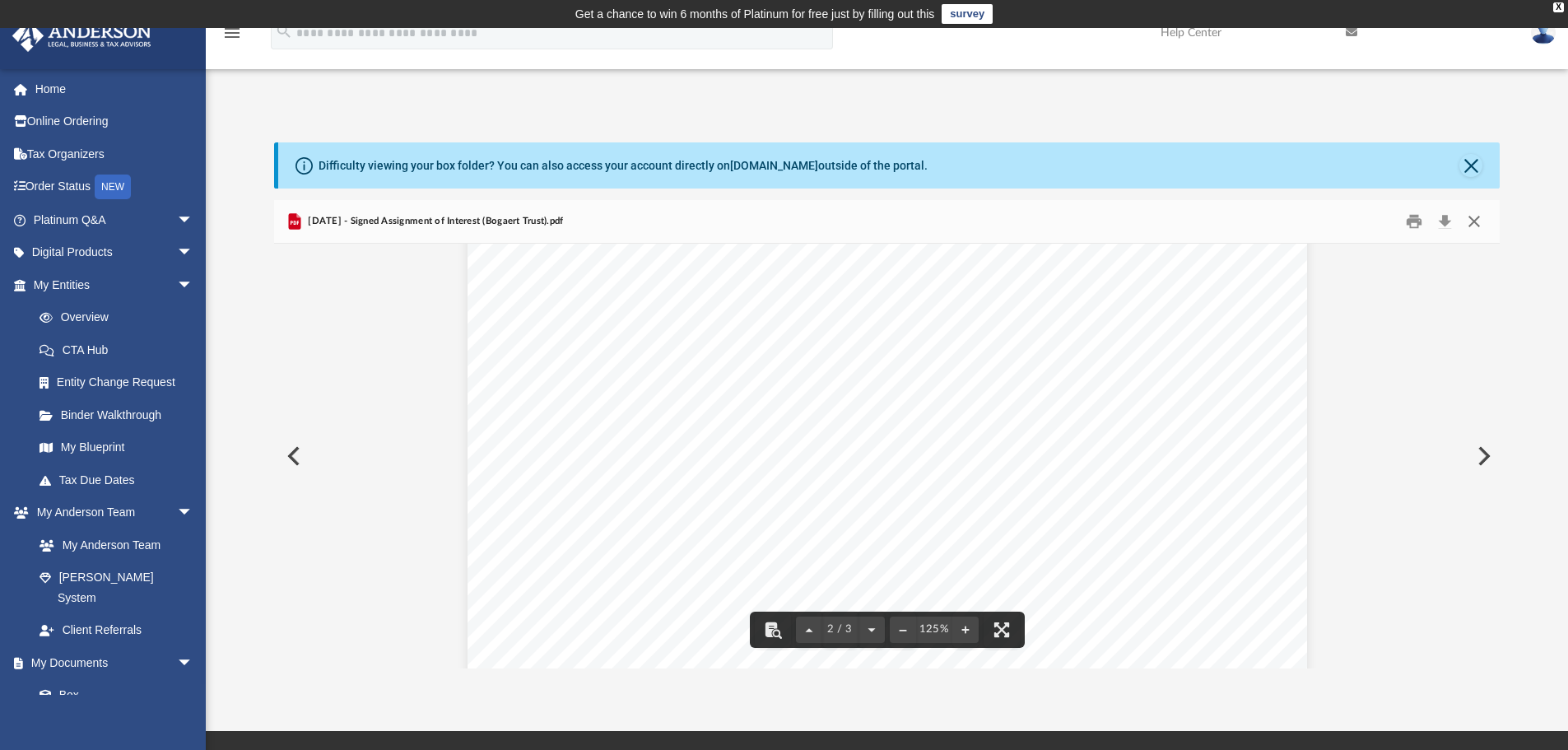
click at [1465, 218] on button "Close" at bounding box center [1474, 222] width 29 height 26
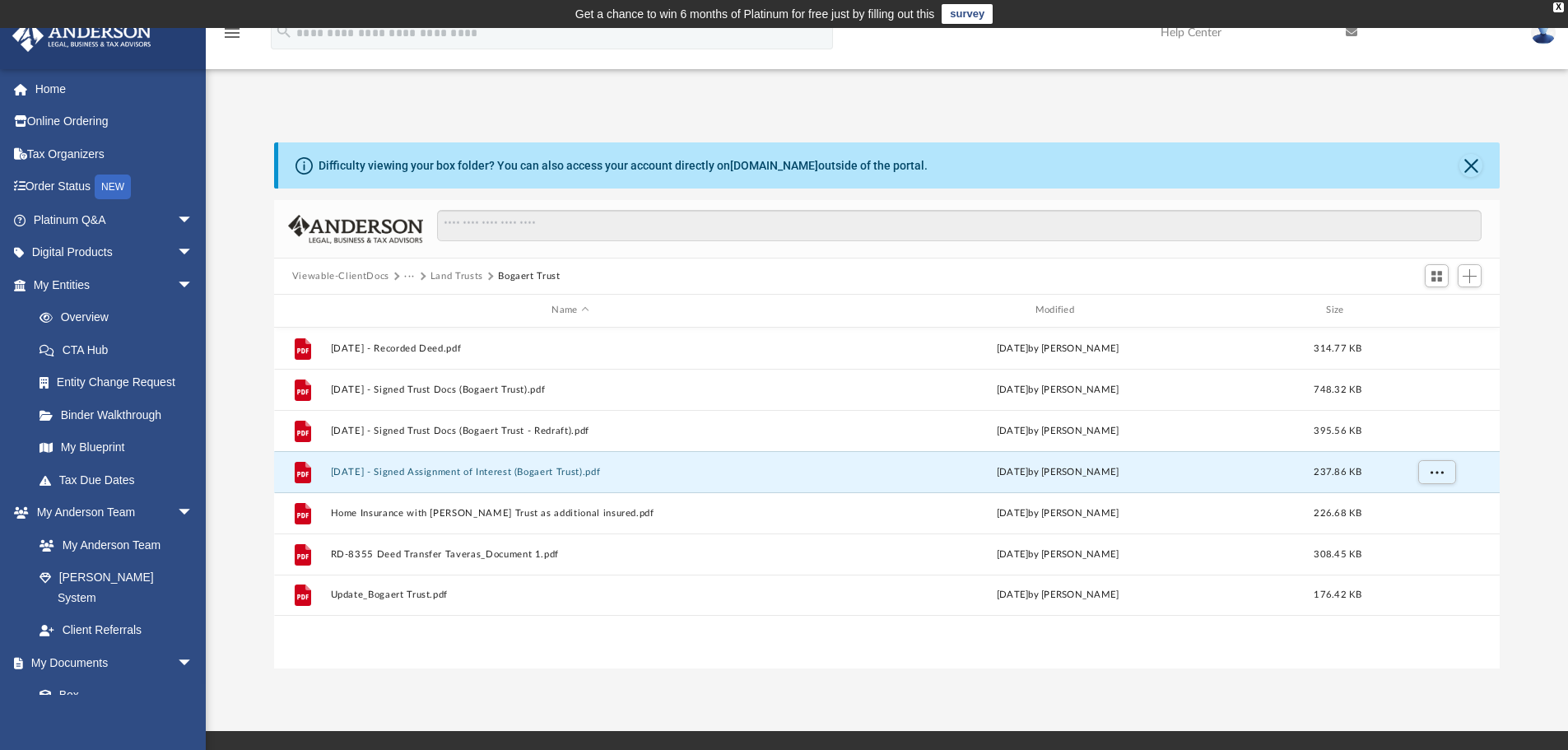
click at [364, 271] on button "Viewable-ClientDocs" at bounding box center [340, 276] width 97 height 15
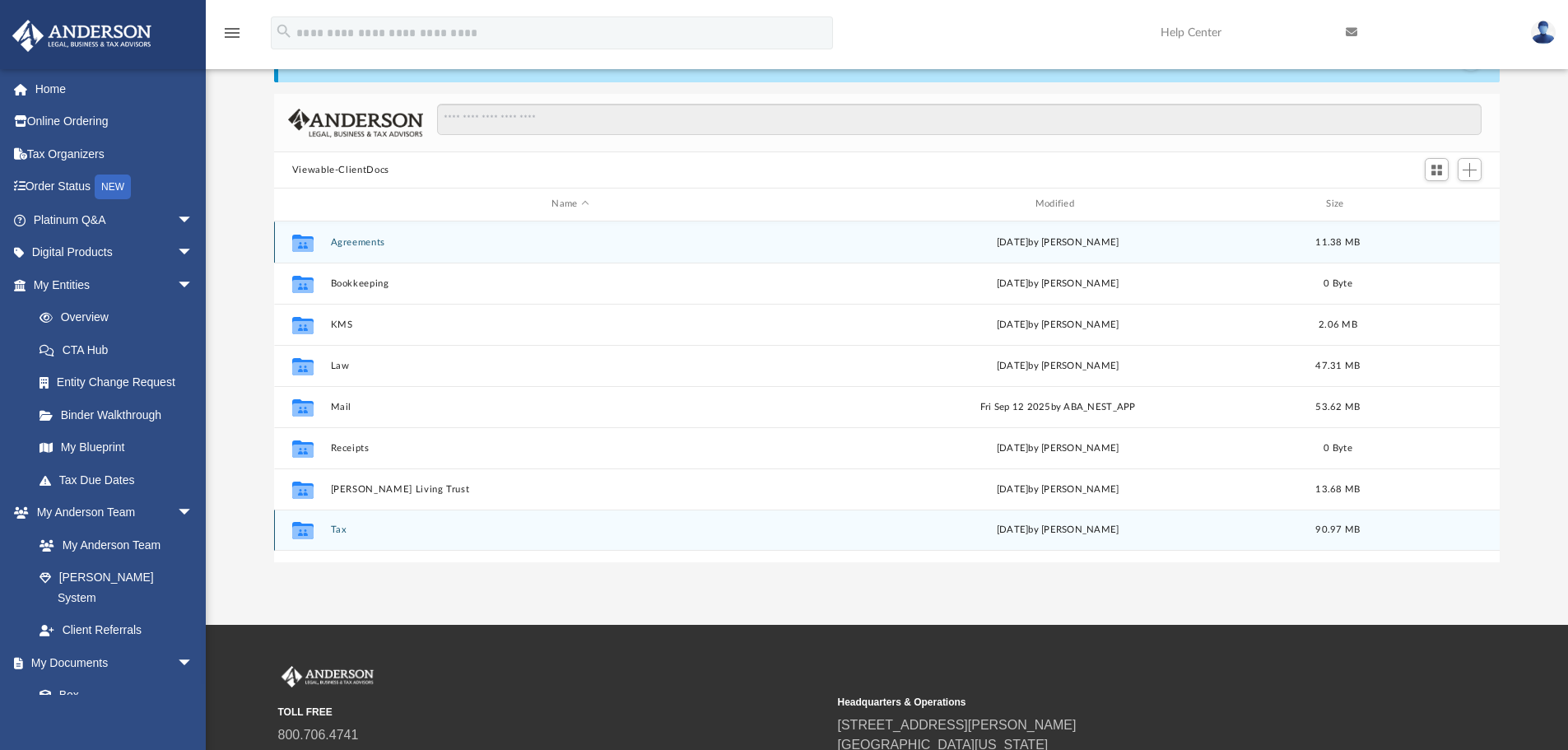
scroll to position [82, 0]
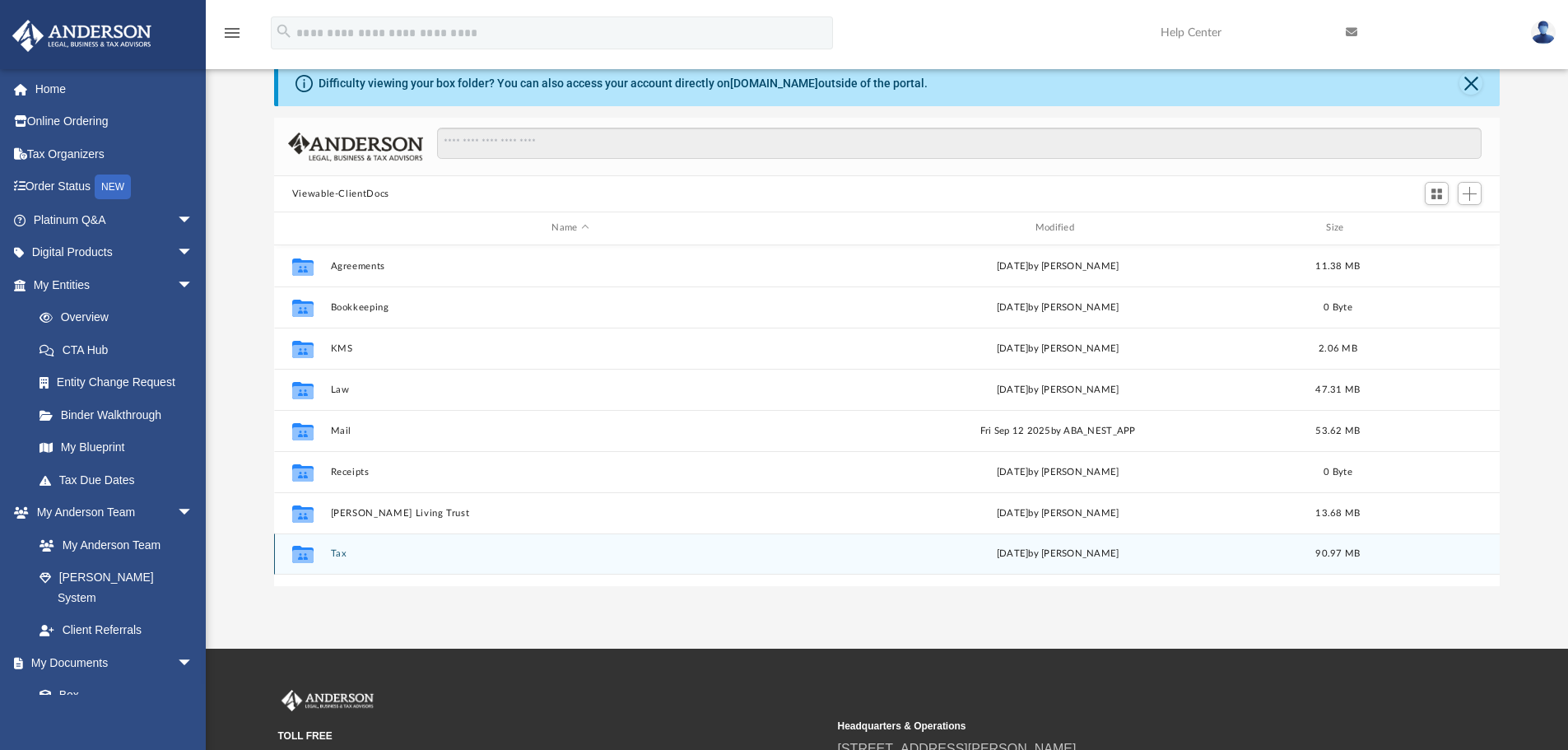
click at [347, 557] on button "Tax" at bounding box center [570, 554] width 480 height 11
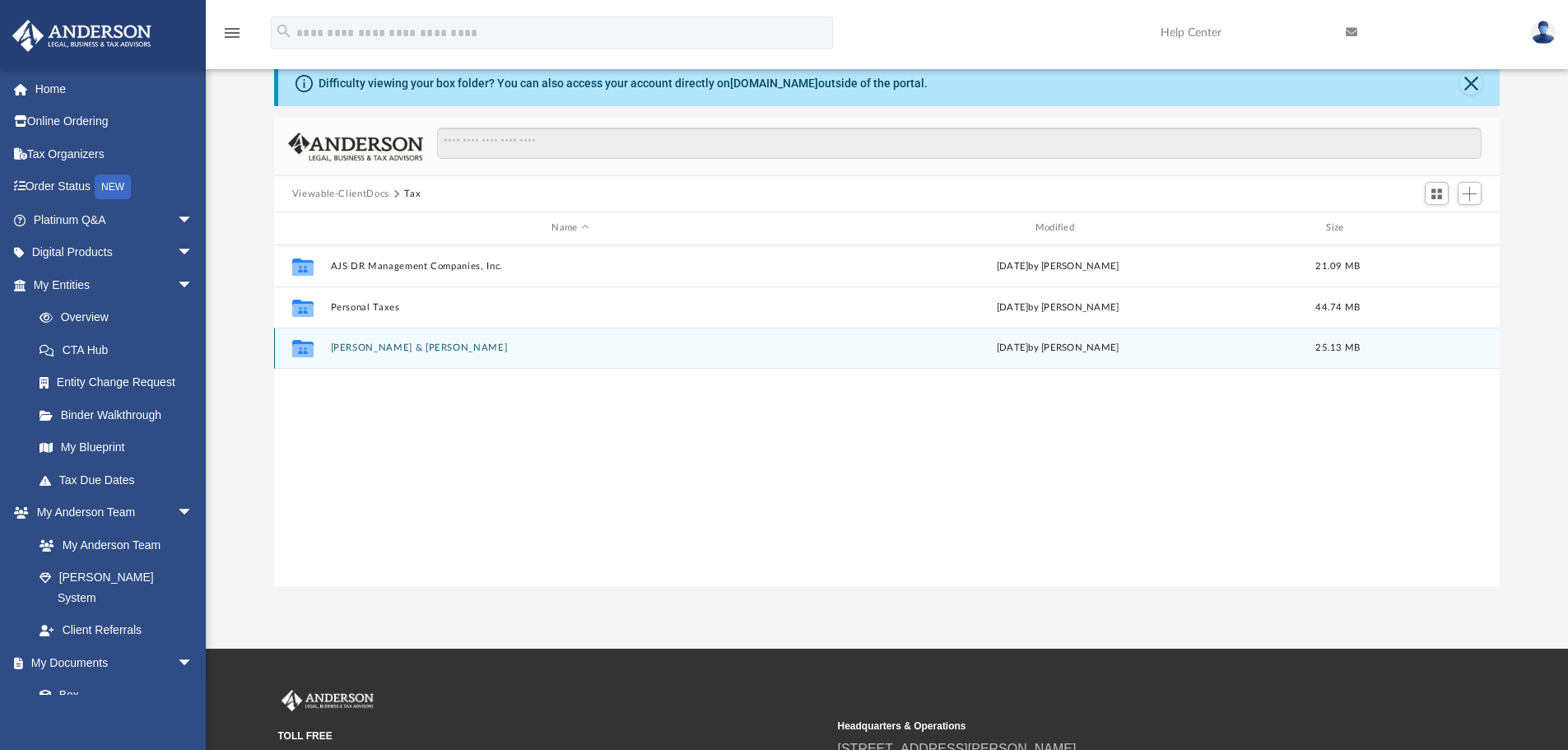
click at [409, 351] on button "[PERSON_NAME] & [PERSON_NAME]" at bounding box center [570, 348] width 480 height 11
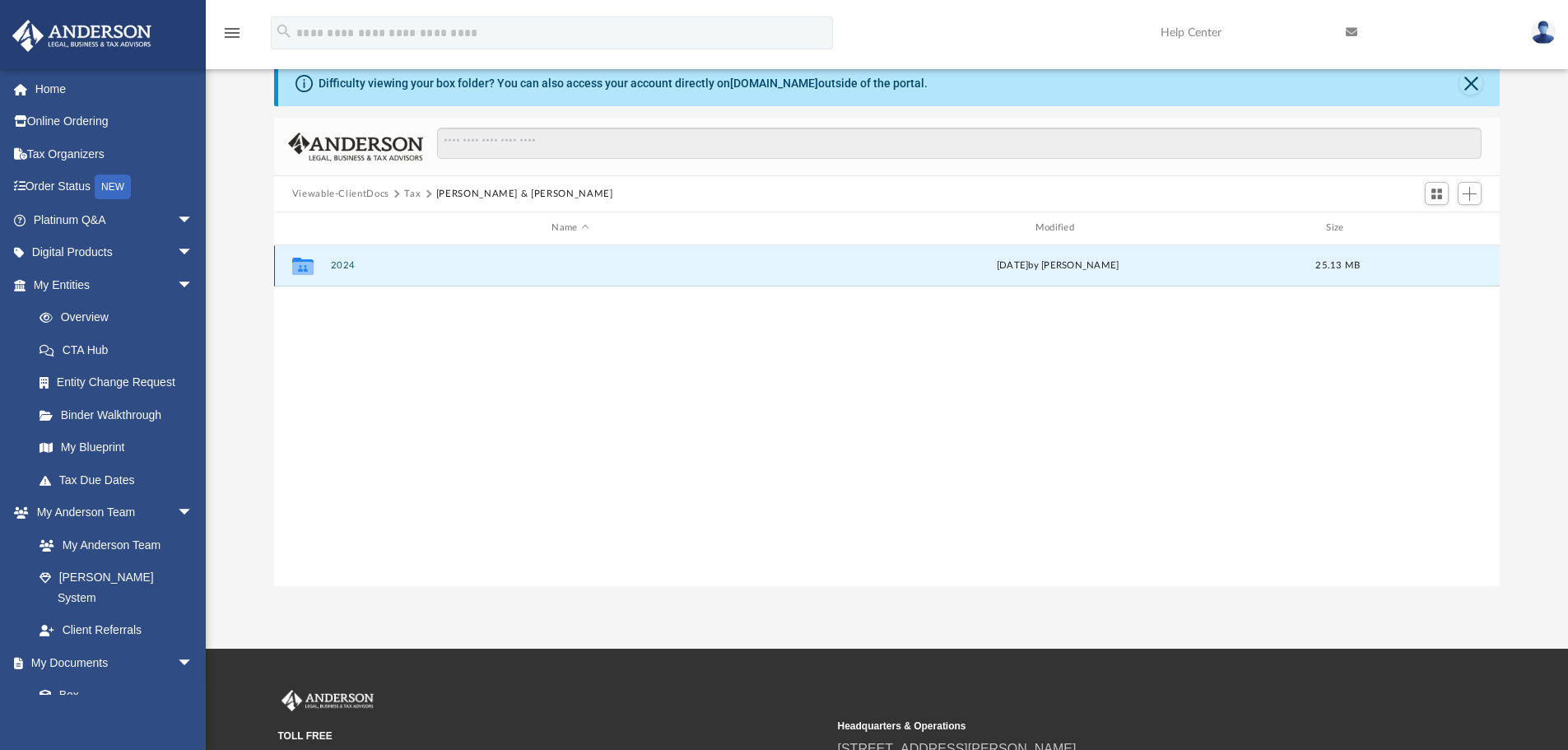
click at [356, 265] on button "2024" at bounding box center [570, 265] width 480 height 11
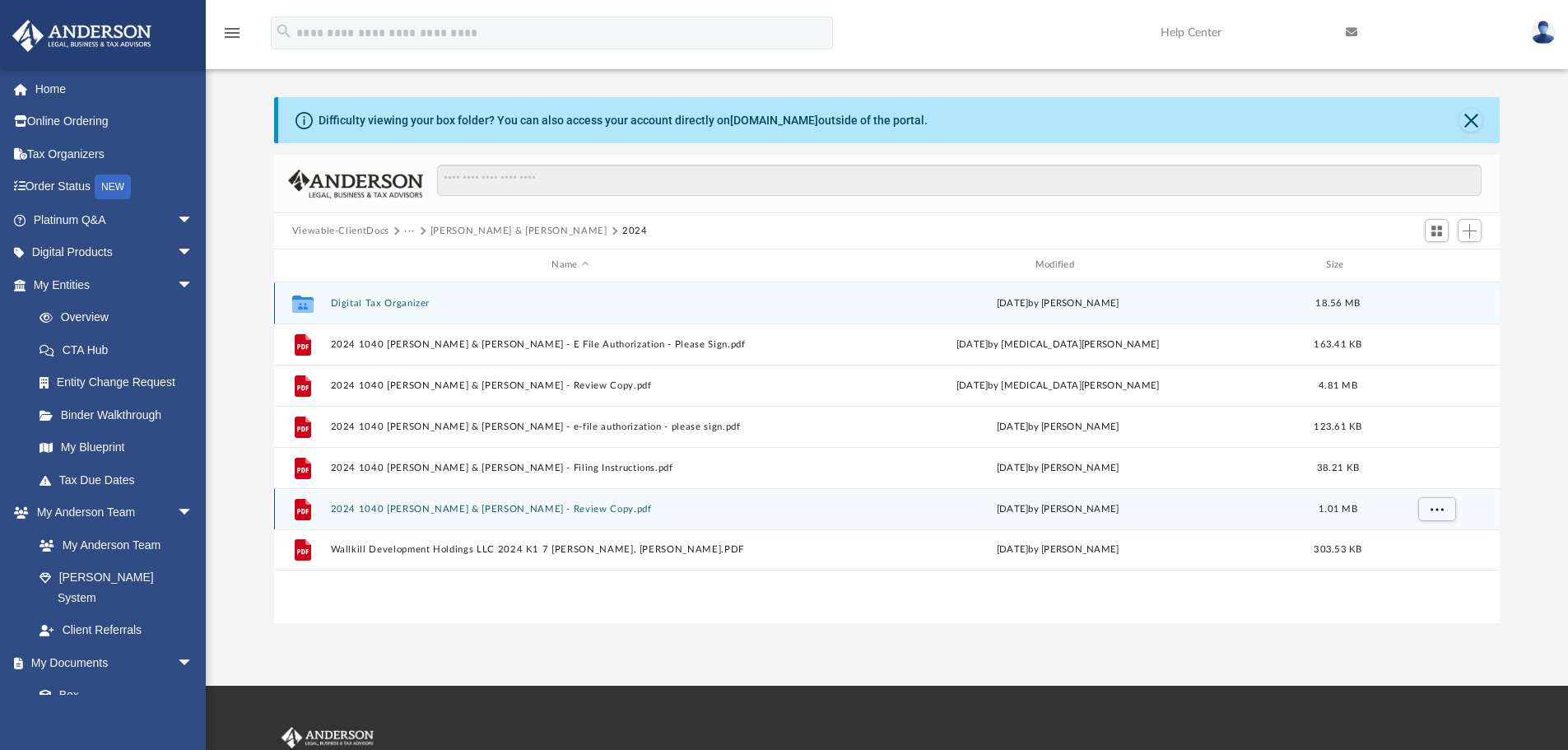
scroll to position [0, 0]
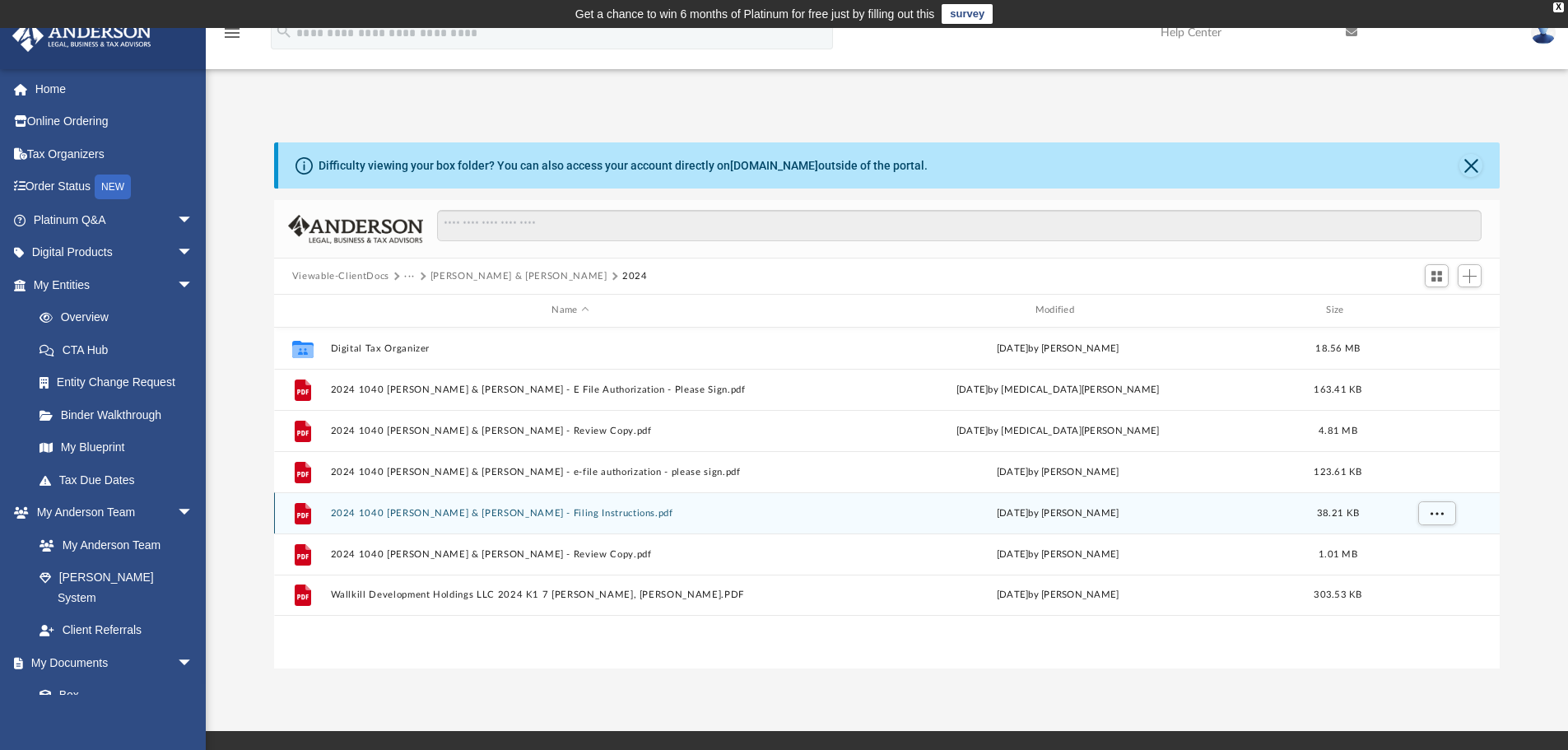
click at [614, 514] on button "2024 1040 [PERSON_NAME] & [PERSON_NAME] - Filing Instructions.pdf" at bounding box center [570, 513] width 480 height 11
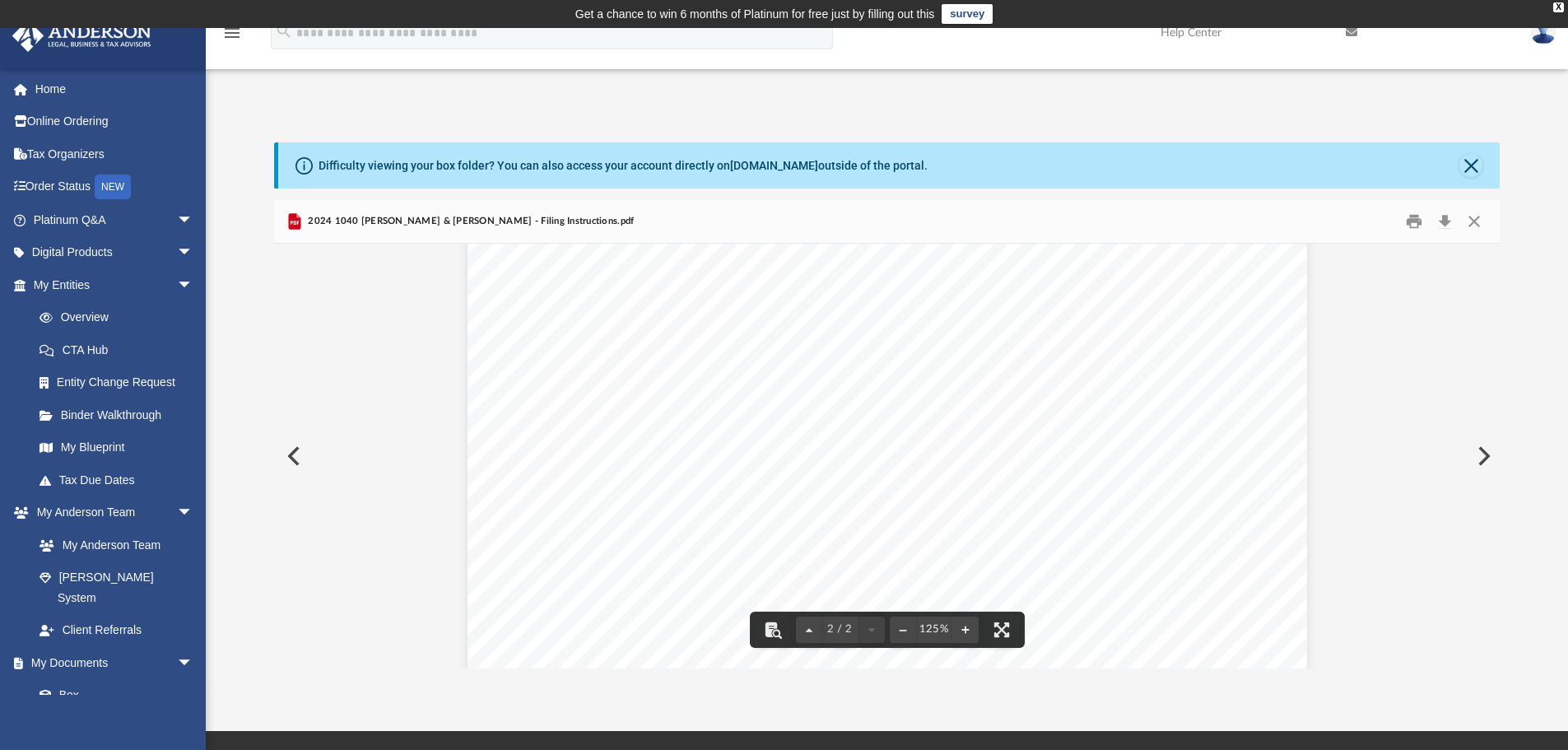
scroll to position [1798, 0]
click at [1475, 214] on button "Close" at bounding box center [1474, 222] width 29 height 26
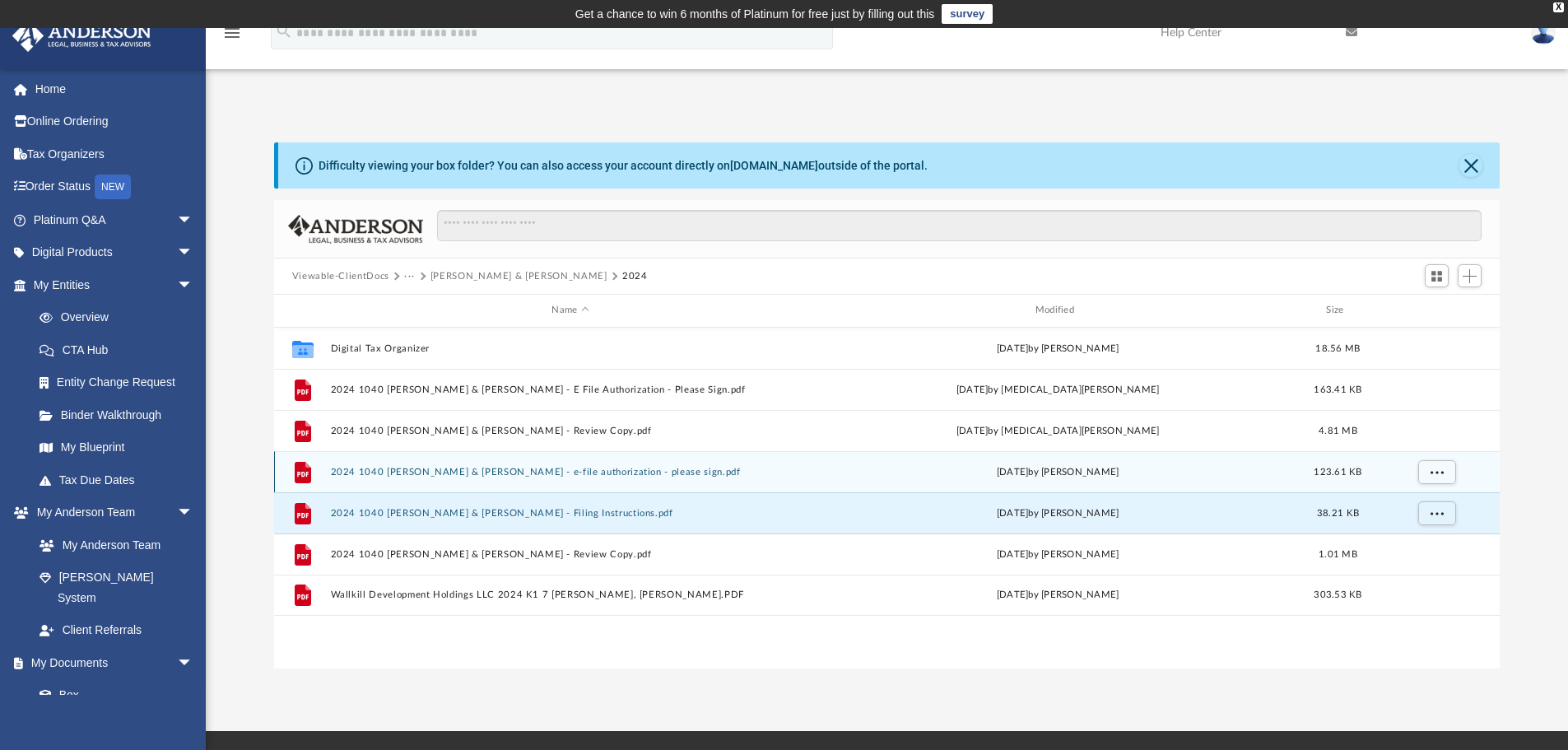
click at [658, 467] on button "2024 1040 [PERSON_NAME] & [PERSON_NAME] - e-file authorization - please sign.pdf" at bounding box center [570, 472] width 480 height 11
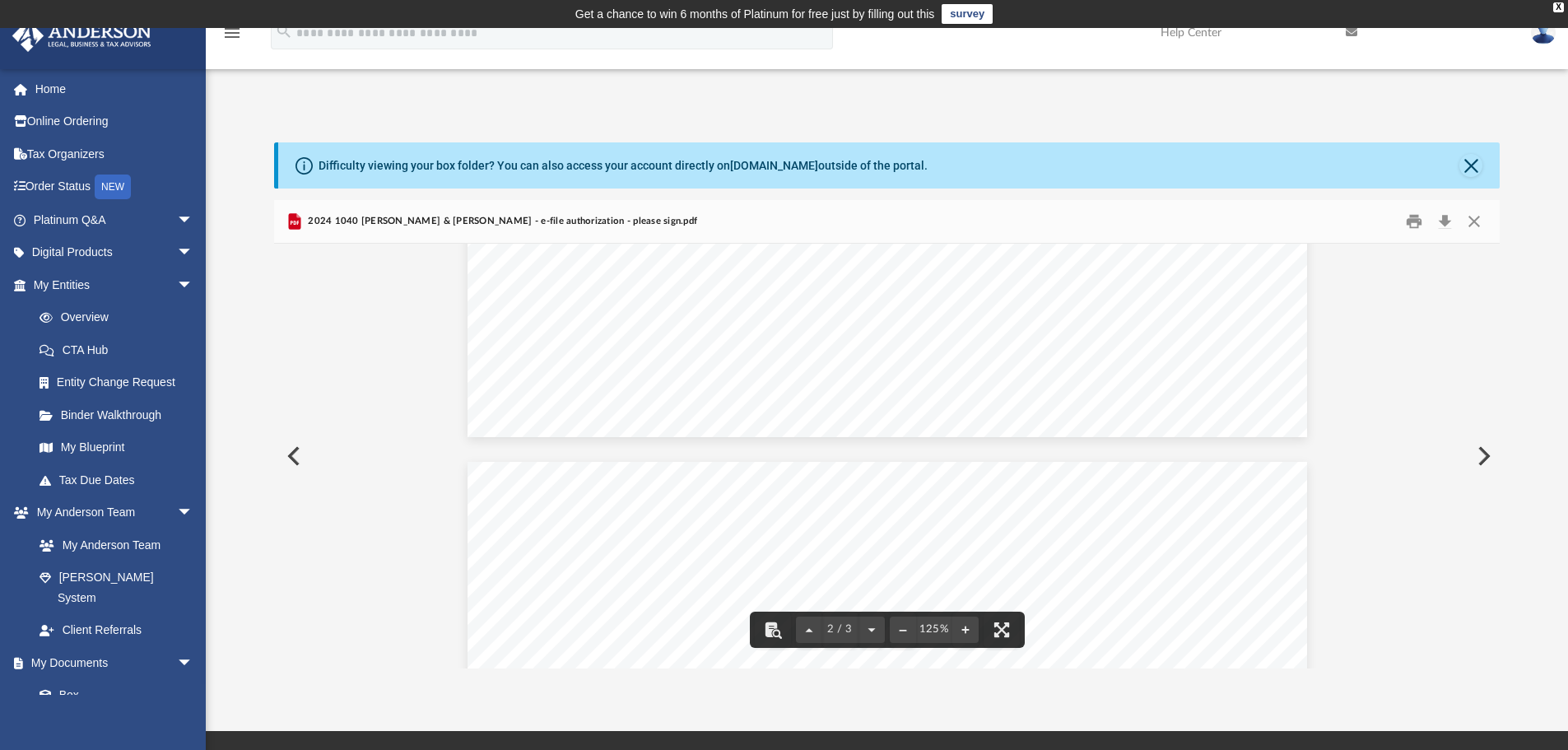
scroll to position [1399, 0]
click at [1473, 218] on button "Close" at bounding box center [1474, 222] width 29 height 26
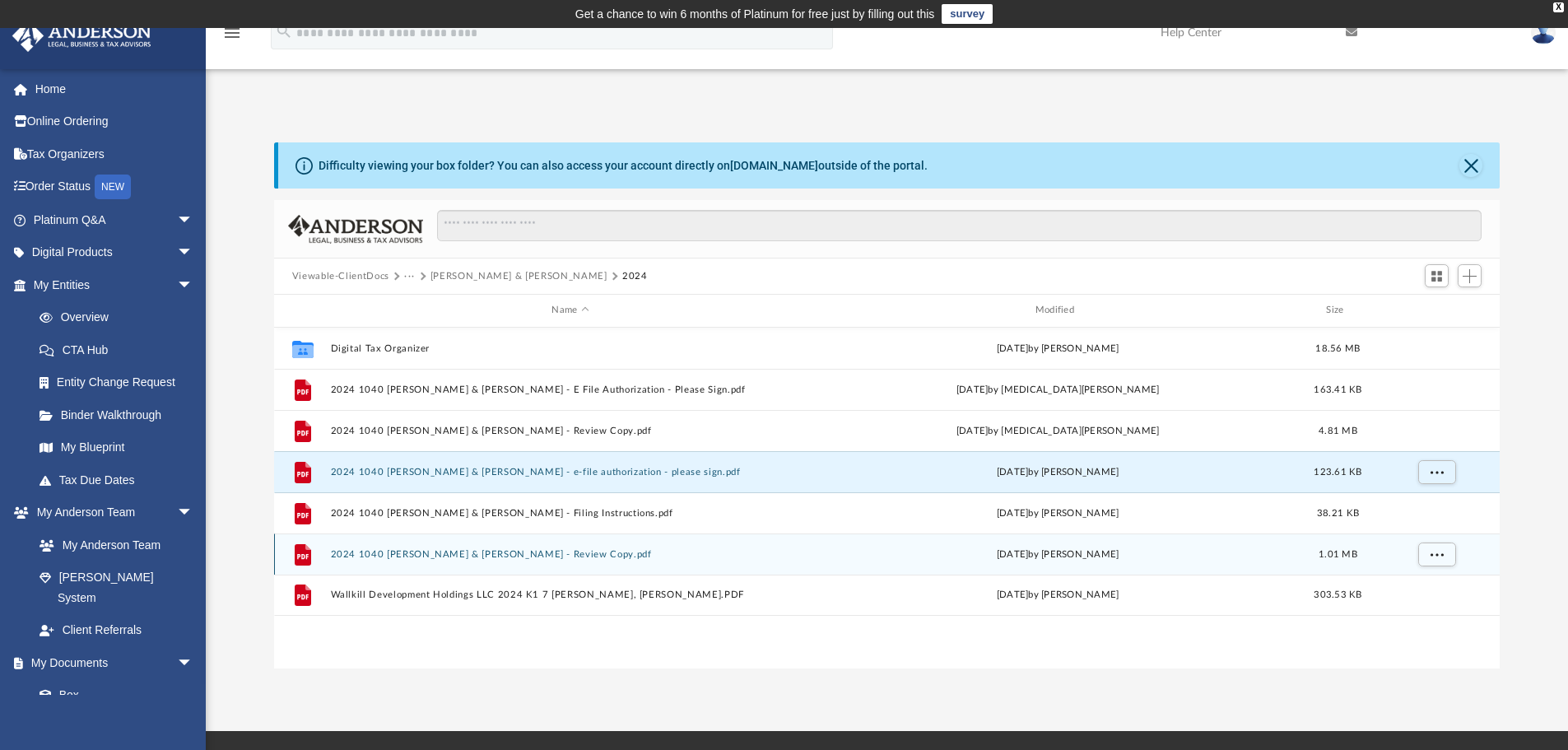
click at [631, 550] on button "2024 1040 [PERSON_NAME] & [PERSON_NAME] - Review Copy.pdf" at bounding box center [570, 555] width 480 height 11
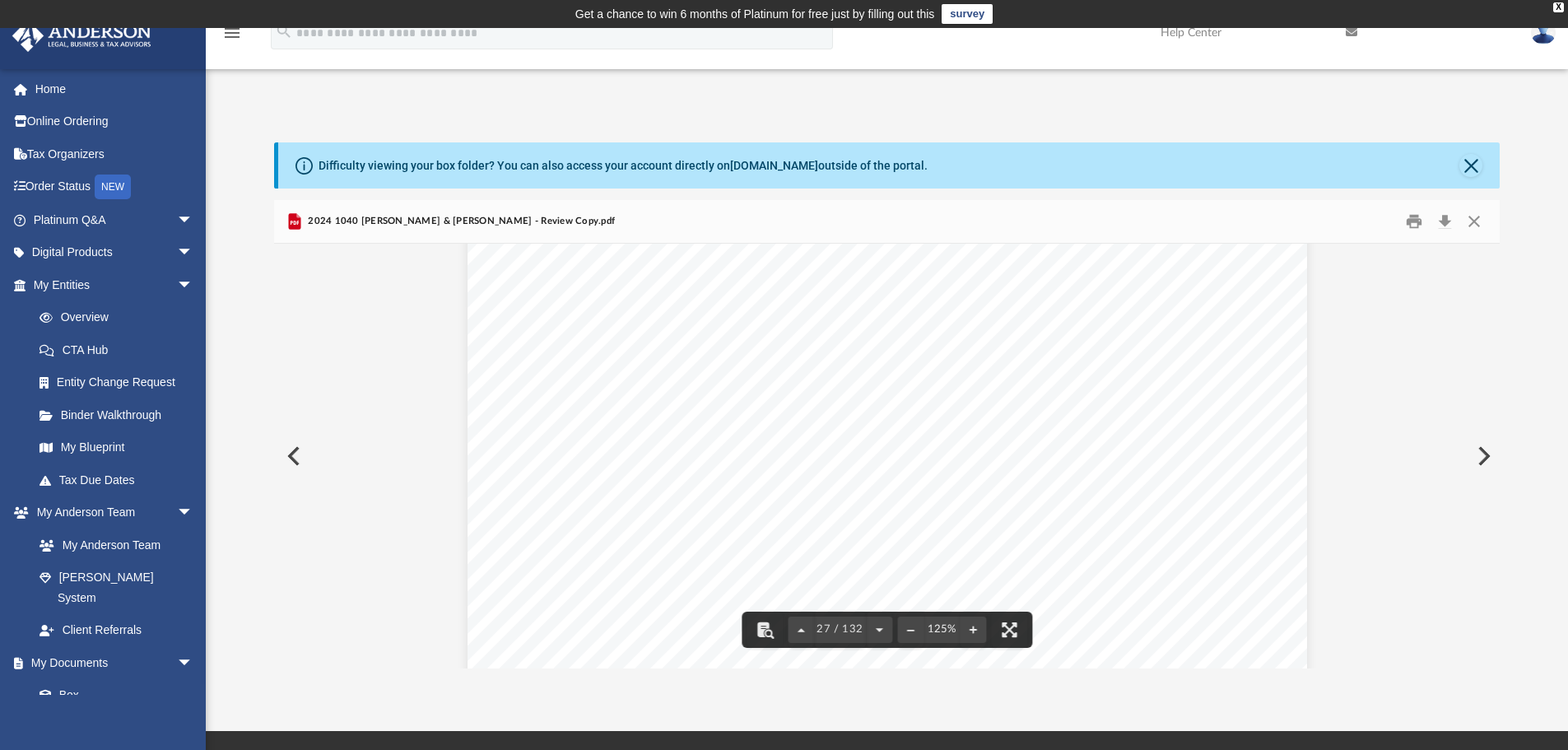
scroll to position [28406, 0]
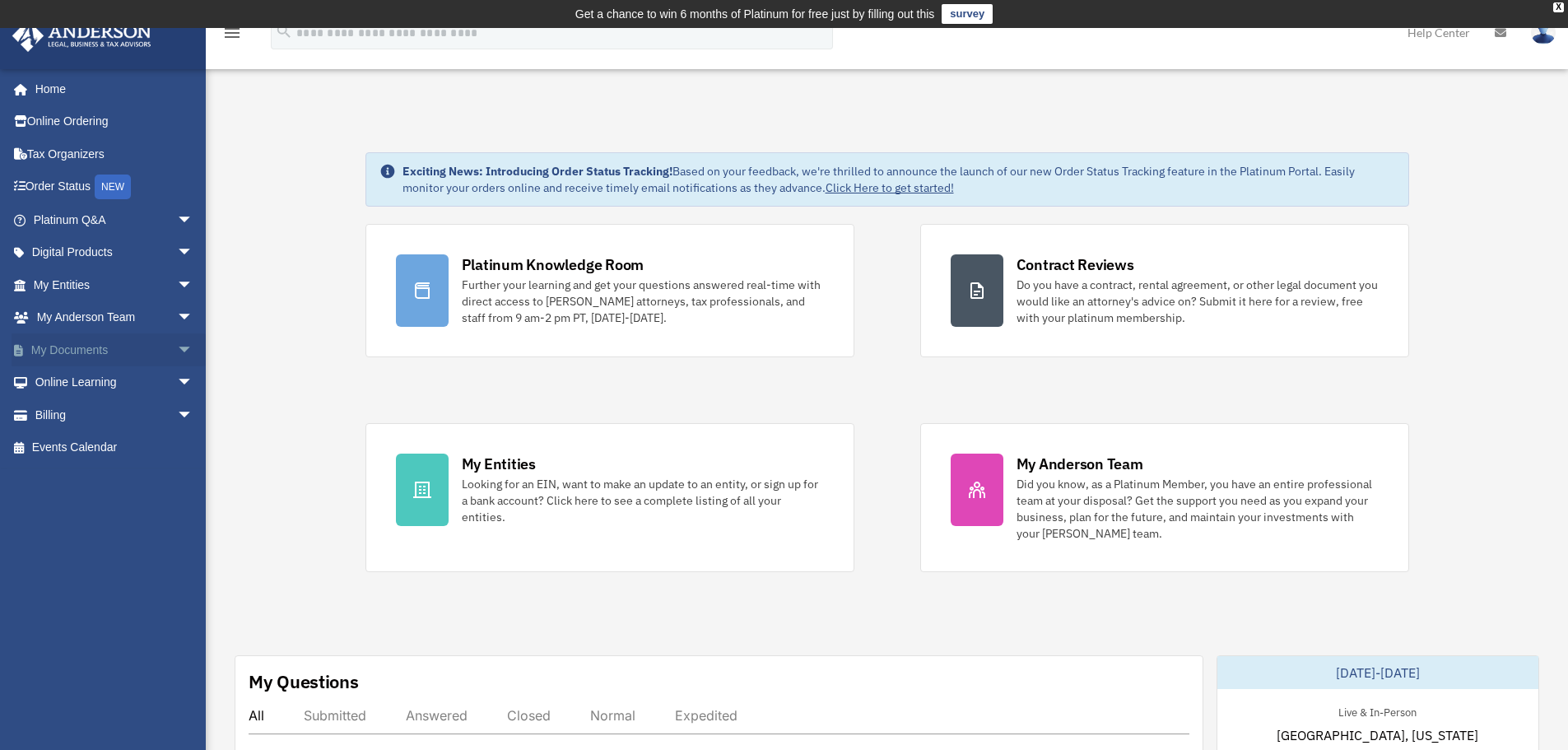
click at [179, 353] on span "arrow_drop_down" at bounding box center [193, 350] width 33 height 34
click at [73, 386] on link "Box" at bounding box center [120, 382] width 195 height 33
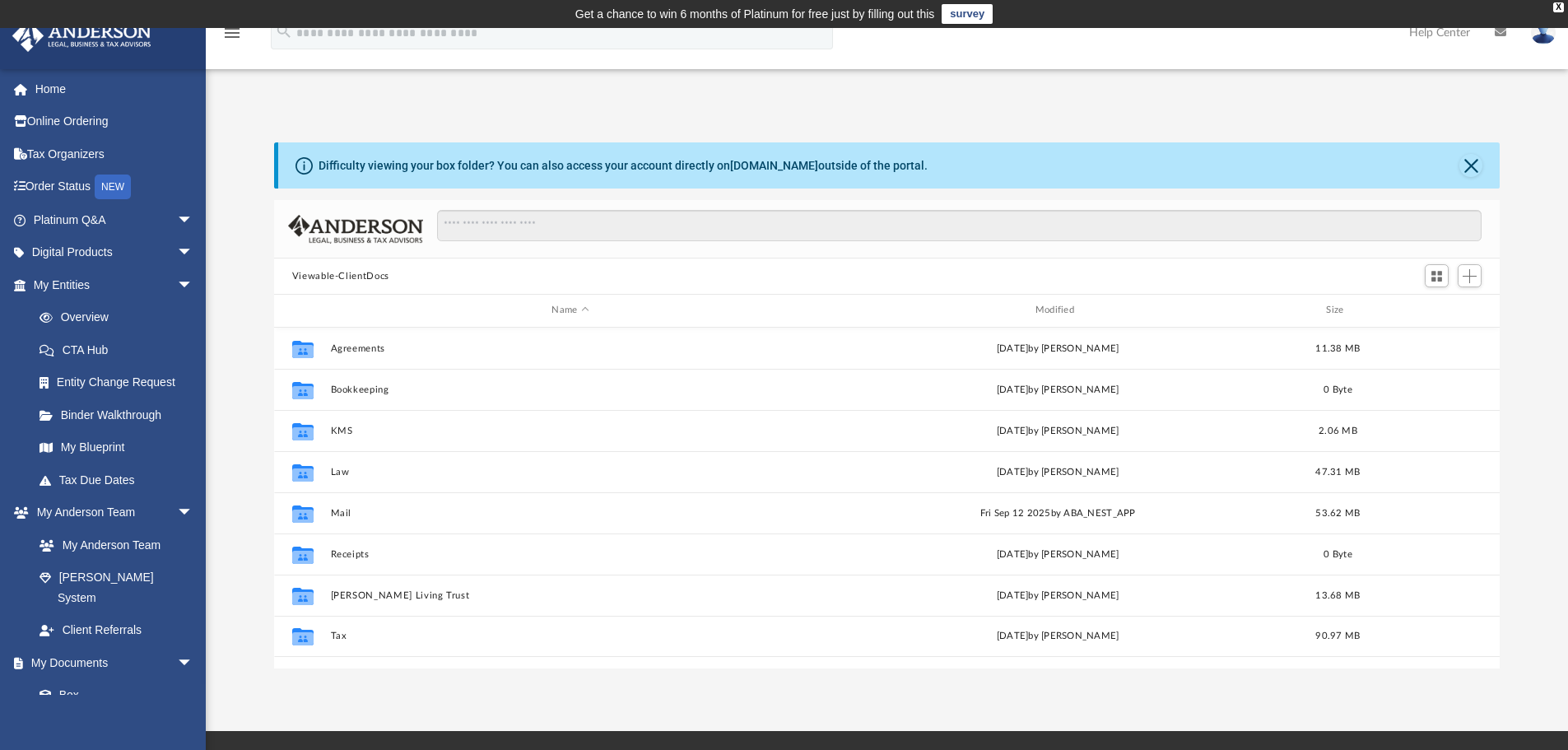
scroll to position [363, 1213]
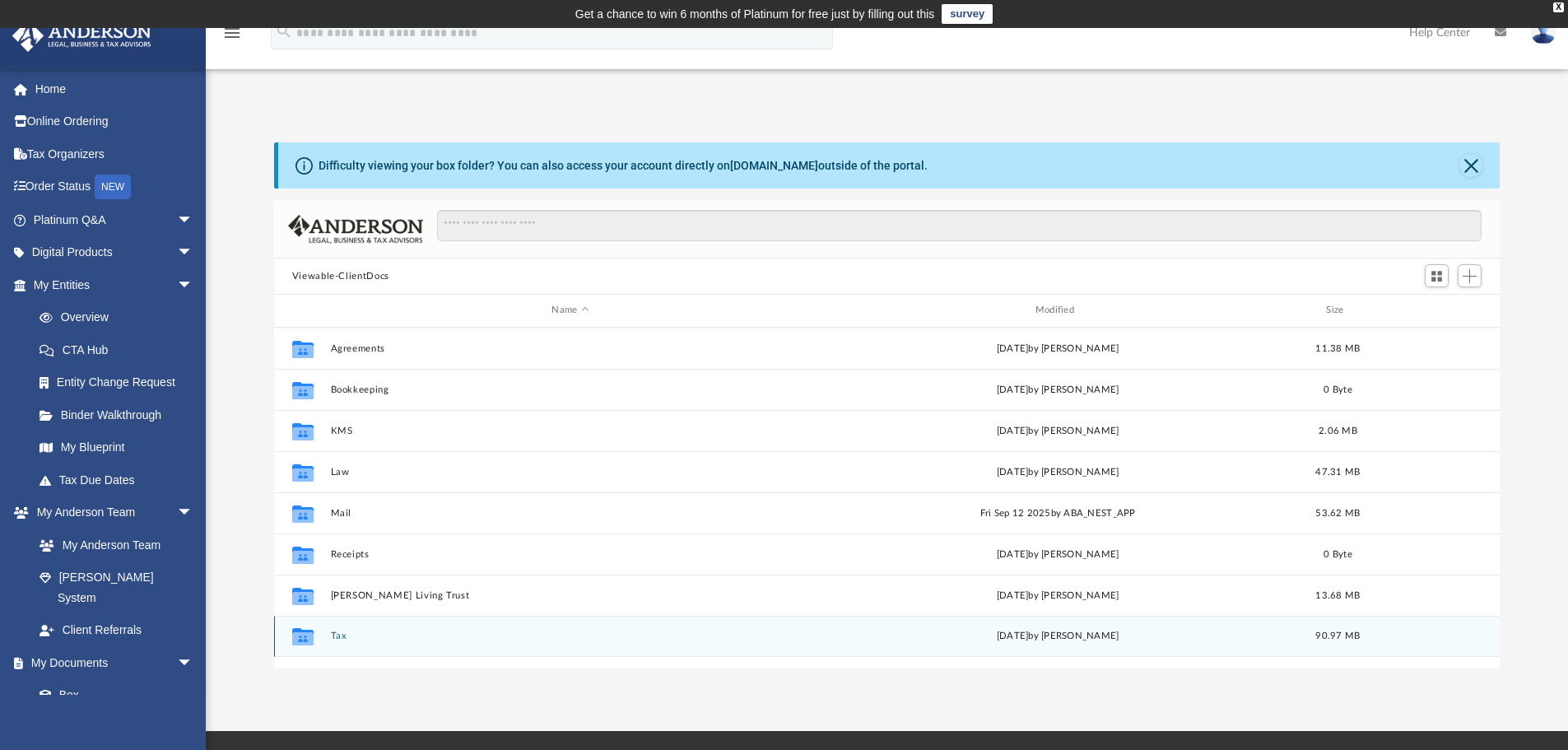
click at [337, 640] on button "Tax" at bounding box center [570, 636] width 480 height 11
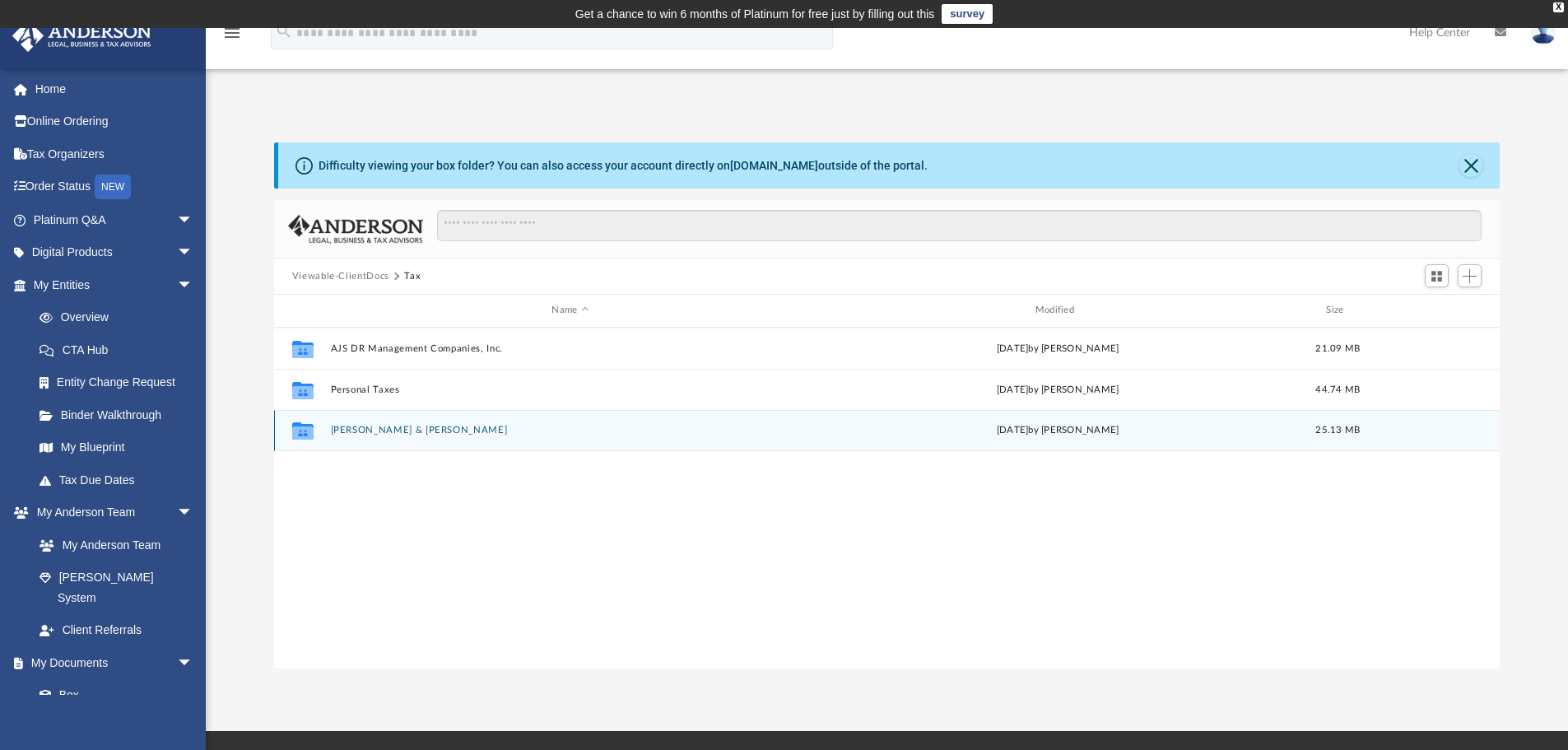
click at [388, 427] on button "[PERSON_NAME] & [PERSON_NAME]" at bounding box center [570, 430] width 480 height 11
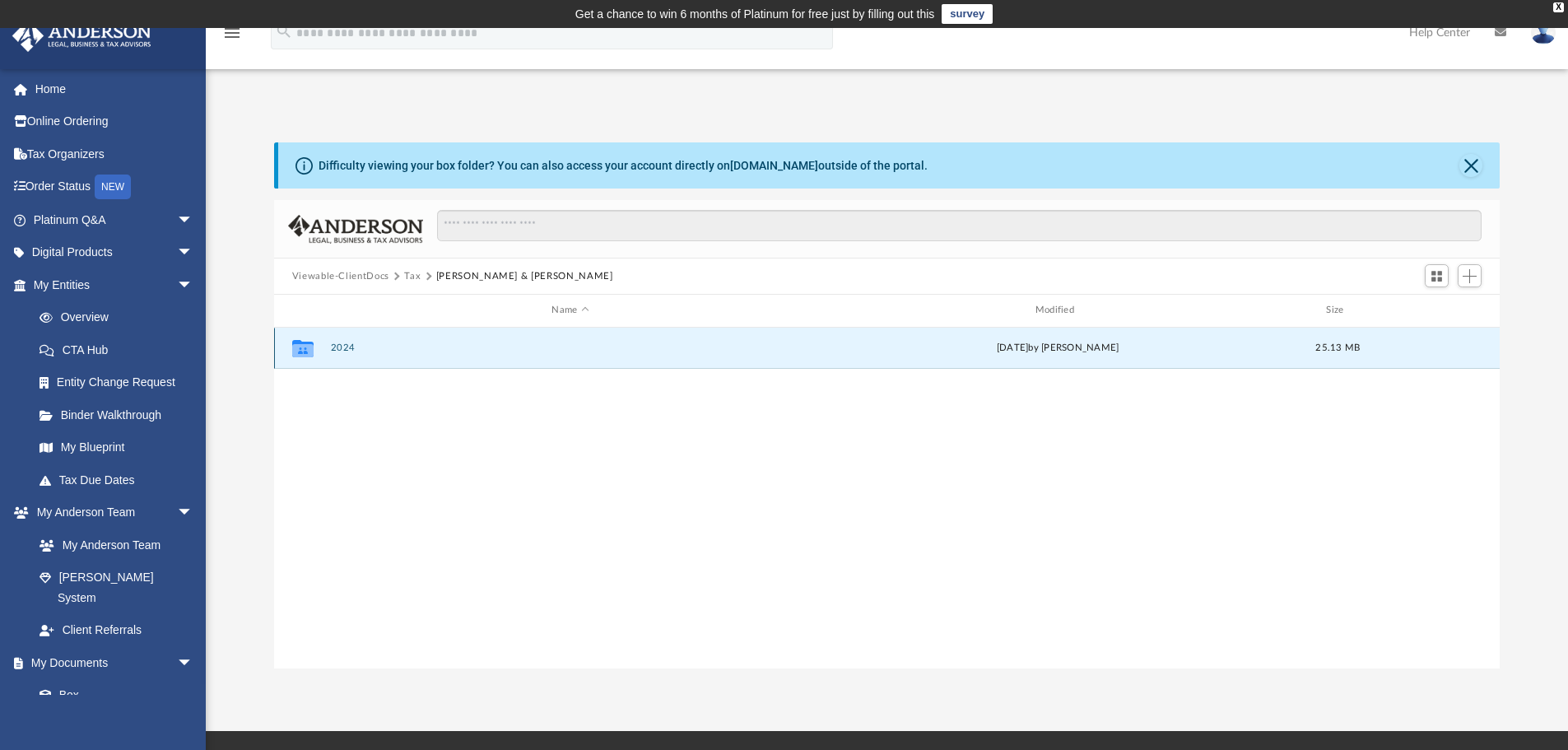
click at [343, 343] on button "2024" at bounding box center [570, 348] width 480 height 11
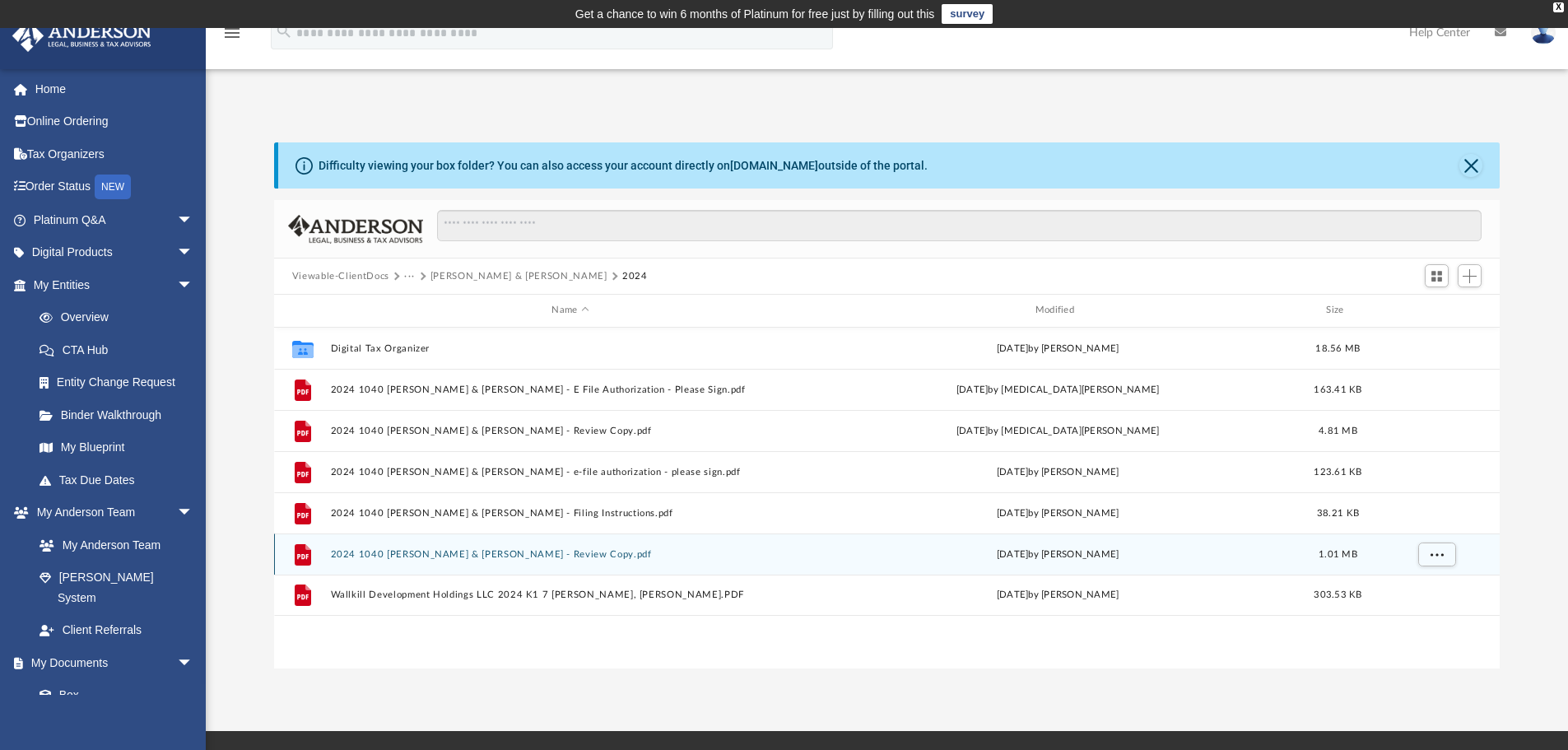
click at [579, 555] on button "2024 1040 [PERSON_NAME] & [PERSON_NAME] - Review Copy.pdf" at bounding box center [570, 555] width 480 height 11
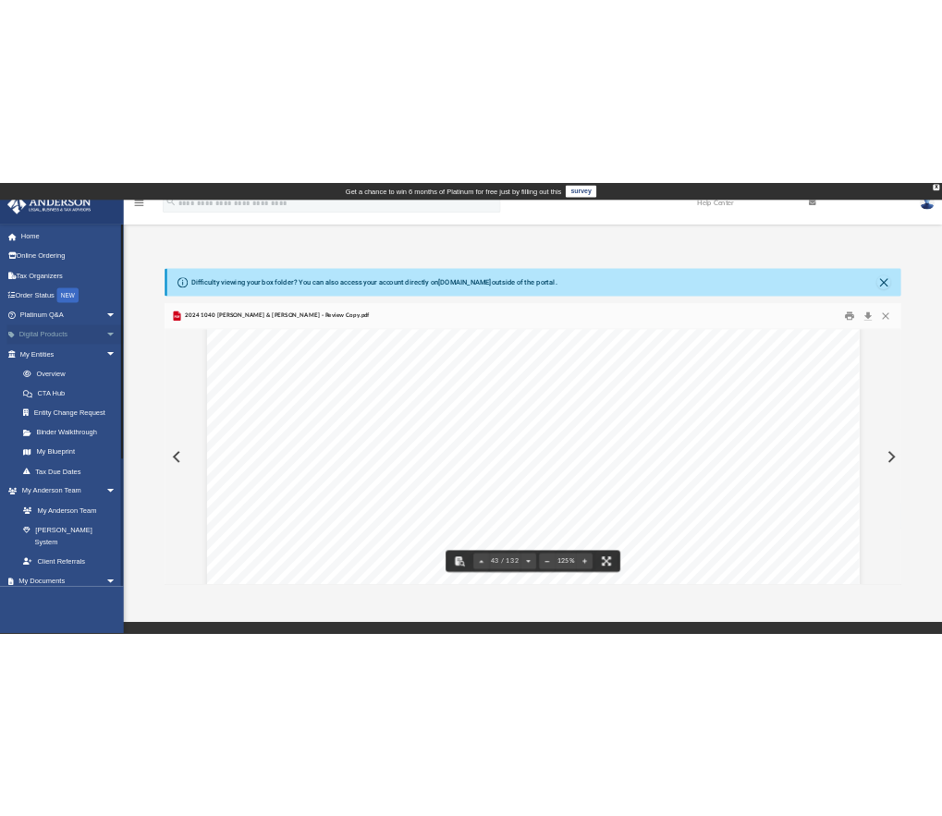
scroll to position [24021, 0]
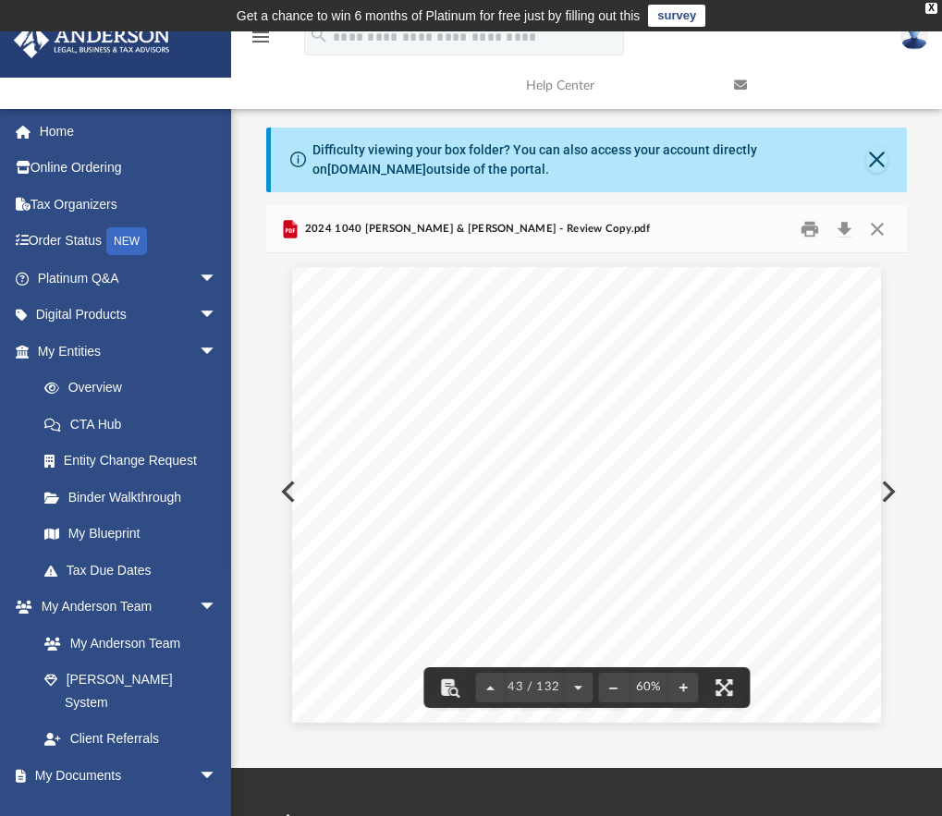
click at [764, 657] on div "421551 04-01-24 INCOME FROM PASSTHROUGH STATEMENT, PAGE 1 2024 SCHEDULE E Name …" at bounding box center [586, 494] width 589 height 455
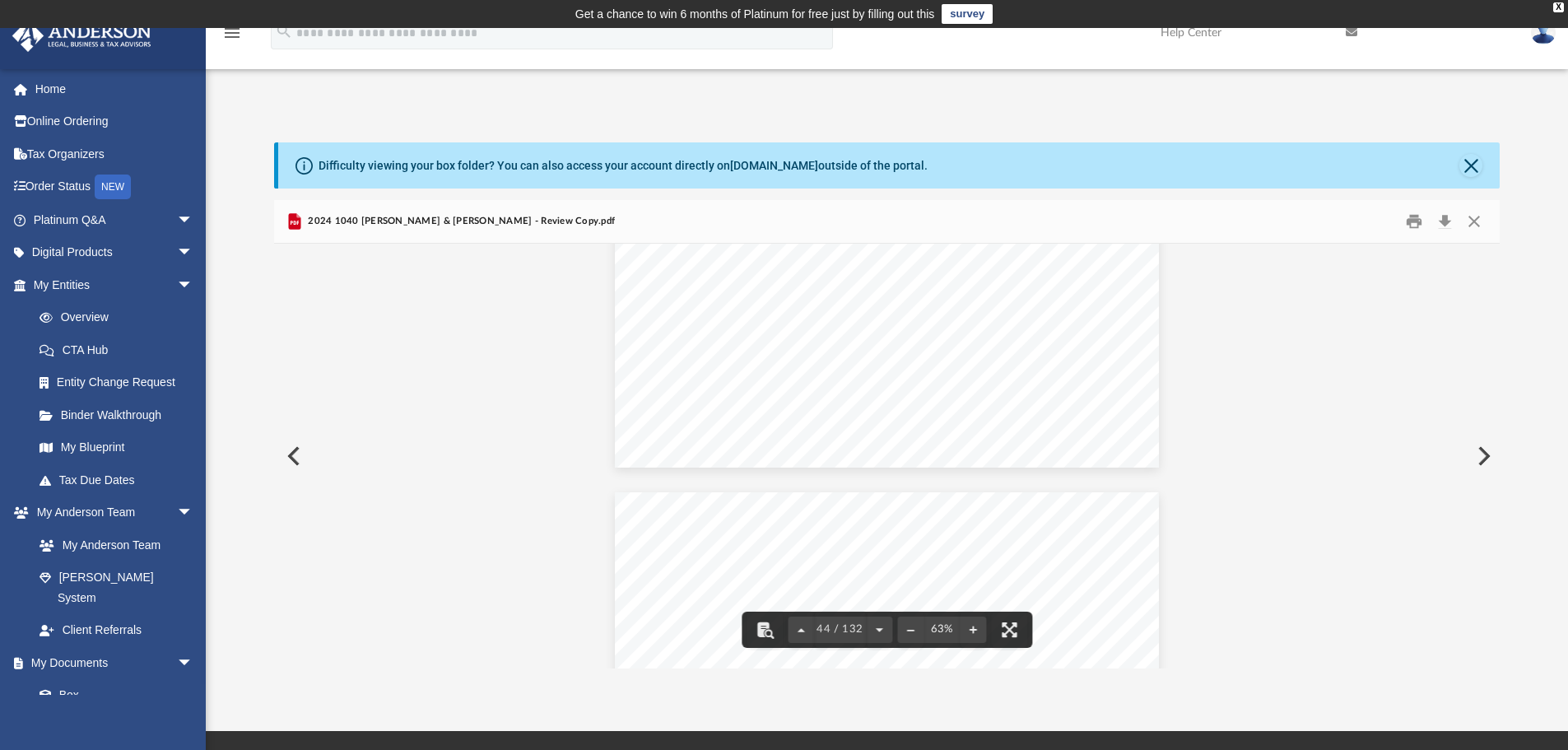
scroll to position [22420, 0]
click at [1088, 361] on div "421551 04-01-24 INCOME FROM PASSTHROUGH STATEMENT, PAGE 1 2024 SCHEDULE E Name …" at bounding box center [886, 219] width 544 height 420
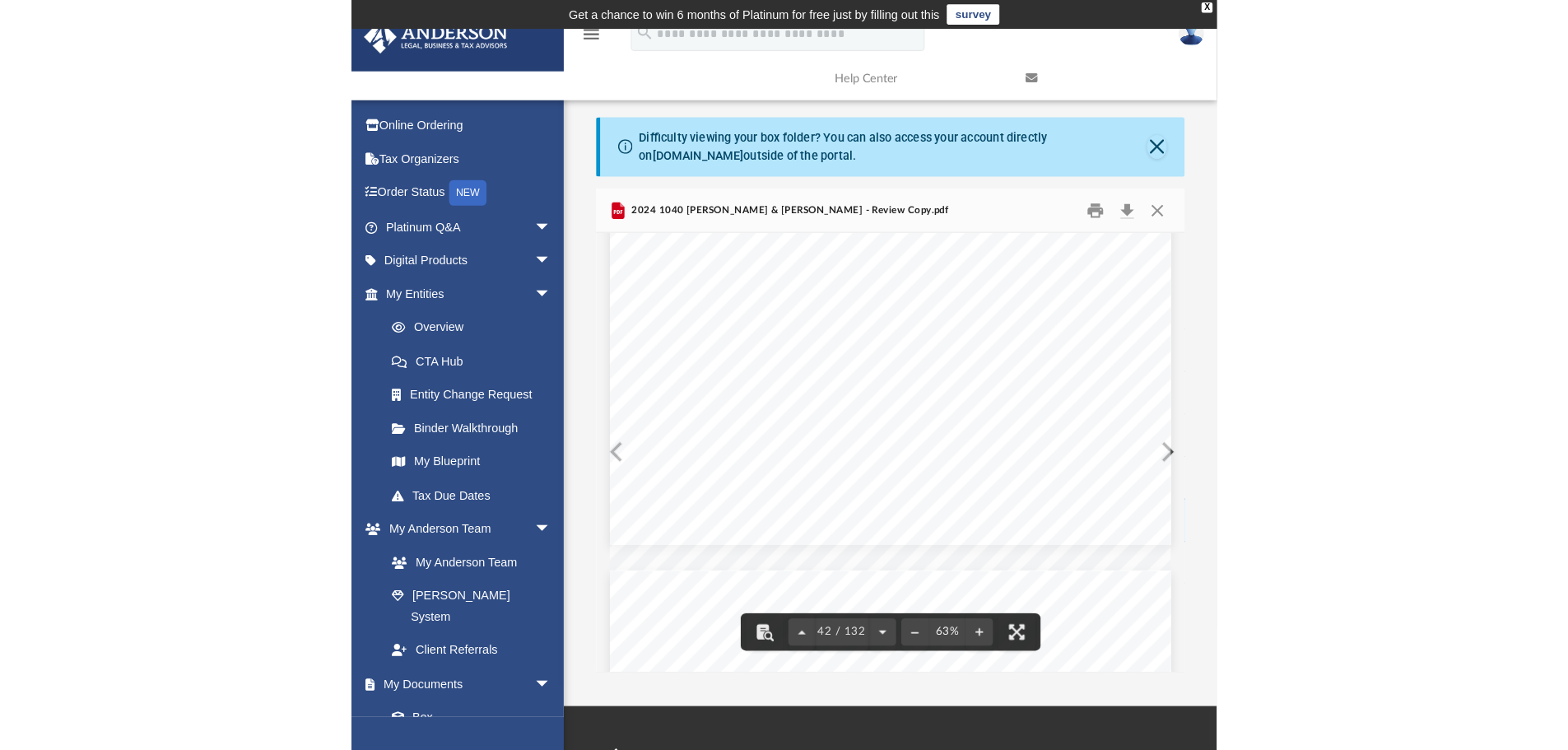
scroll to position [363, 1213]
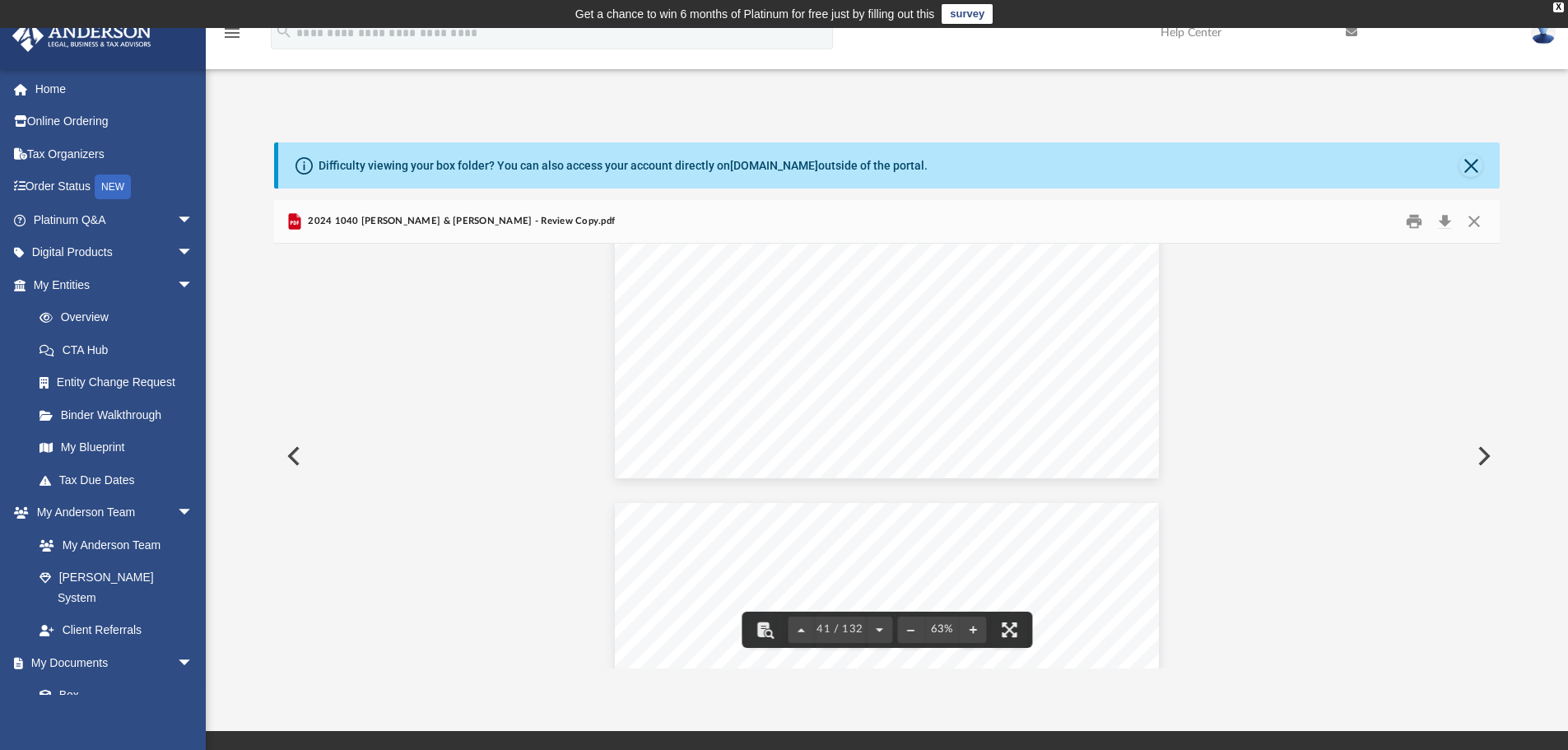
click at [815, 491] on div "421552 [DATE] INCOME FROM PASSTHROUGH STATEMENT, PAGE 2 2024 SCHEDULE E Name Pa…" at bounding box center [886, 713] width 544 height 445
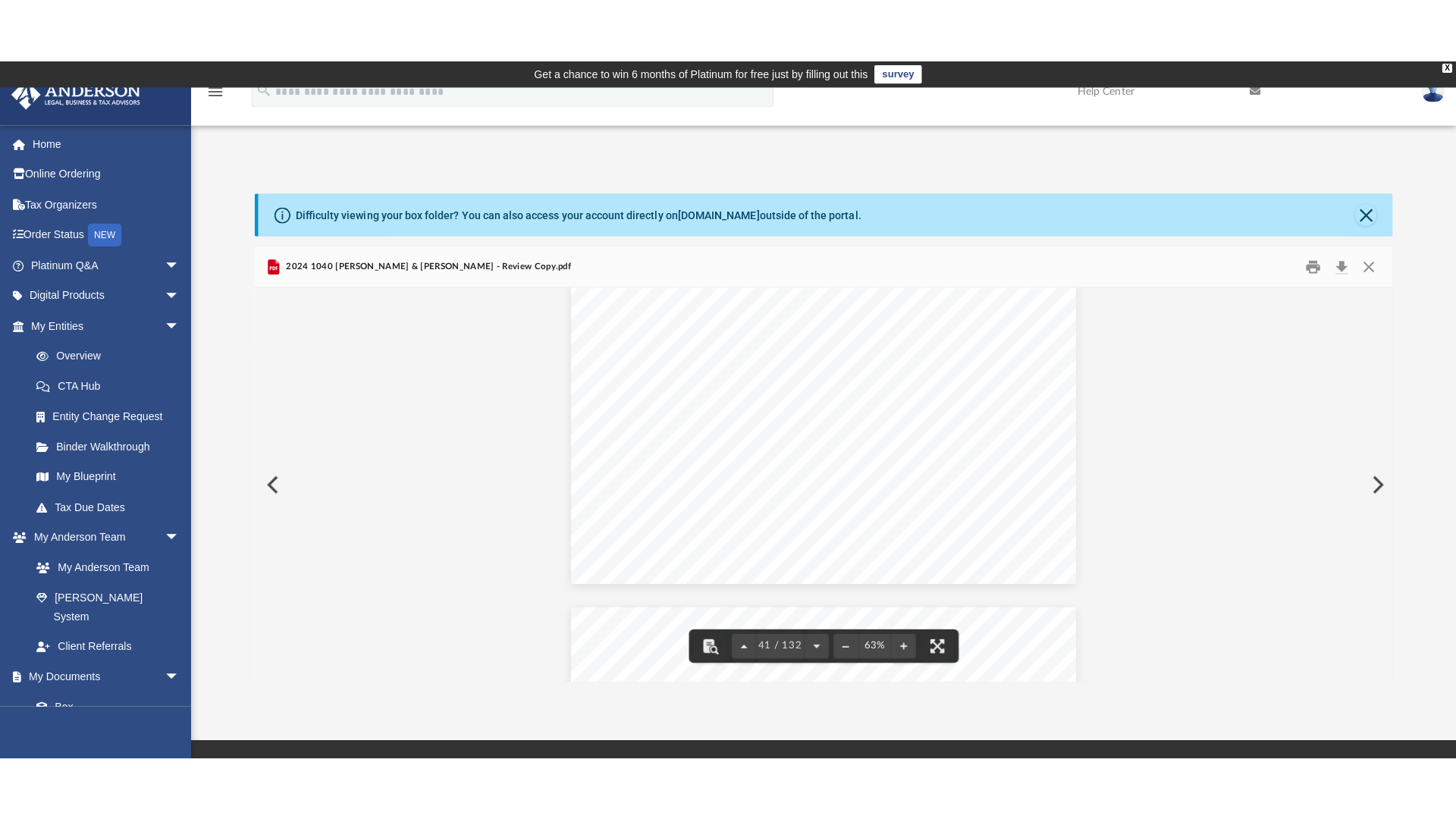
scroll to position [19791, 0]
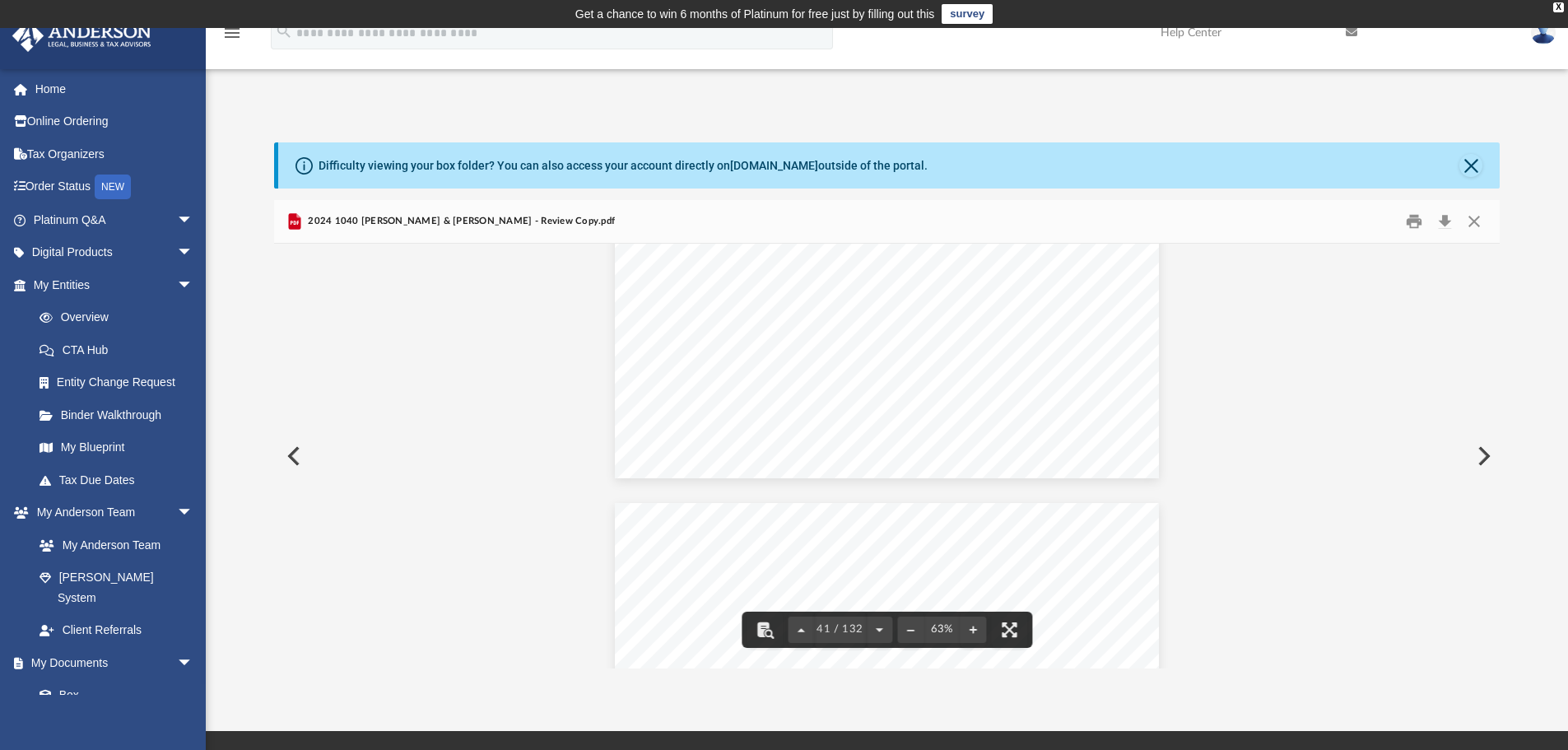
click at [1025, 627] on button "File preview" at bounding box center [1009, 630] width 37 height 37
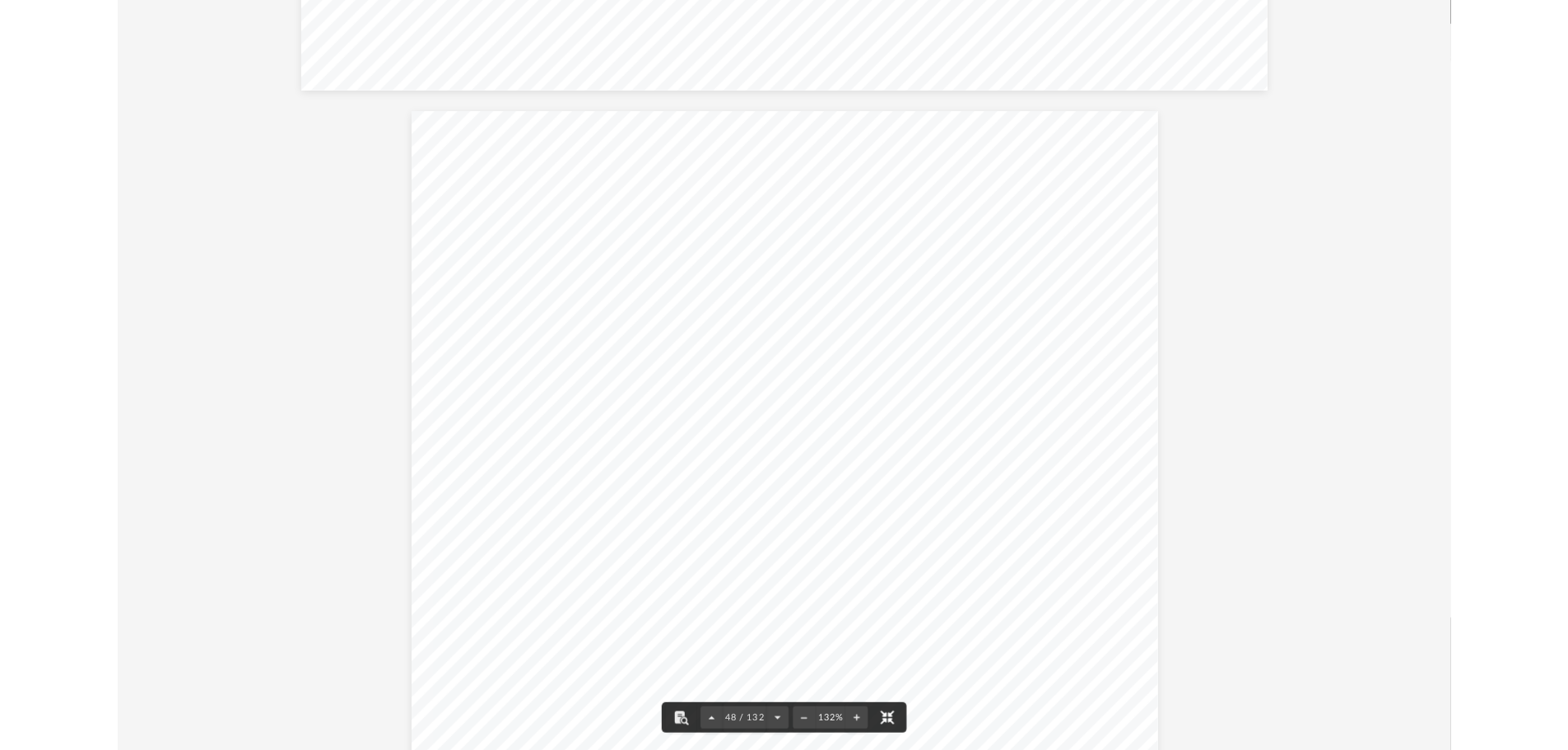
scroll to position [50021, 0]
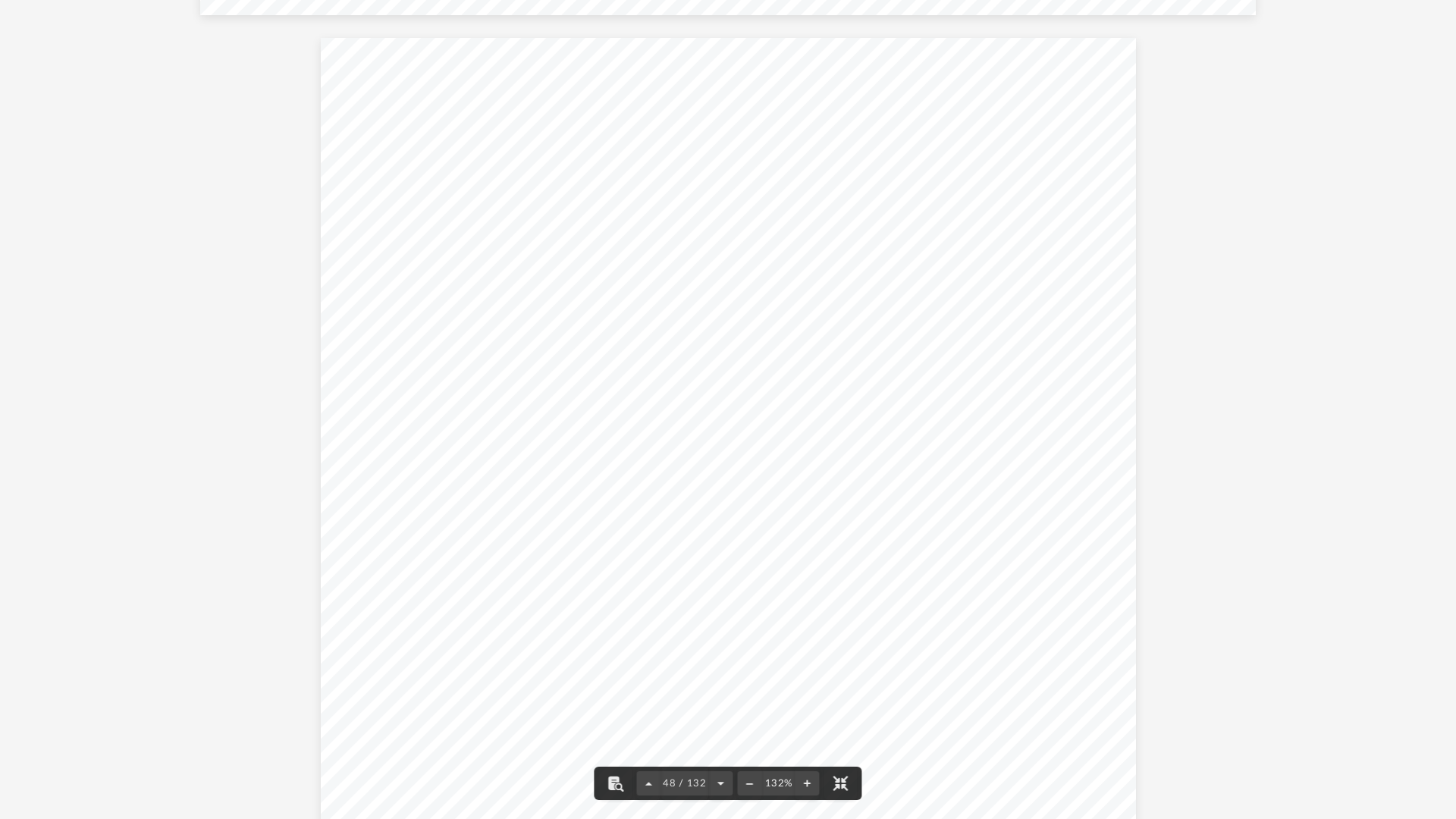
click at [1048, 50] on div "OMB No. 1545-0121 Form Department of the Treasury Attachment Internal Revenue S…" at bounding box center [728, 565] width 815 height 1055
click at [705, 49] on div "OMB No. 1545-0121 Form Department of the Treasury Attachment Internal Revenue S…" at bounding box center [728, 565] width 815 height 1055
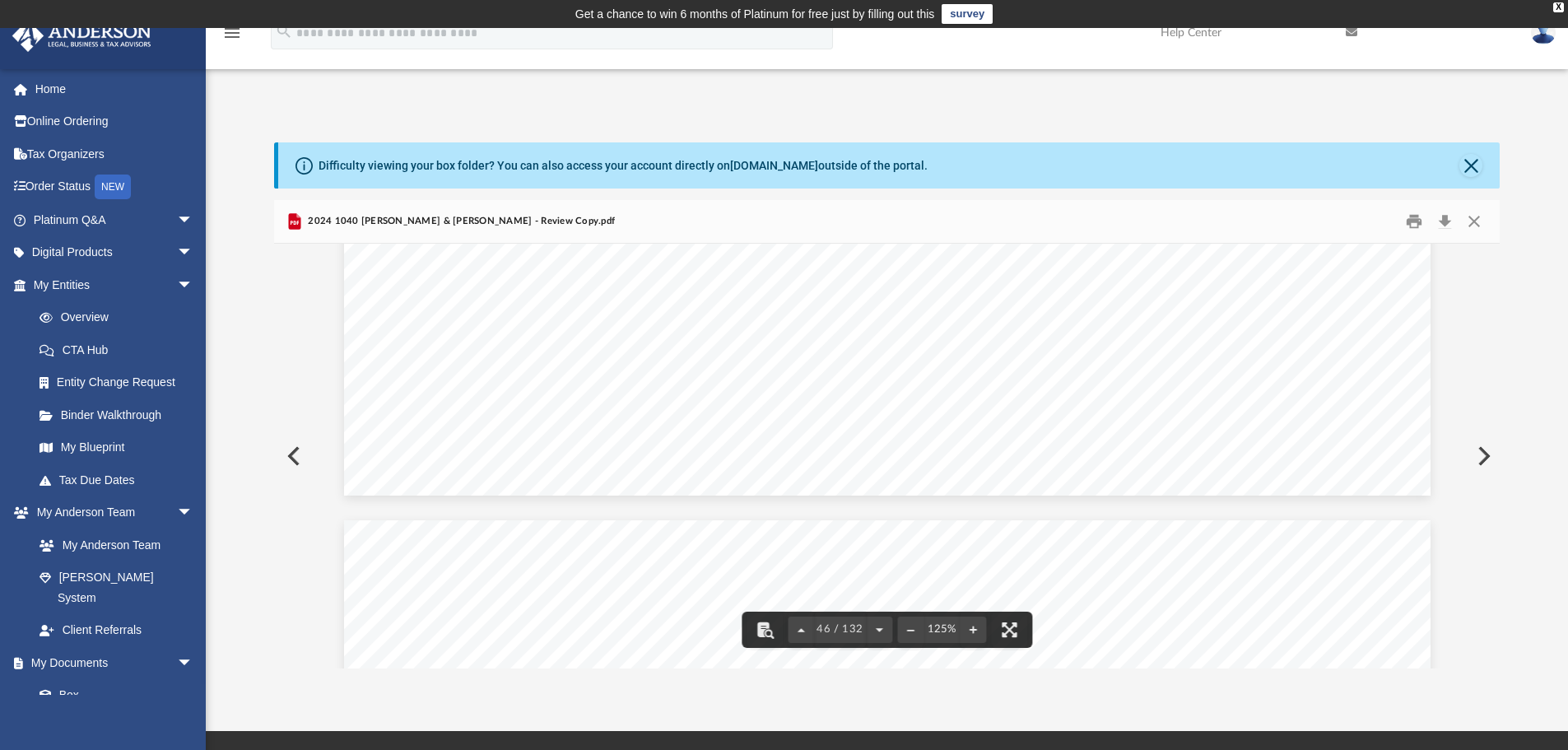
scroll to position [46396, 0]
click at [293, 455] on button "Preview" at bounding box center [292, 456] width 37 height 46
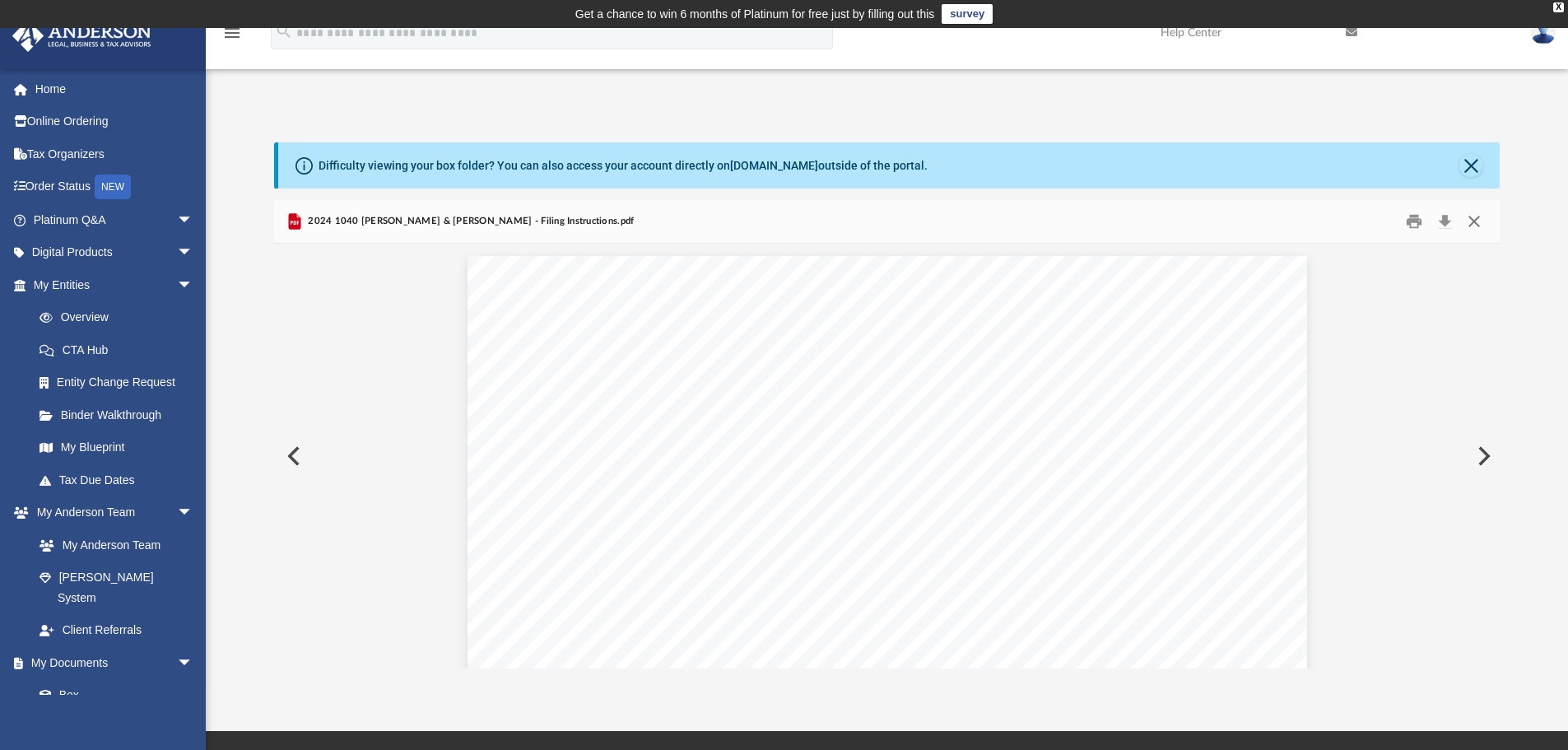
scroll to position [1112, 0]
click at [1475, 224] on button "Close" at bounding box center [1474, 222] width 29 height 26
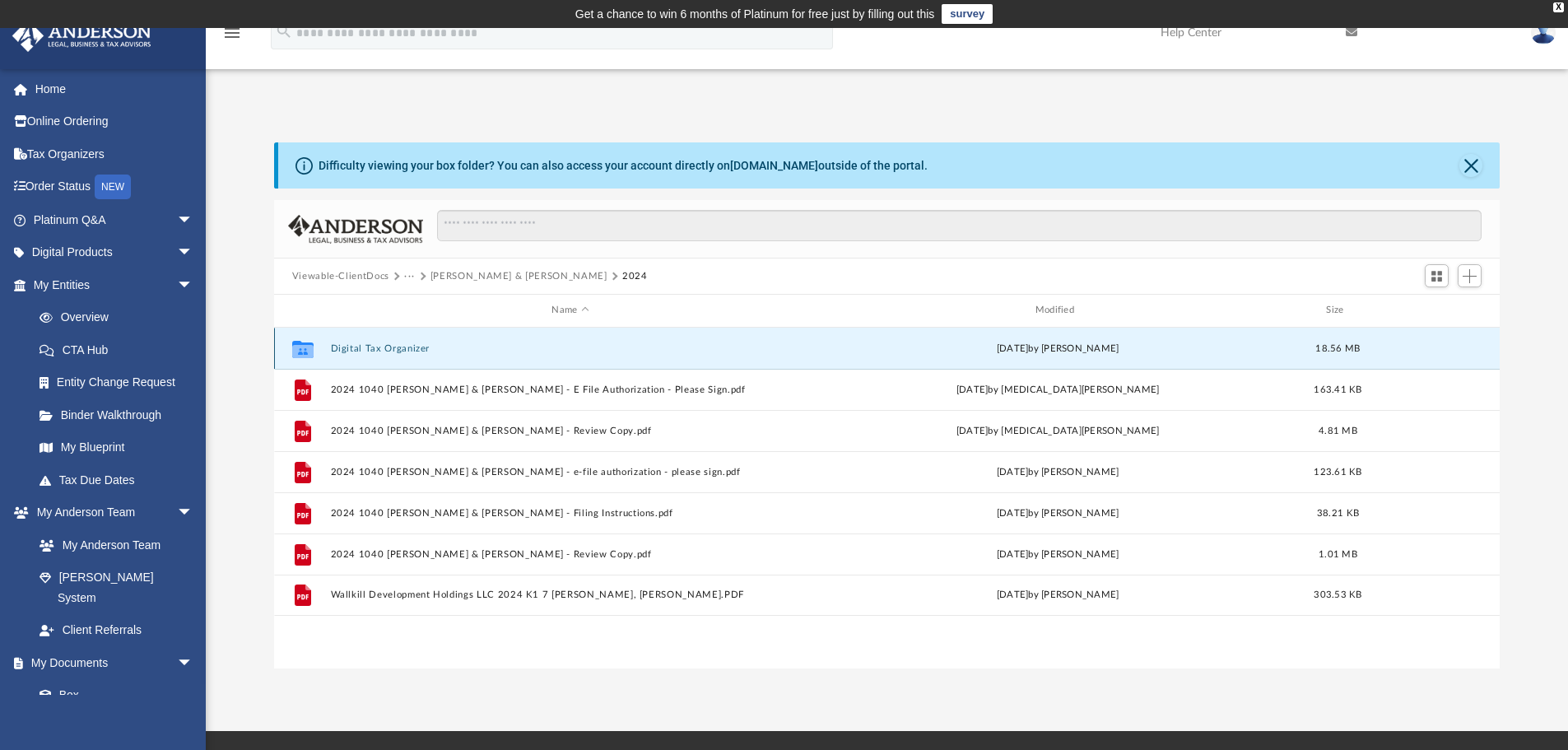
click at [397, 352] on button "Digital Tax Organizer" at bounding box center [570, 348] width 480 height 11
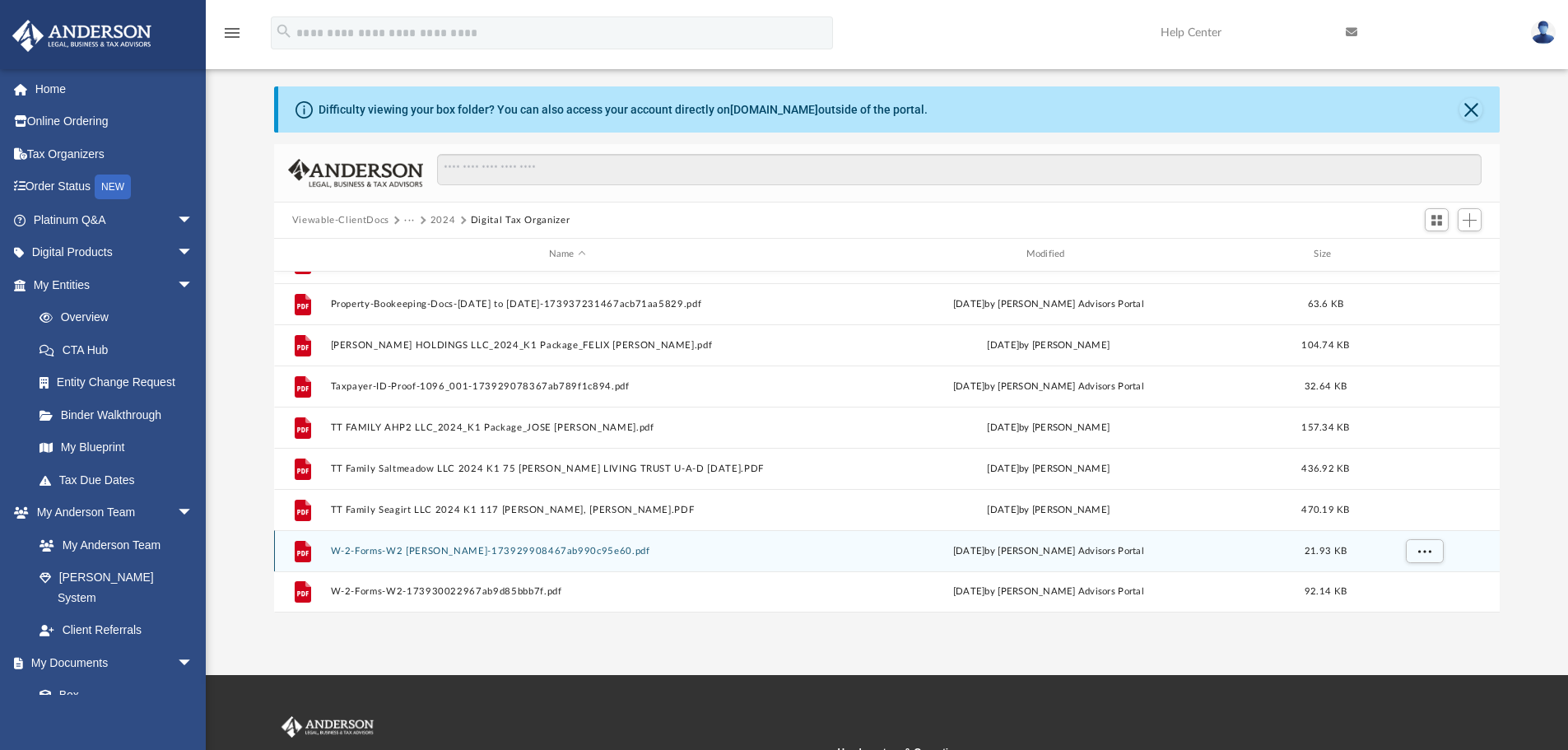
scroll to position [82, 0]
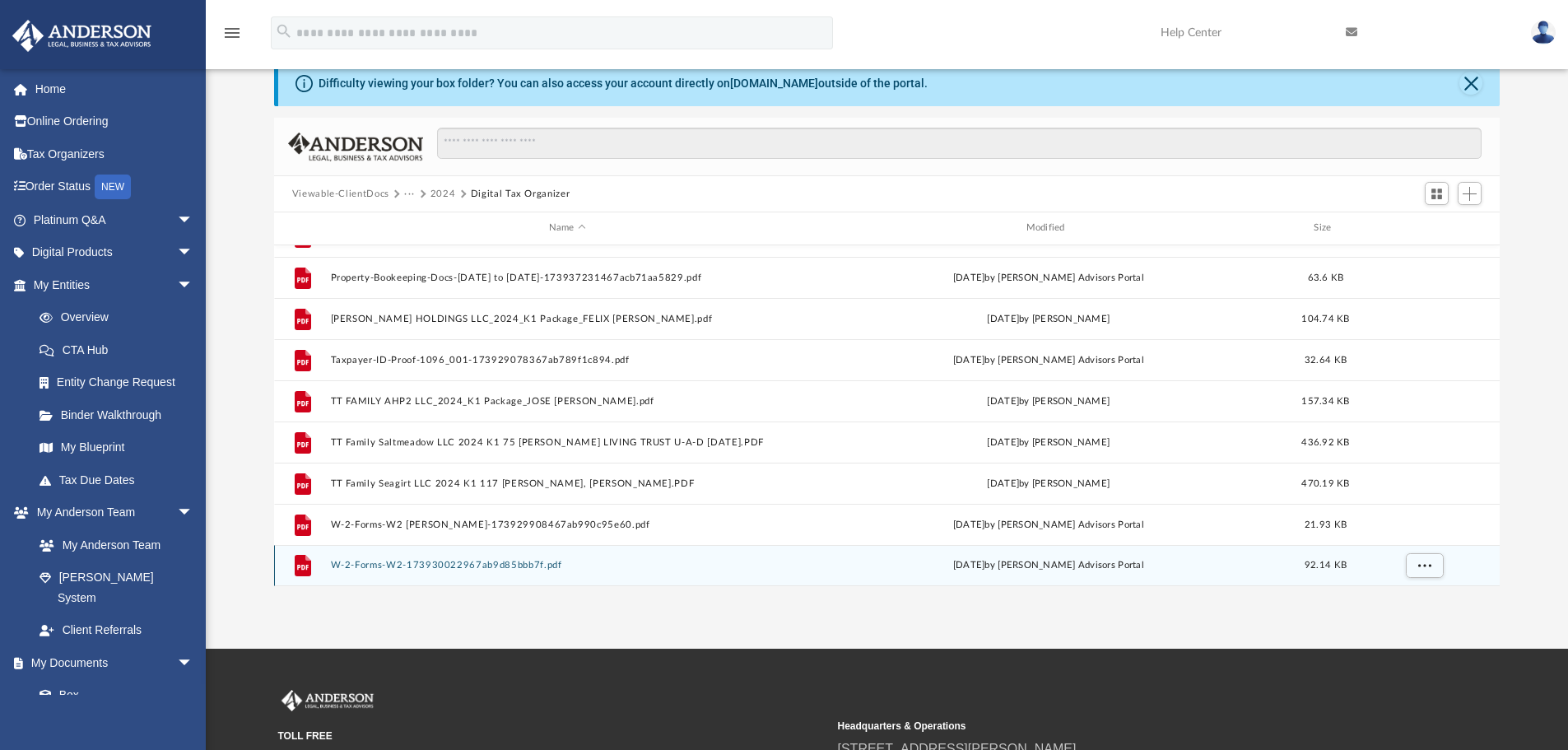
click at [512, 563] on button "W-2-Forms-W2-173930022967ab9d85bbb7f.pdf" at bounding box center [567, 566] width 474 height 11
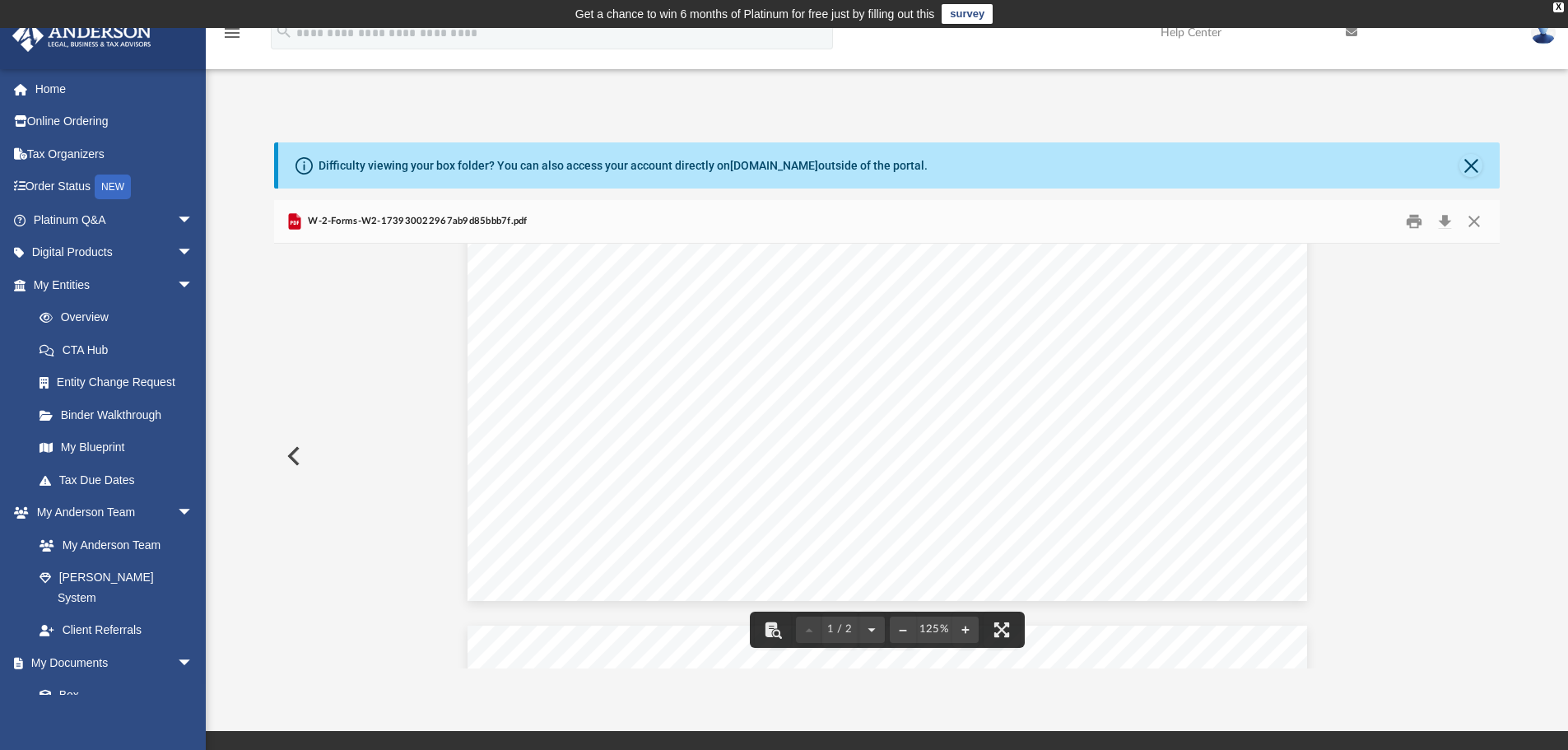
scroll to position [741, 0]
click at [1473, 225] on button "Close" at bounding box center [1474, 222] width 29 height 26
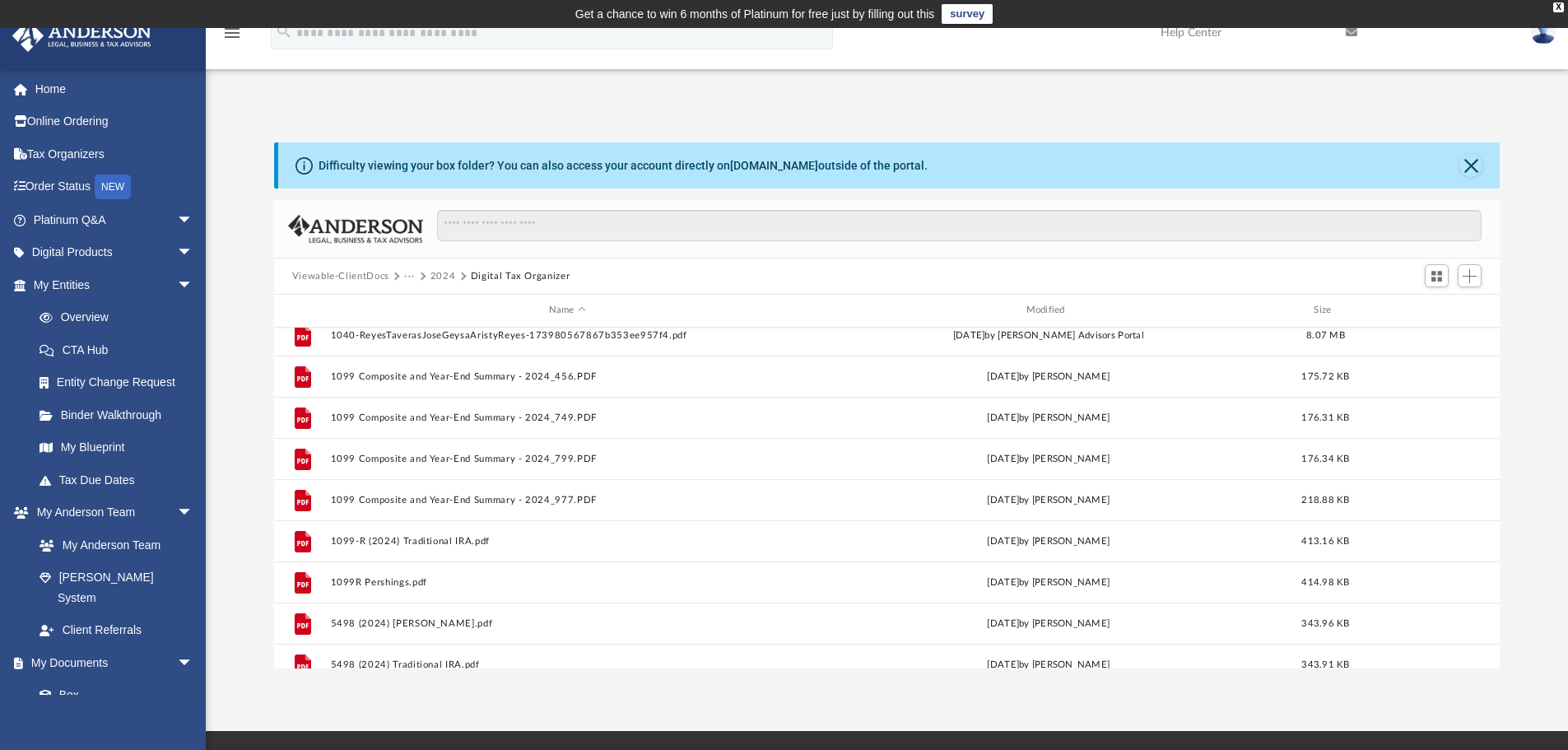
scroll to position [0, 0]
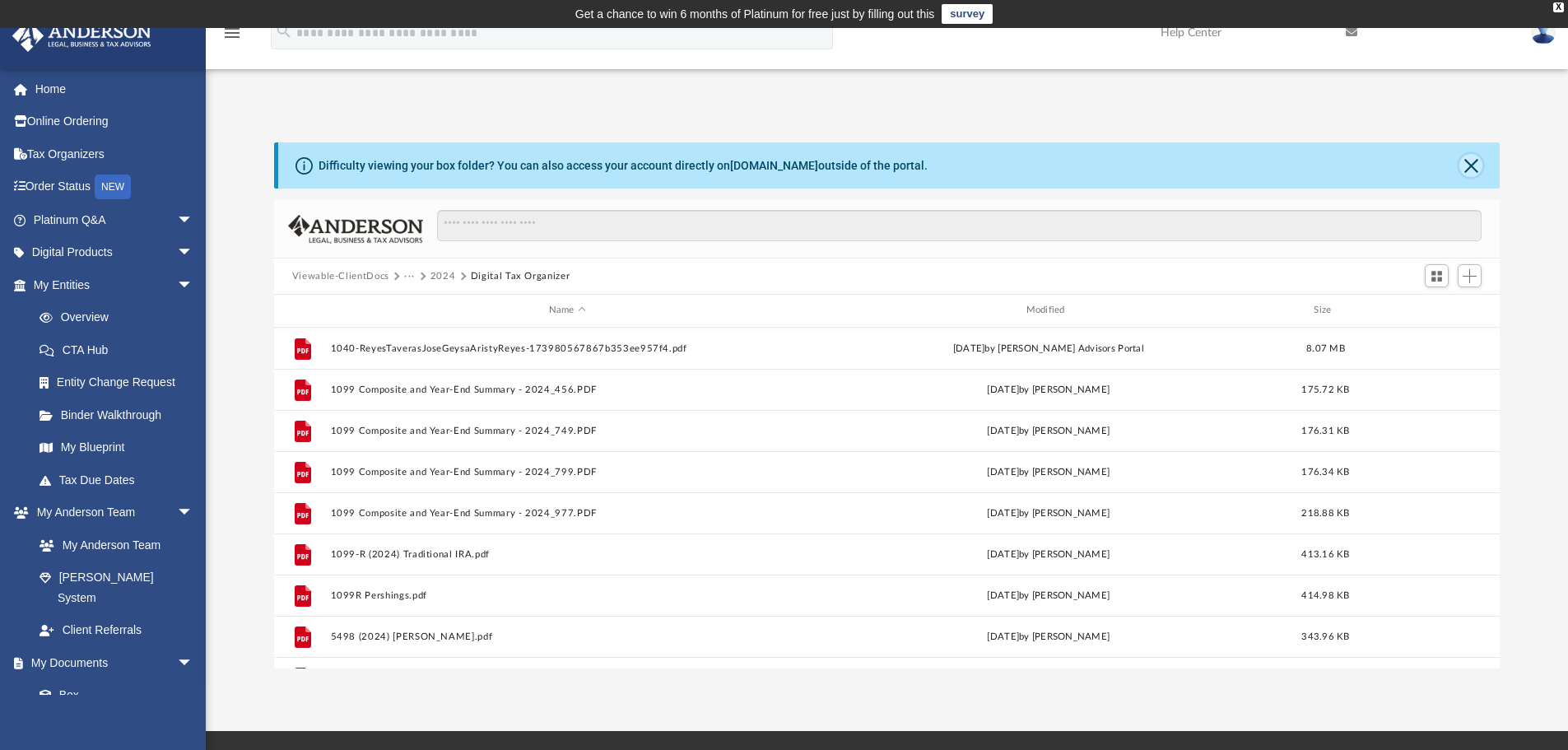
click at [1466, 161] on button "Close" at bounding box center [1471, 166] width 23 height 23
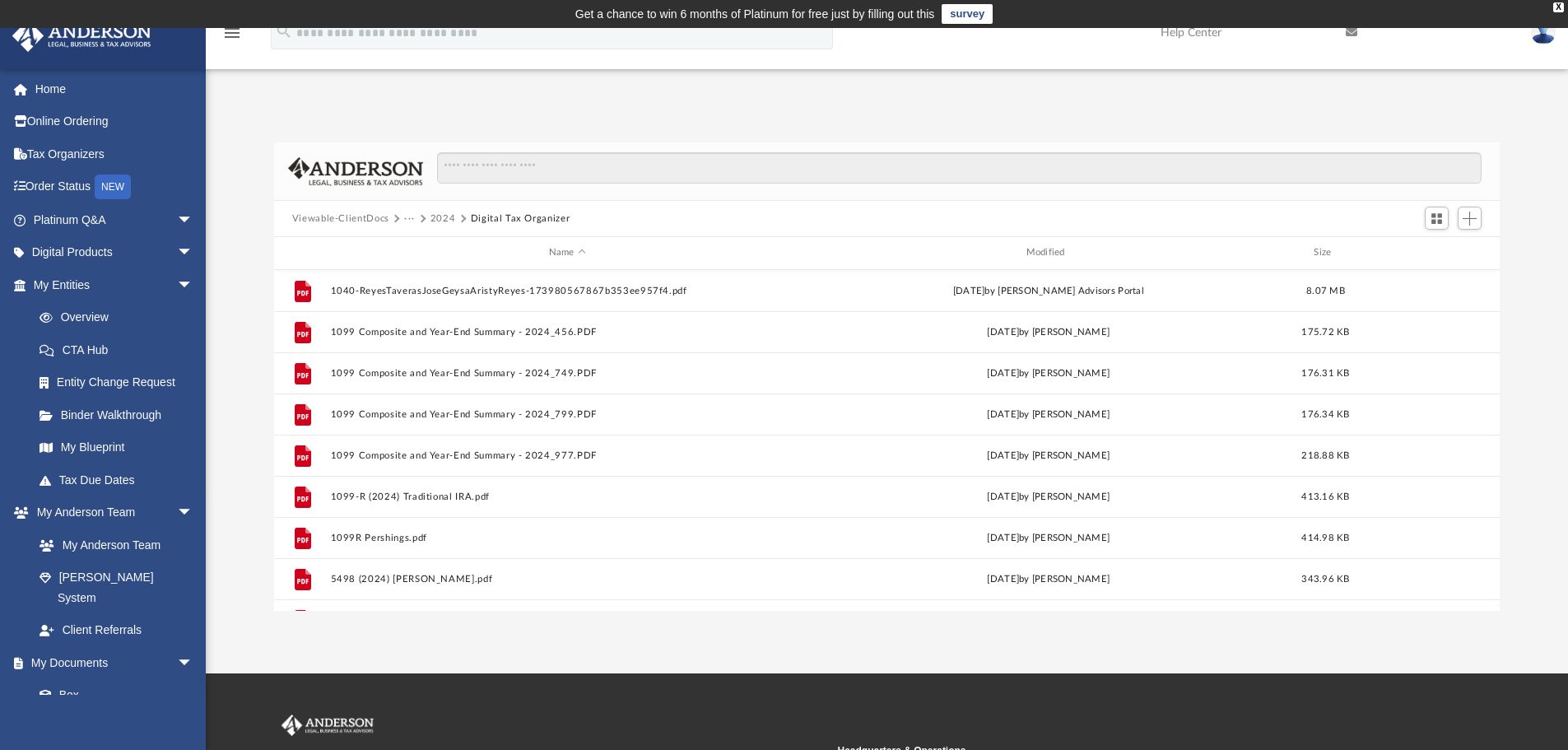
click at [347, 217] on button "Viewable-ClientDocs" at bounding box center [340, 219] width 97 height 15
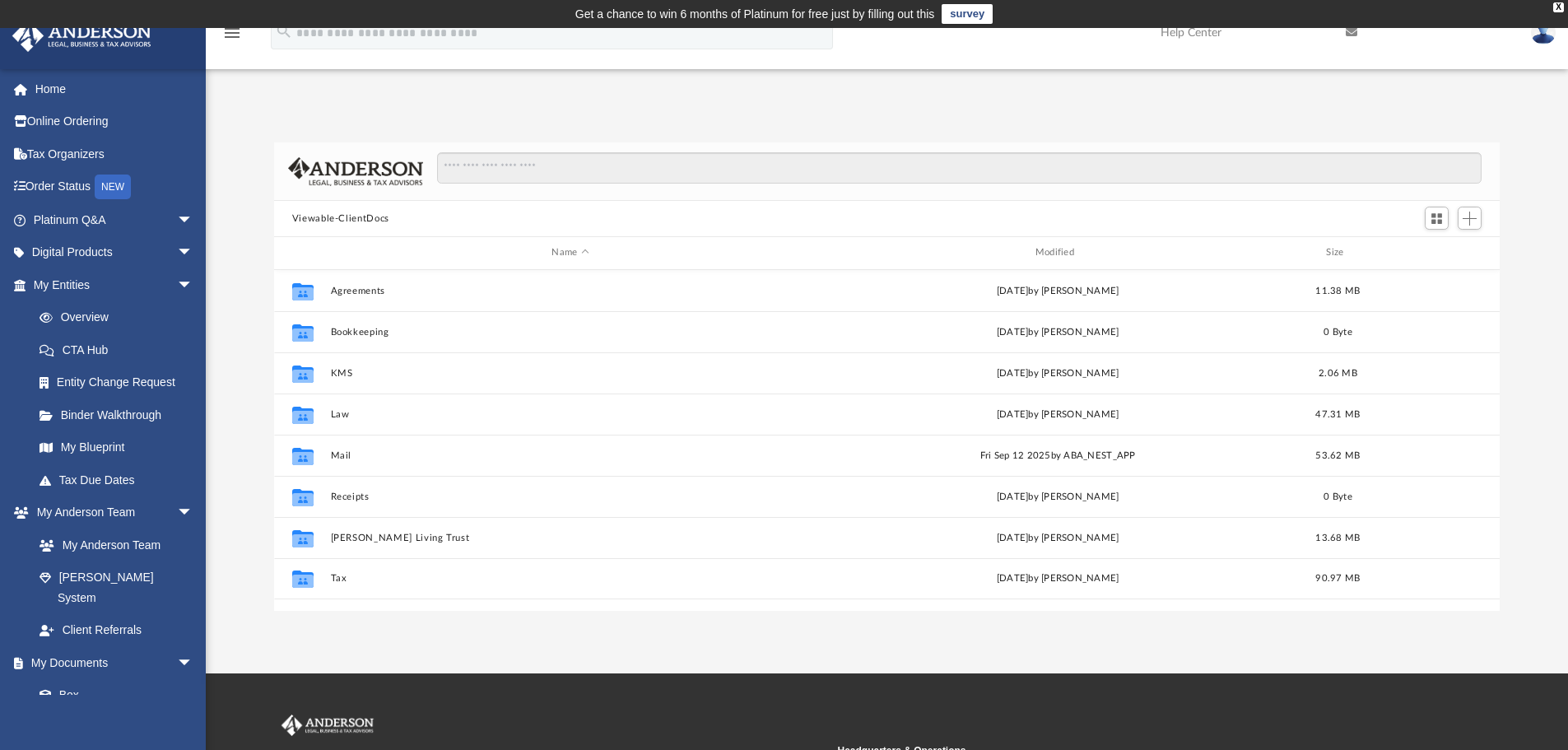
click at [1540, 30] on img at bounding box center [1543, 32] width 25 height 24
click at [1229, 141] on link "Logout" at bounding box center [1296, 143] width 165 height 34
